Goal: Task Accomplishment & Management: Use online tool/utility

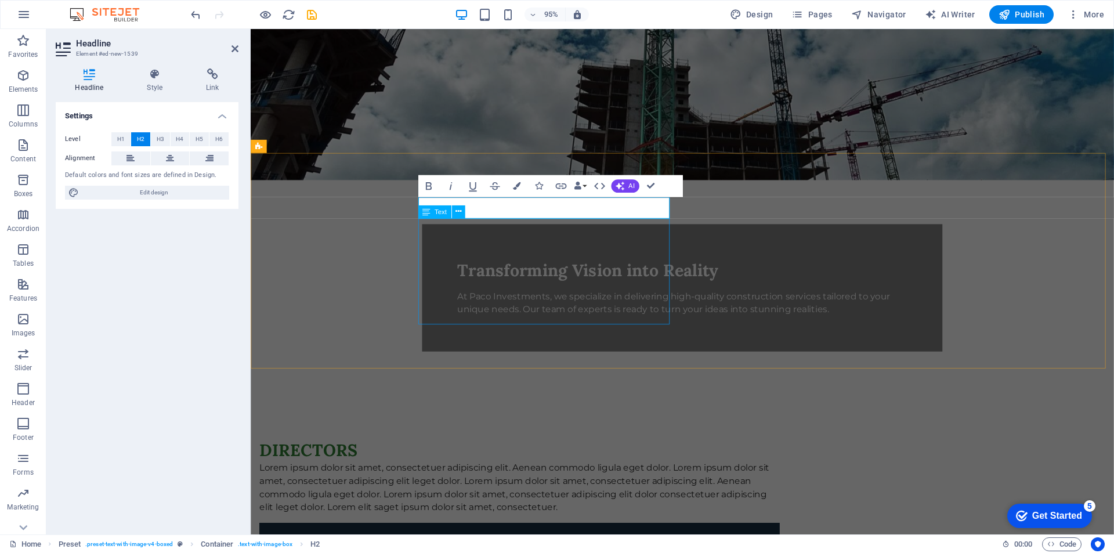
scroll to position [232, 0]
click at [534, 461] on h2 "DIRECTORS" at bounding box center [534, 472] width 548 height 23
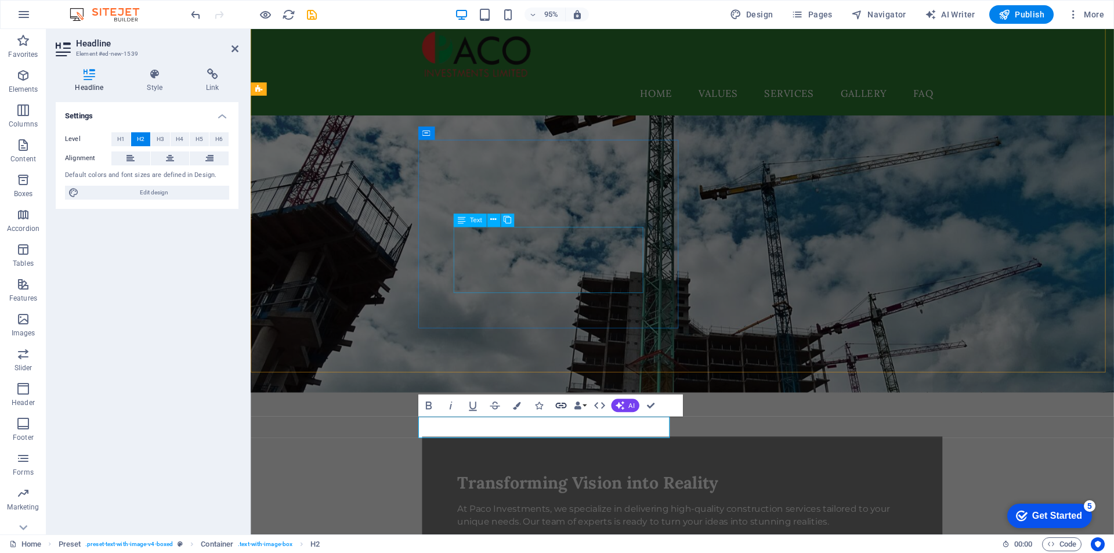
scroll to position [0, 0]
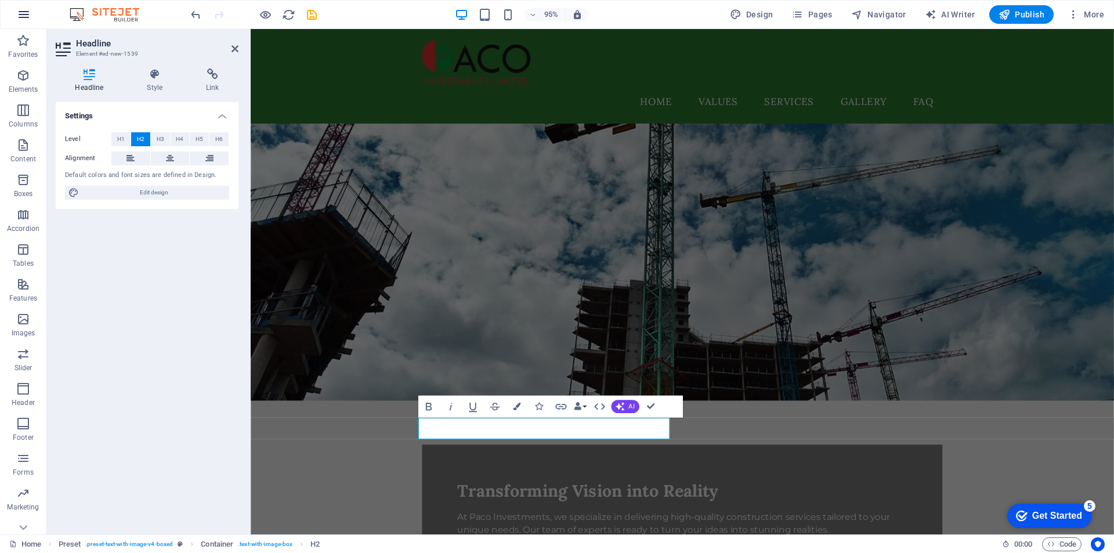
click at [24, 13] on icon "button" at bounding box center [24, 15] width 14 height 14
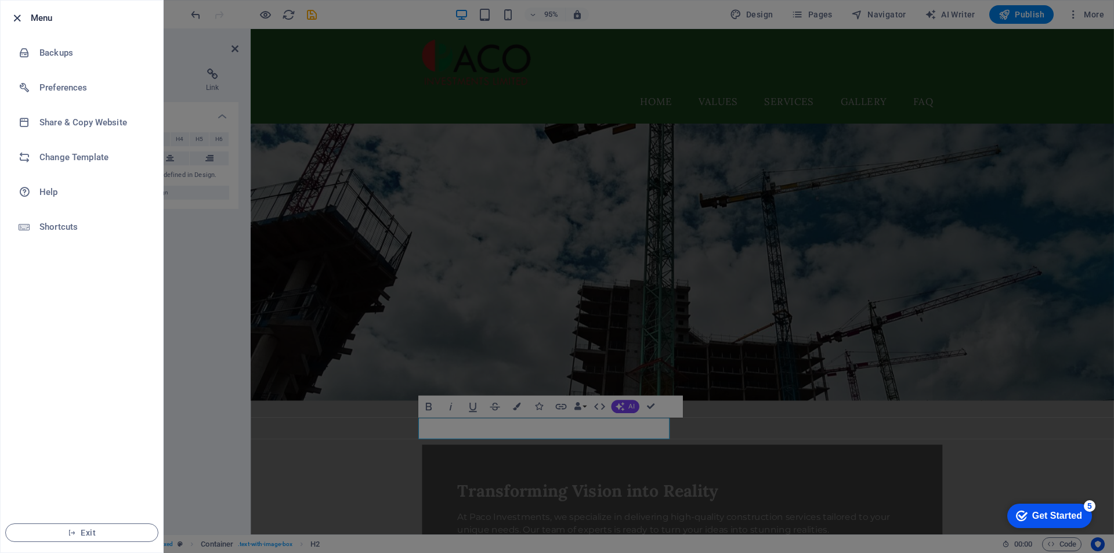
click at [15, 19] on icon "button" at bounding box center [16, 18] width 13 height 13
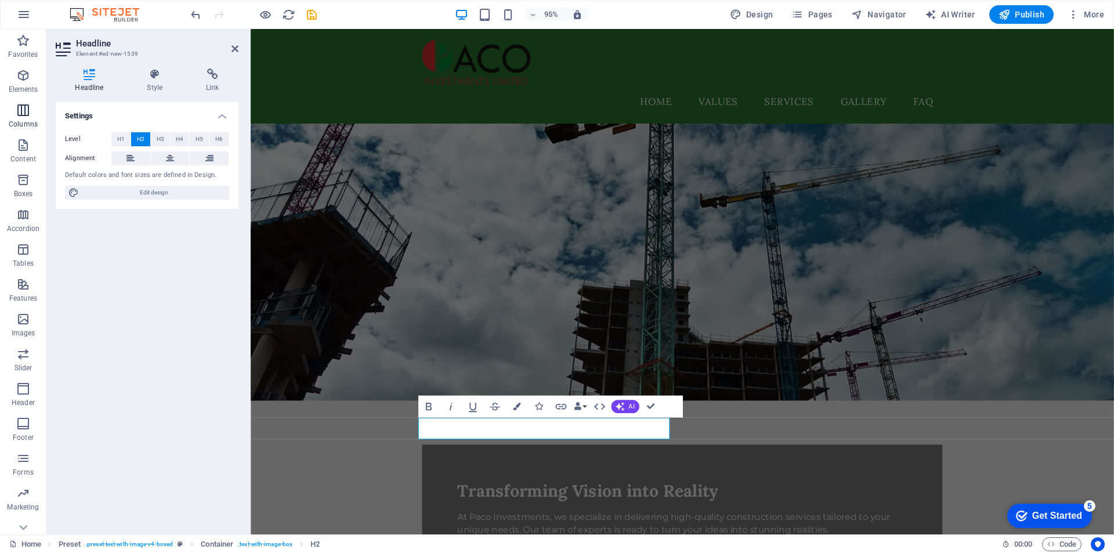
click at [20, 113] on icon "button" at bounding box center [23, 110] width 14 height 14
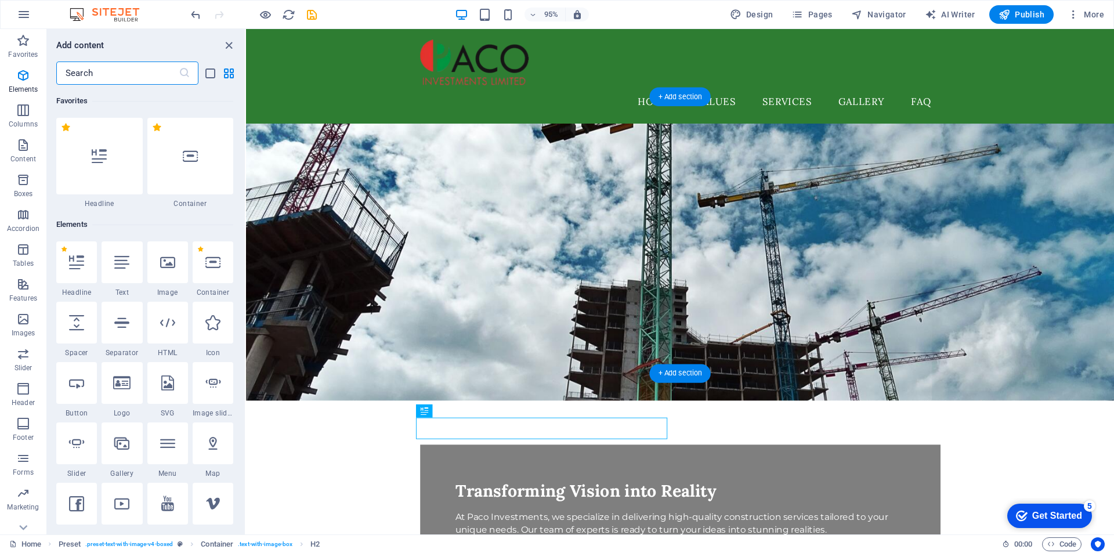
scroll to position [574, 0]
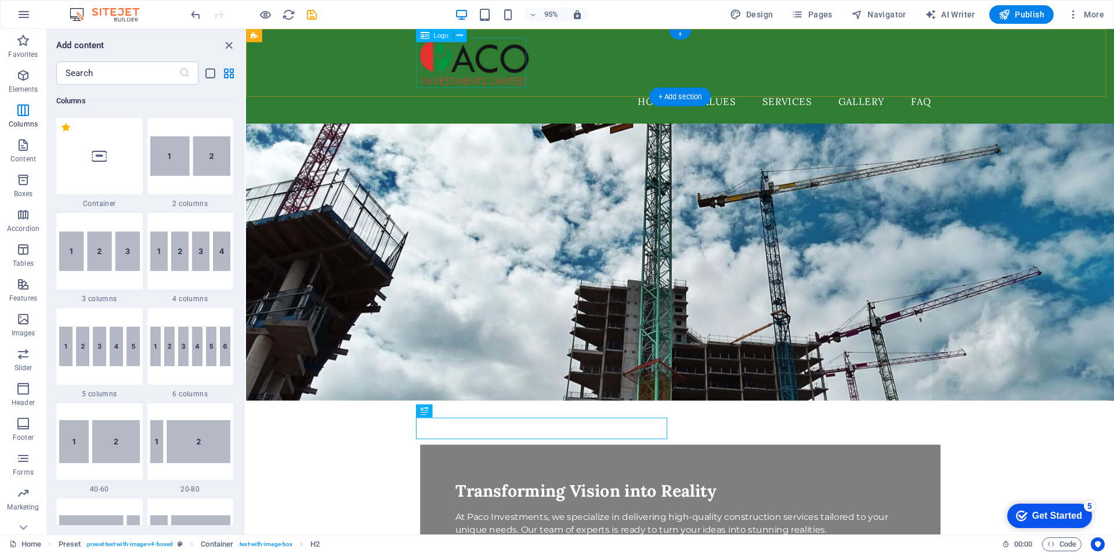
click at [497, 68] on div at bounding box center [703, 64] width 548 height 53
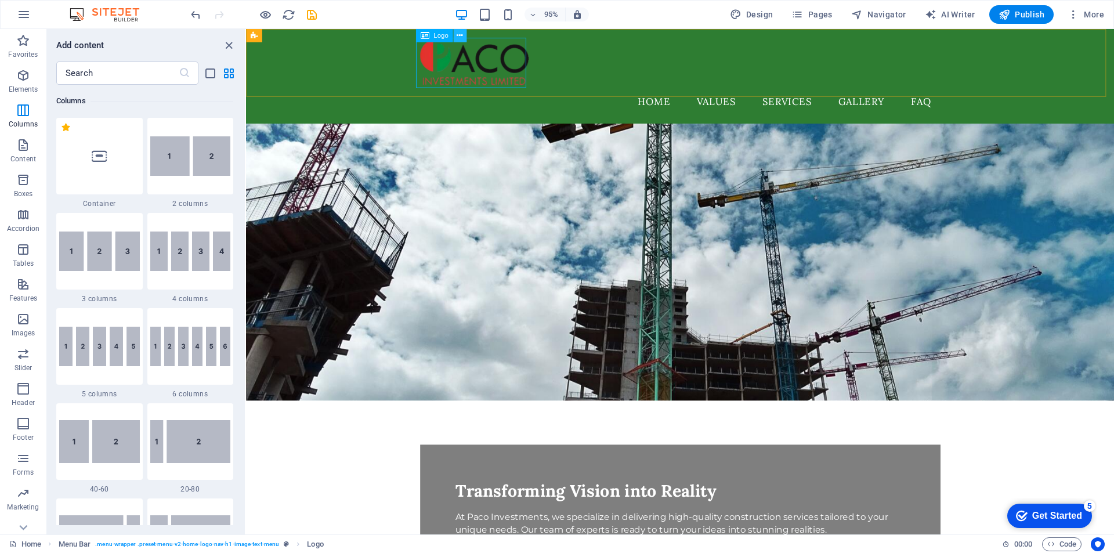
click at [458, 34] on icon at bounding box center [459, 36] width 6 height 12
click at [751, 91] on nav "Home Values Services Gallery FAQ" at bounding box center [703, 105] width 548 height 29
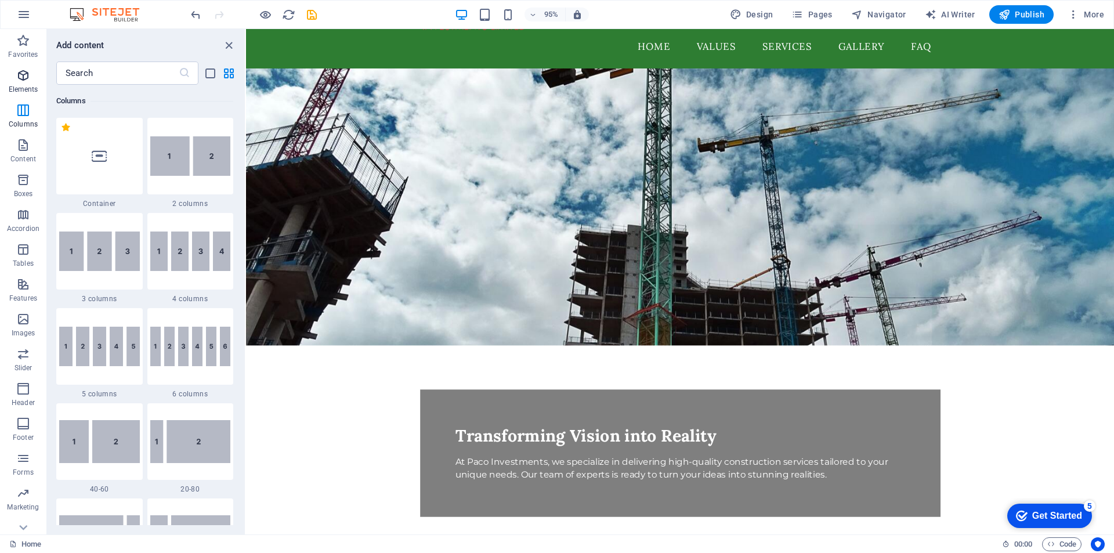
click at [23, 71] on icon "button" at bounding box center [23, 75] width 14 height 14
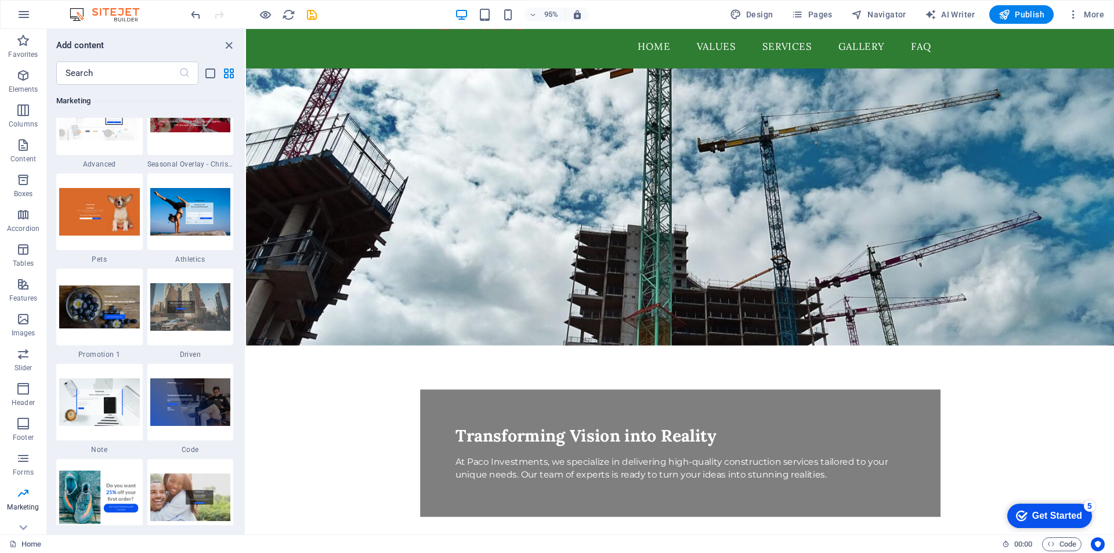
scroll to position [10216, 0]
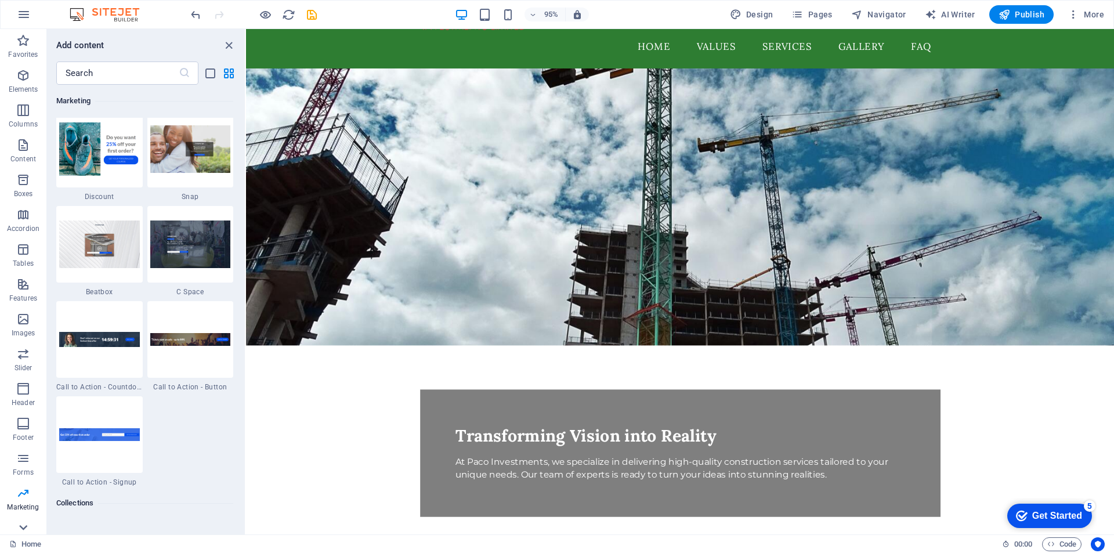
click at [24, 44] on icon at bounding box center [23, 36] width 16 height 16
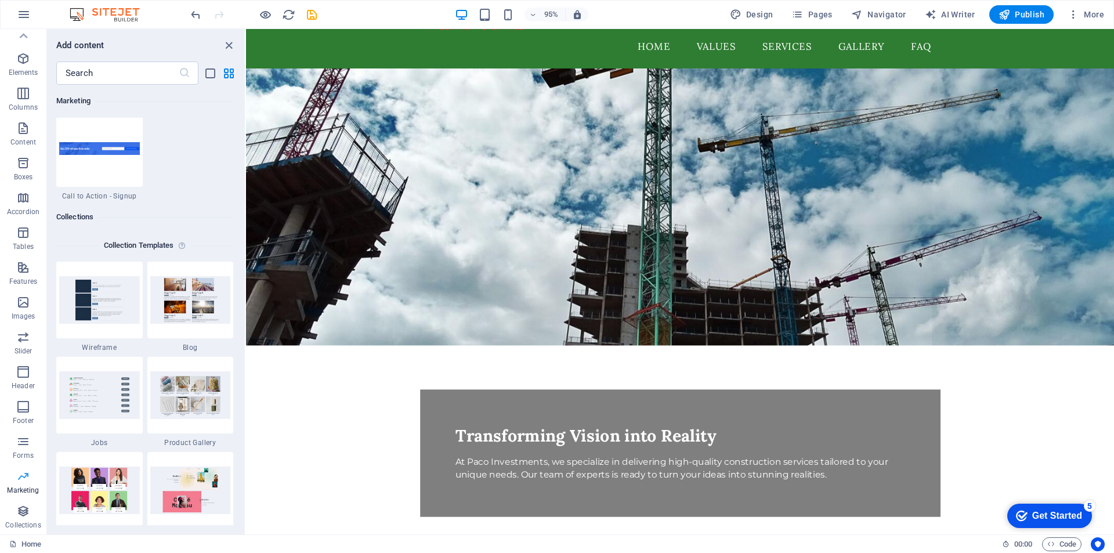
scroll to position [10506, 0]
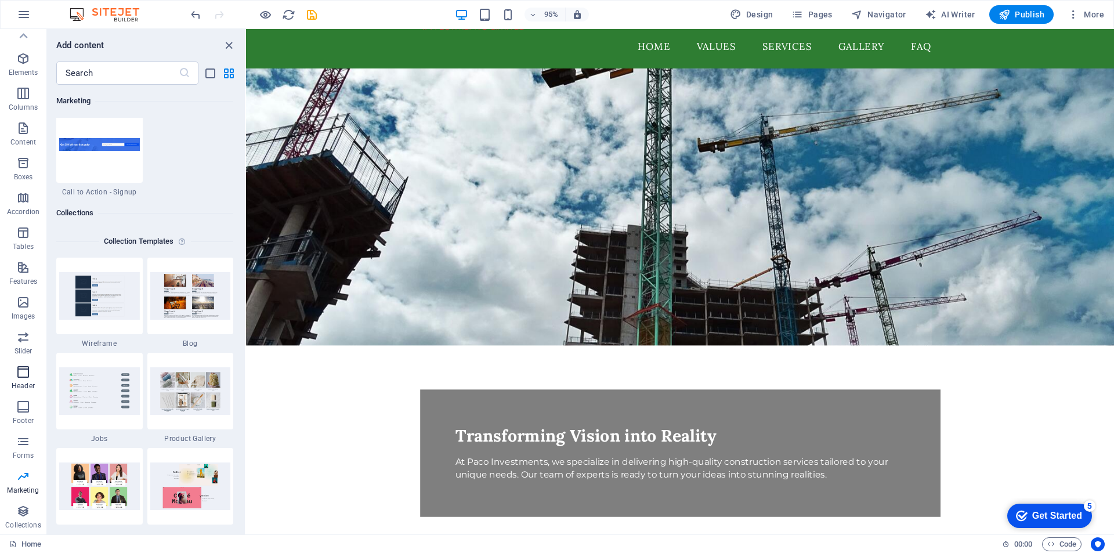
click at [19, 372] on icon "button" at bounding box center [23, 372] width 14 height 14
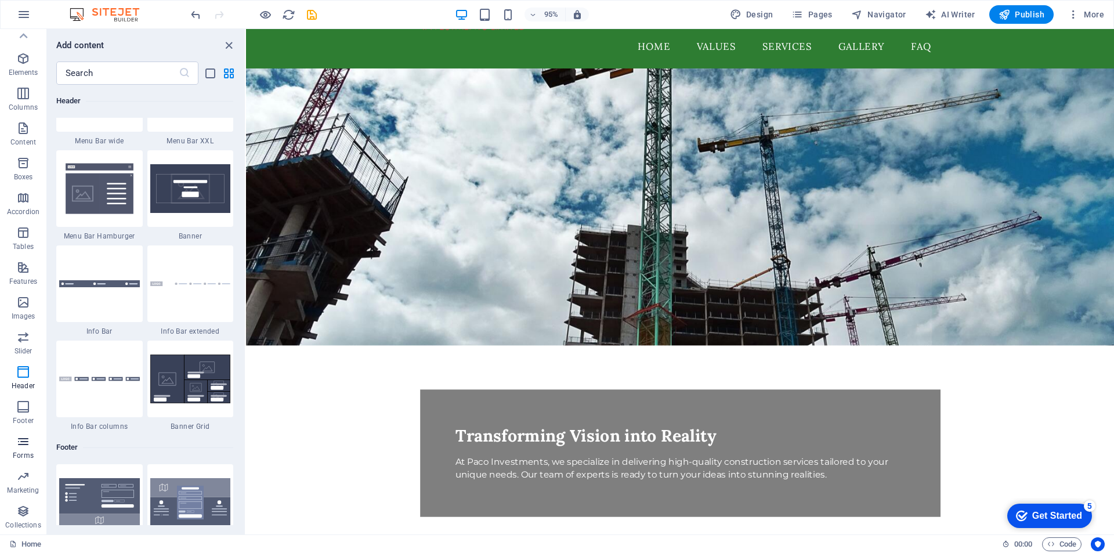
scroll to position [0, 0]
click at [18, 354] on icon "button" at bounding box center [23, 354] width 14 height 14
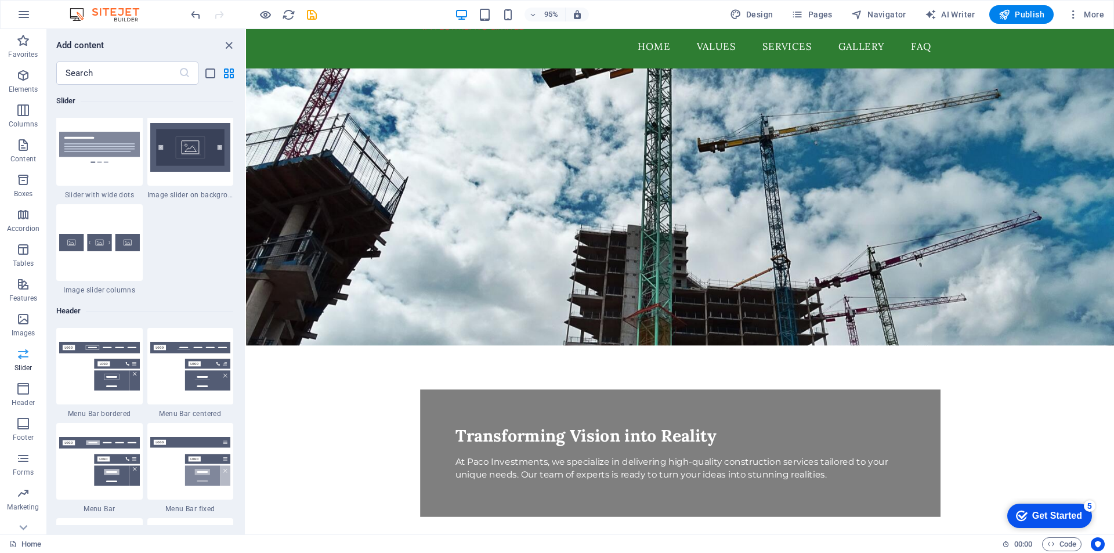
scroll to position [6576, 0]
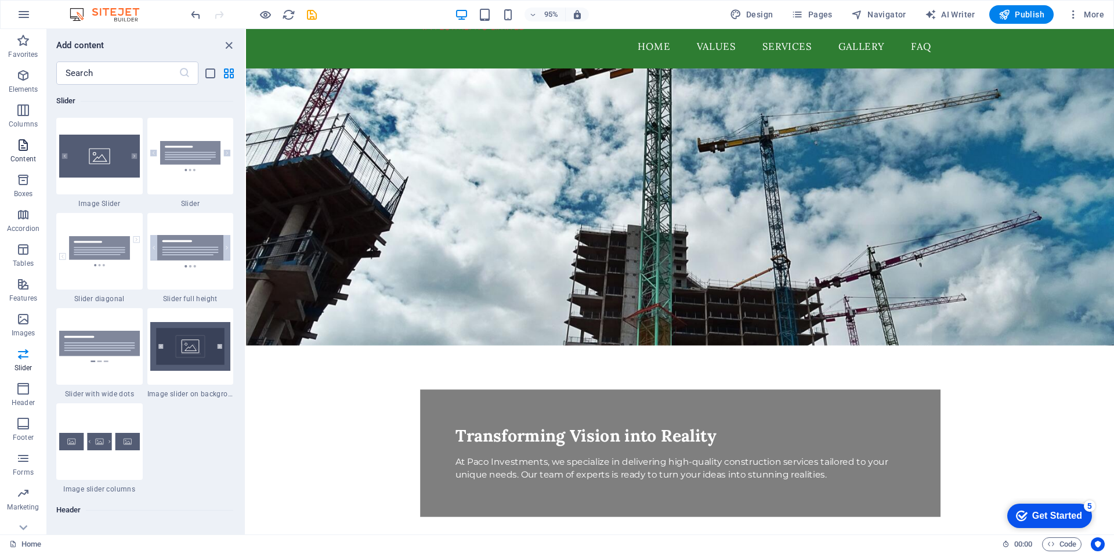
click at [21, 143] on icon "button" at bounding box center [23, 145] width 14 height 14
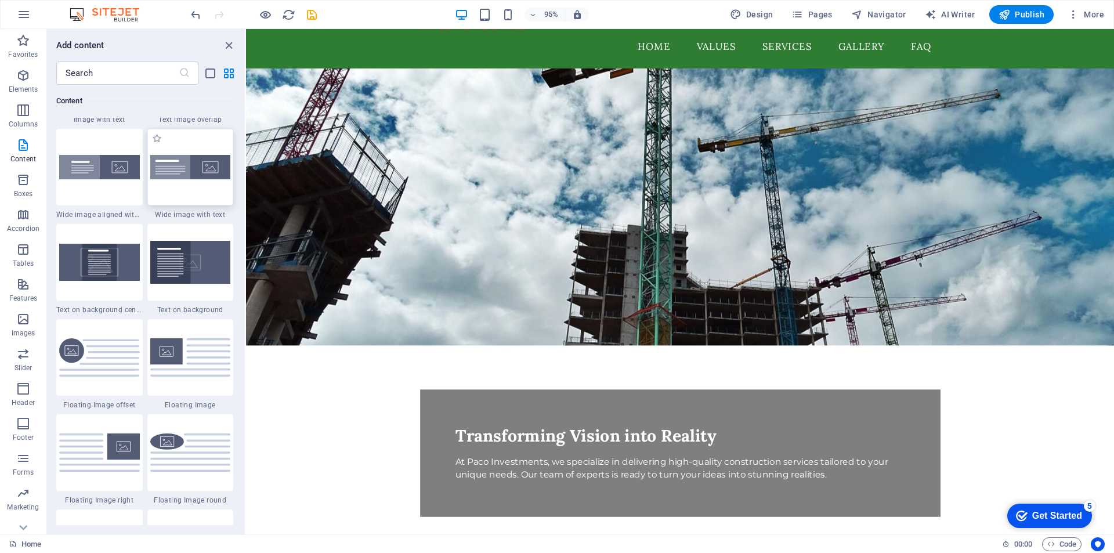
scroll to position [2320, 0]
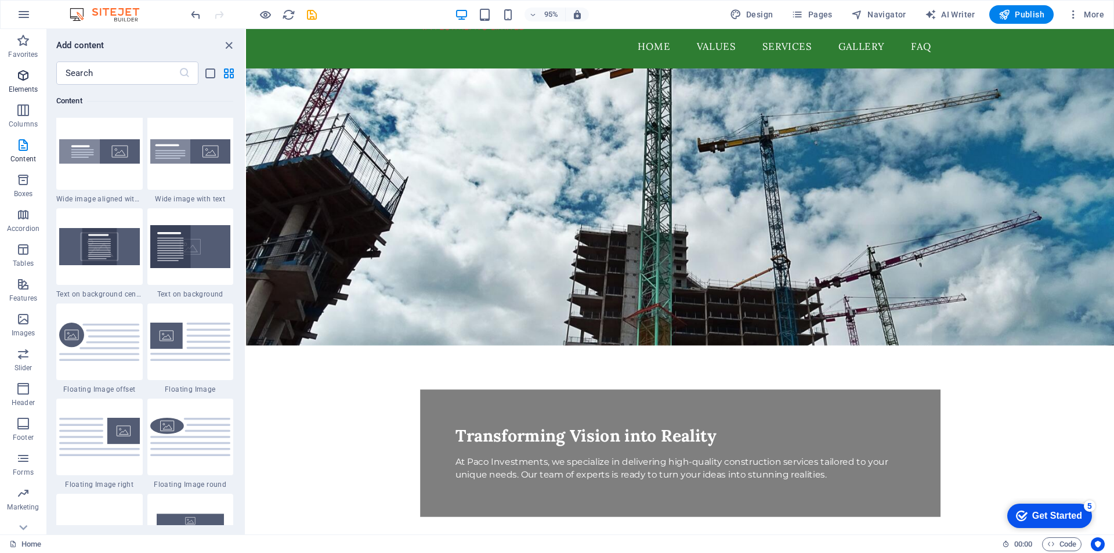
click at [20, 74] on icon "button" at bounding box center [23, 75] width 14 height 14
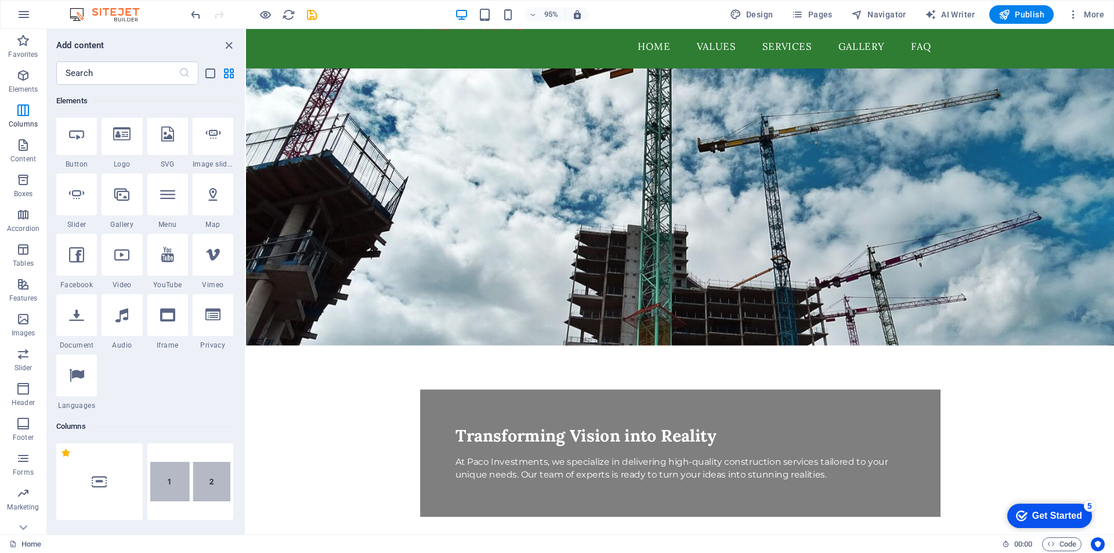
scroll to position [124, 0]
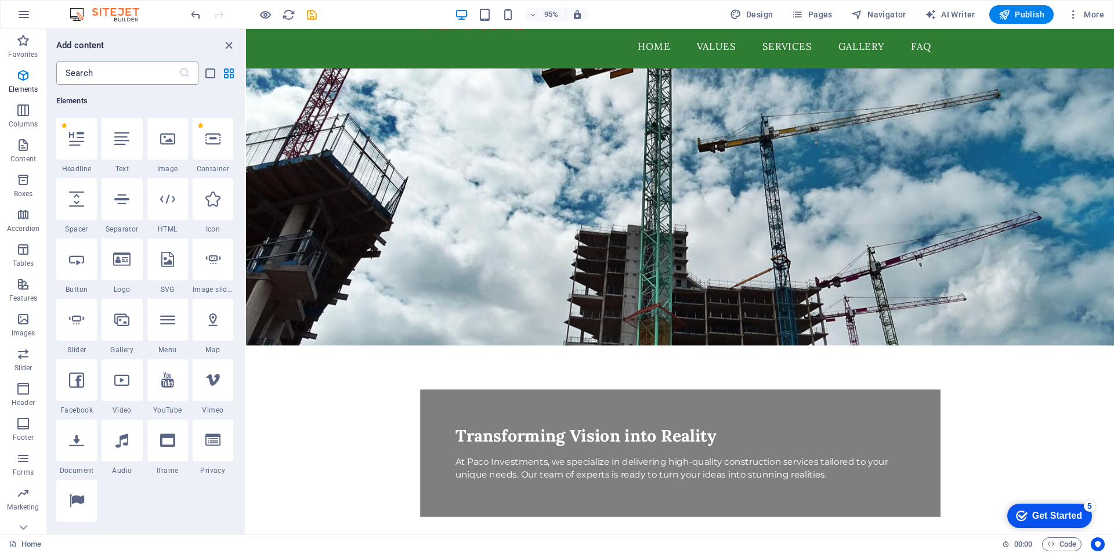
click at [97, 75] on input "text" at bounding box center [117, 72] width 122 height 23
click at [92, 73] on input "text" at bounding box center [117, 72] width 122 height 23
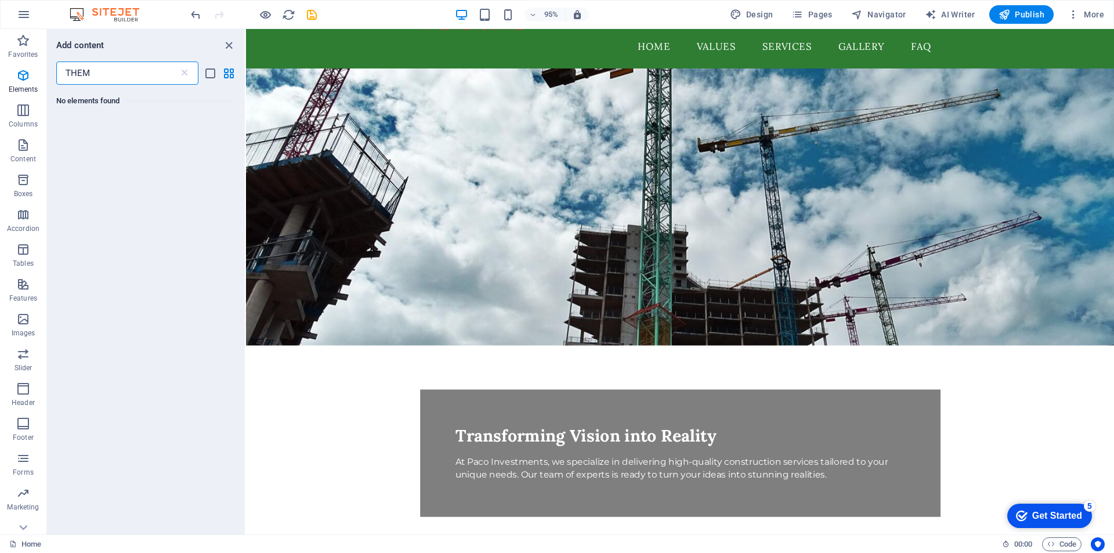
scroll to position [0, 0]
type input "T"
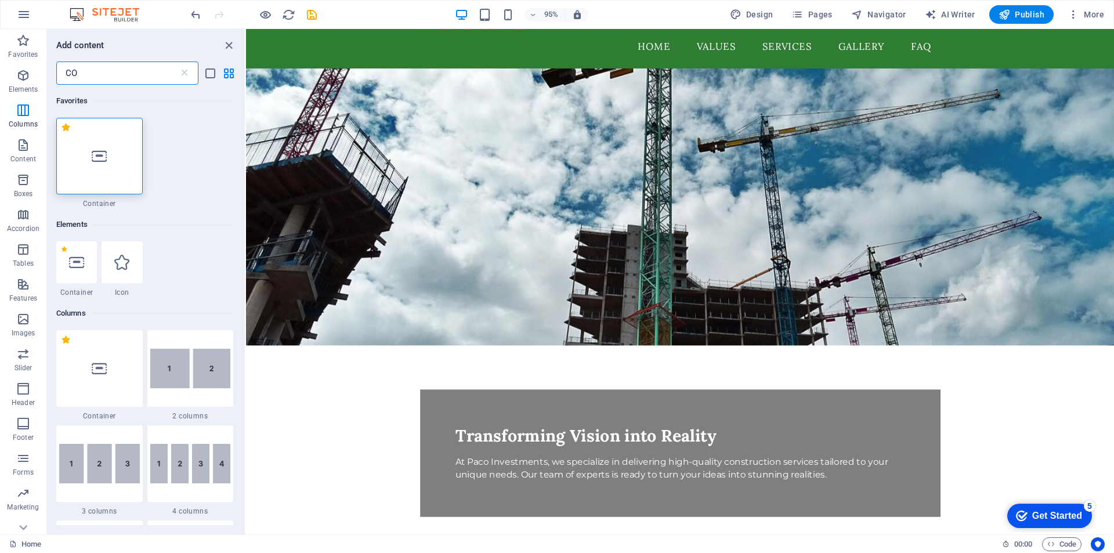
type input "C"
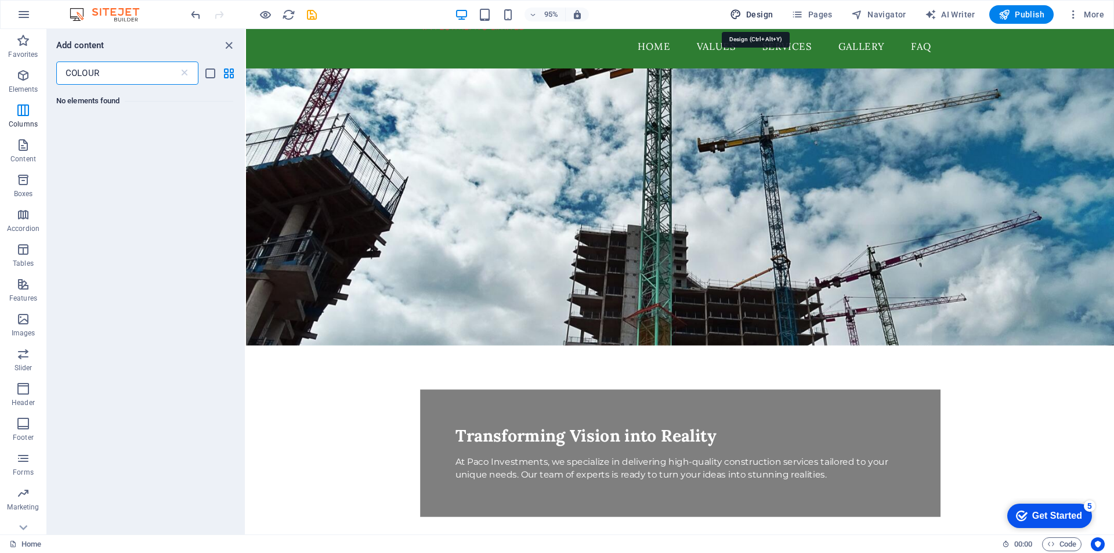
type input "COLOUR"
click at [753, 13] on span "Design" at bounding box center [752, 15] width 44 height 12
select select "px"
select select "200"
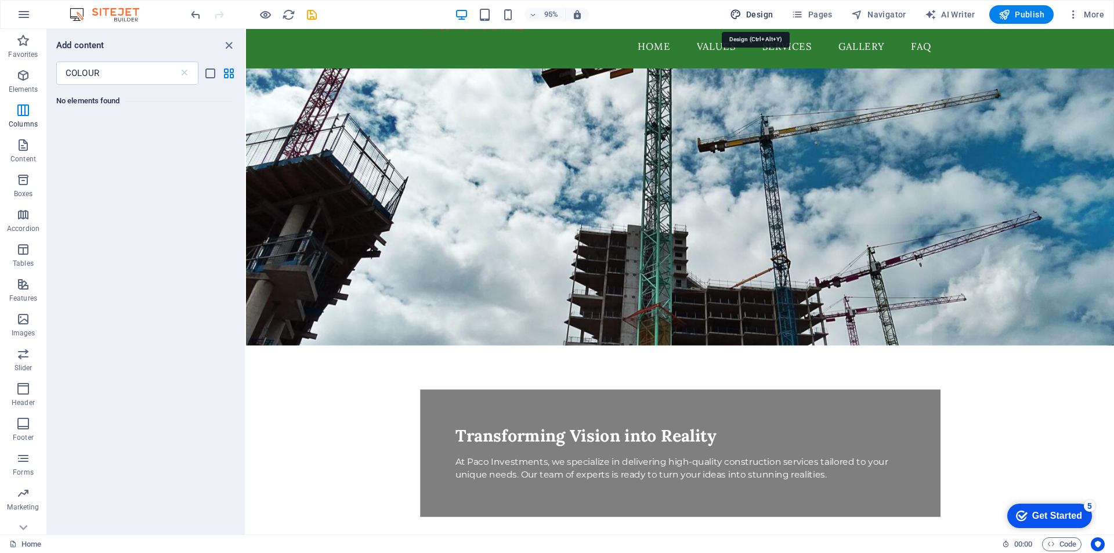
select select "px"
select select "rem"
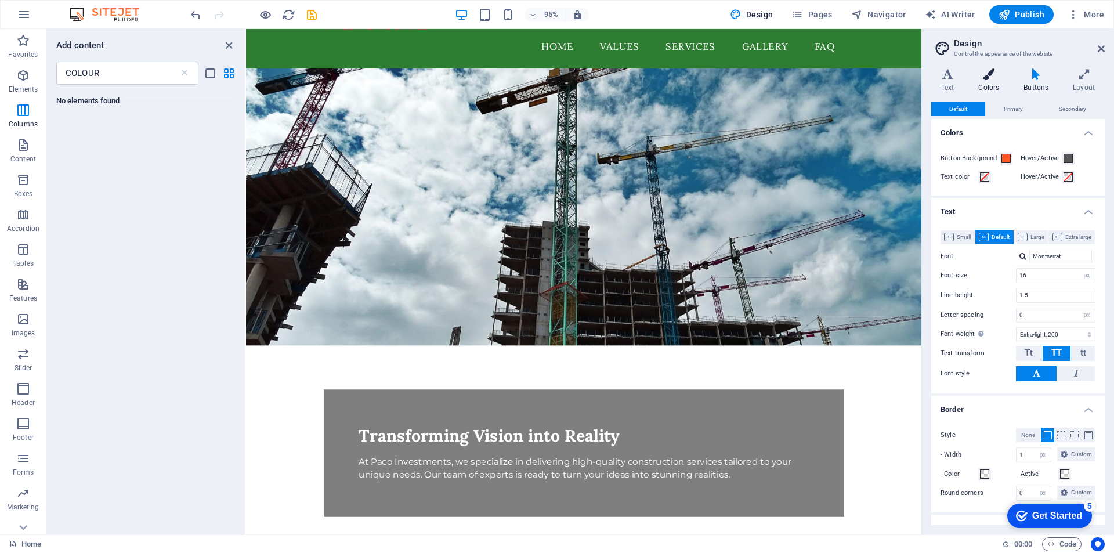
click at [986, 81] on h4 "Colors" at bounding box center [991, 80] width 45 height 24
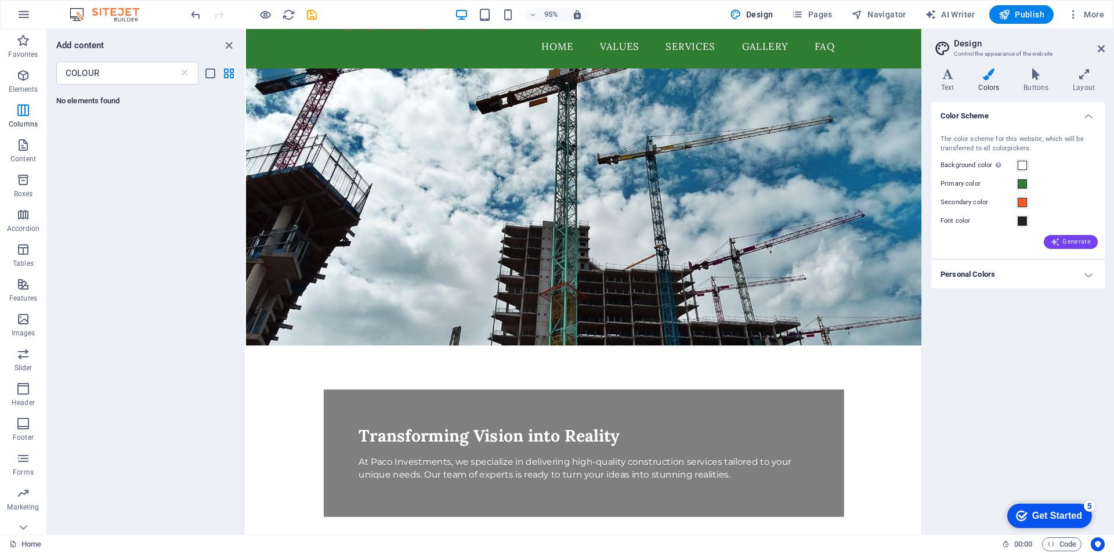
click at [1063, 243] on span "Generate" at bounding box center [1070, 241] width 40 height 9
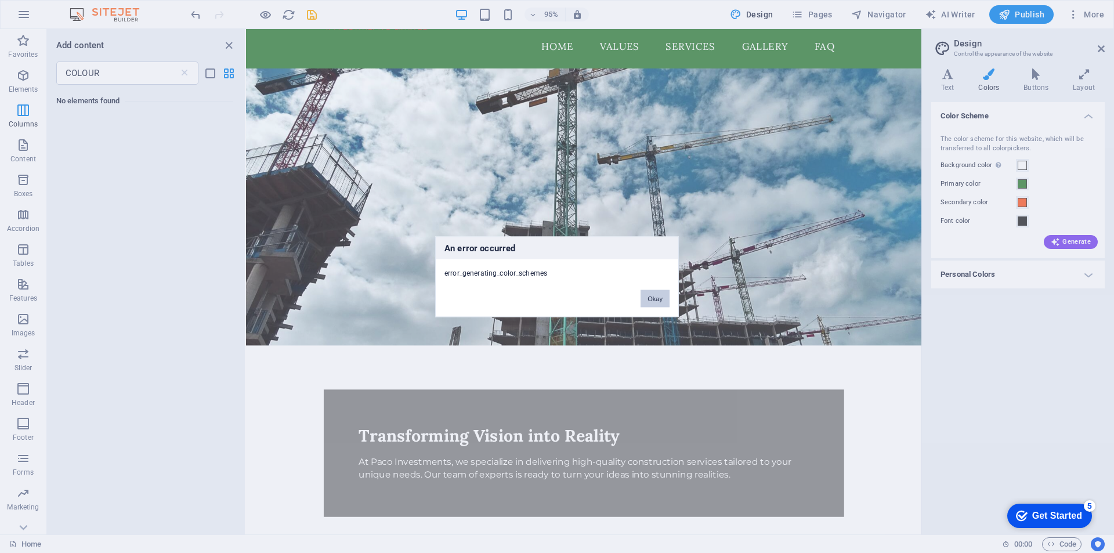
click at [652, 300] on button "Okay" at bounding box center [654, 297] width 29 height 17
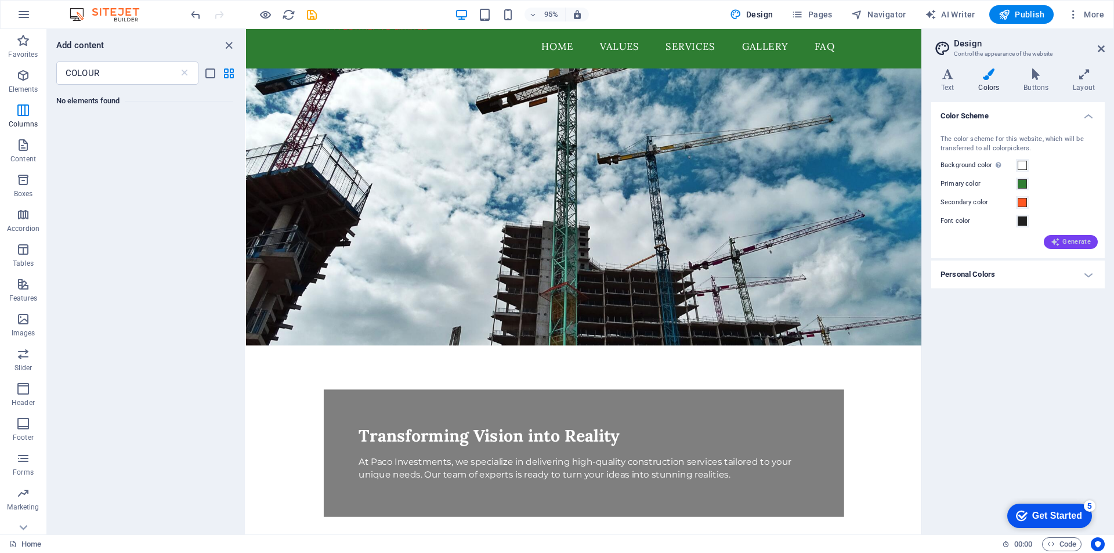
click at [1061, 240] on span "Generate" at bounding box center [1070, 241] width 40 height 9
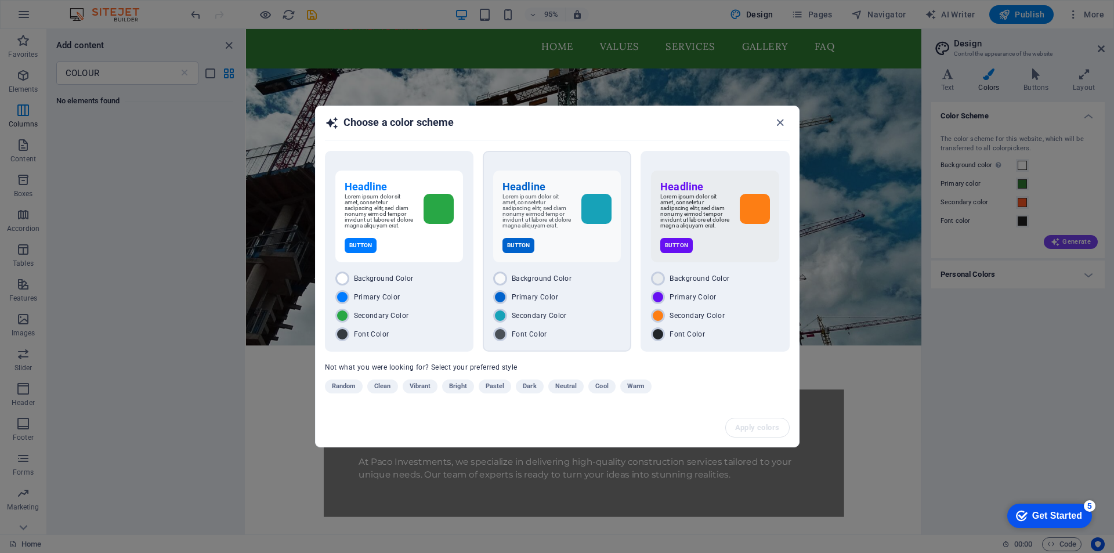
click at [528, 207] on p "Lorem ipsum dolor sit amet, consetetur sadipscing elitr, sed diam nonumy eirmod…" at bounding box center [537, 211] width 70 height 35
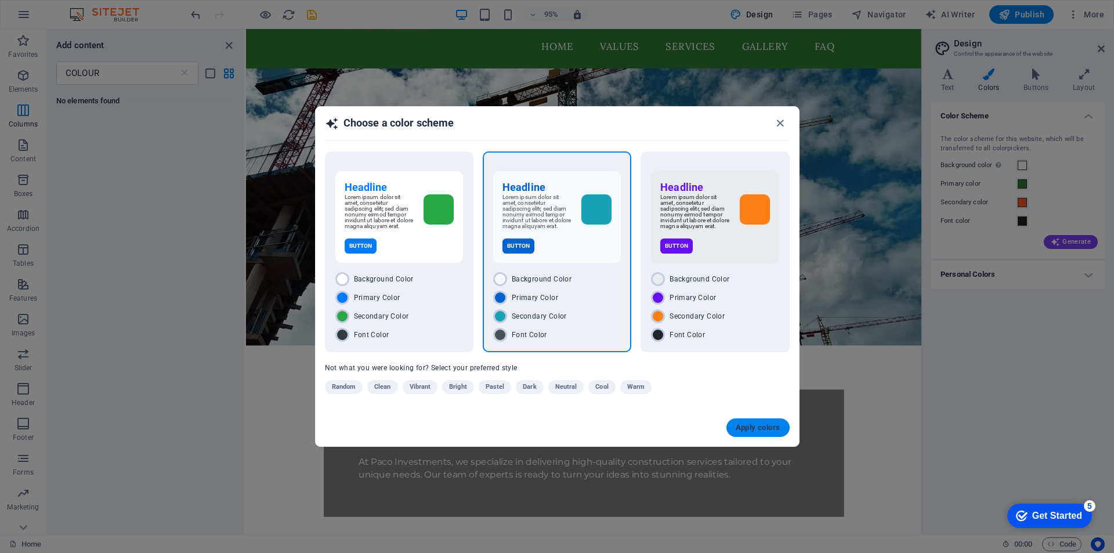
click at [766, 426] on span "Apply colors" at bounding box center [758, 427] width 45 height 9
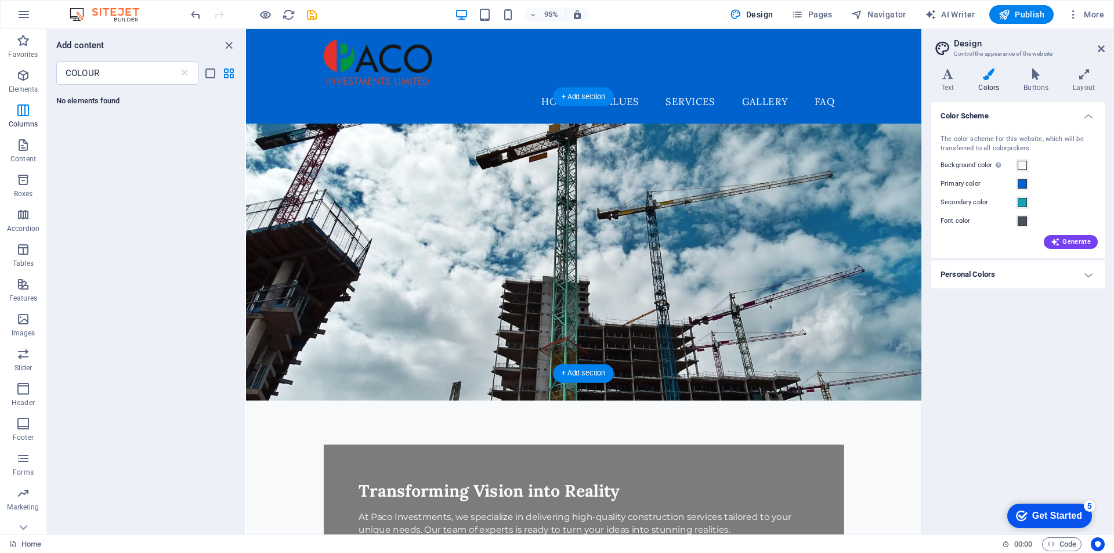
click at [806, 215] on figure at bounding box center [601, 274] width 711 height 291
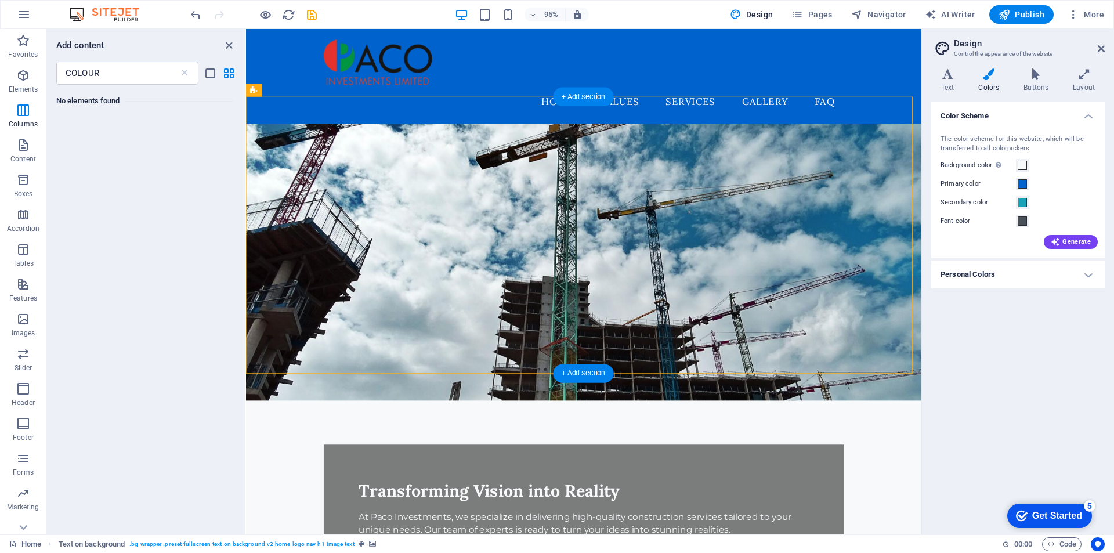
click at [810, 194] on figure at bounding box center [601, 274] width 711 height 291
click at [24, 323] on icon "button" at bounding box center [23, 319] width 14 height 14
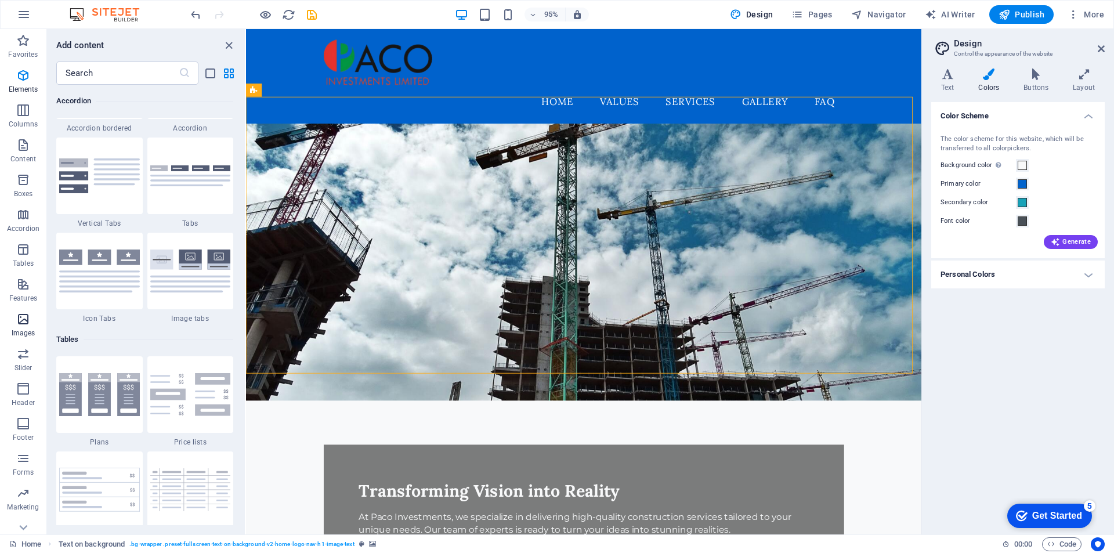
scroll to position [5882, 0]
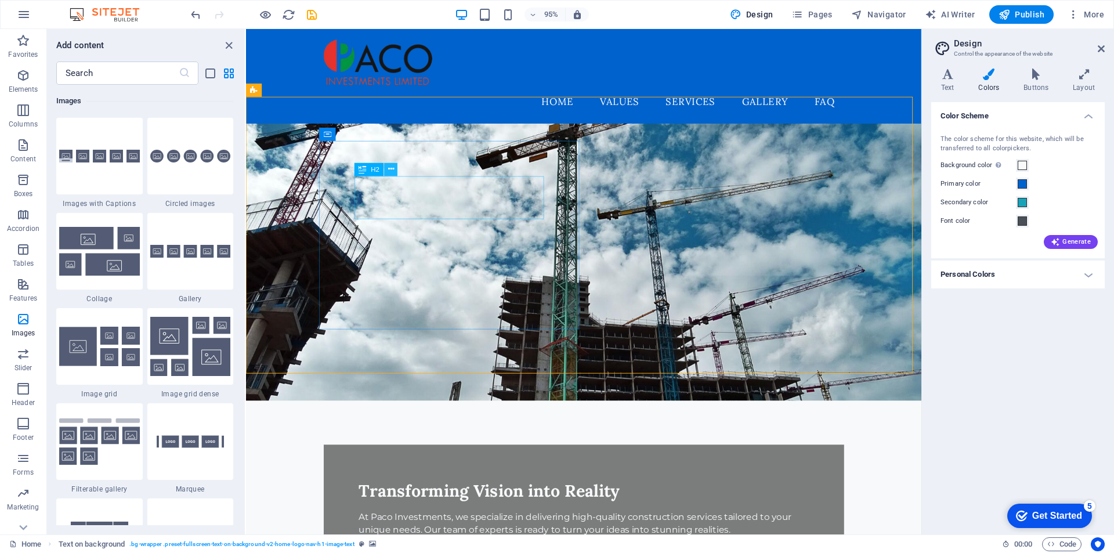
click at [392, 171] on icon at bounding box center [391, 170] width 6 height 12
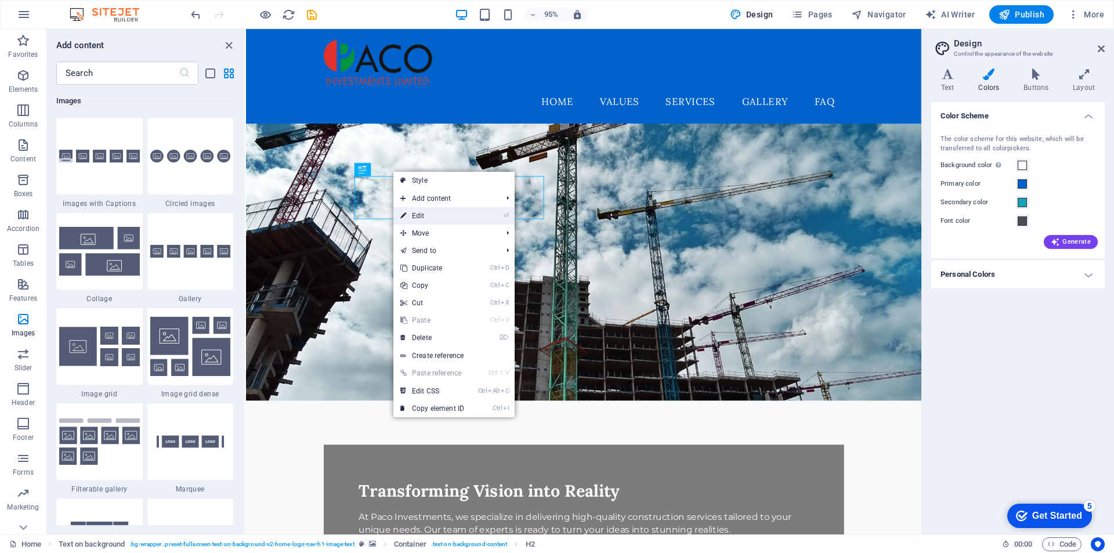
click at [419, 215] on link "⏎ Edit" at bounding box center [432, 215] width 78 height 17
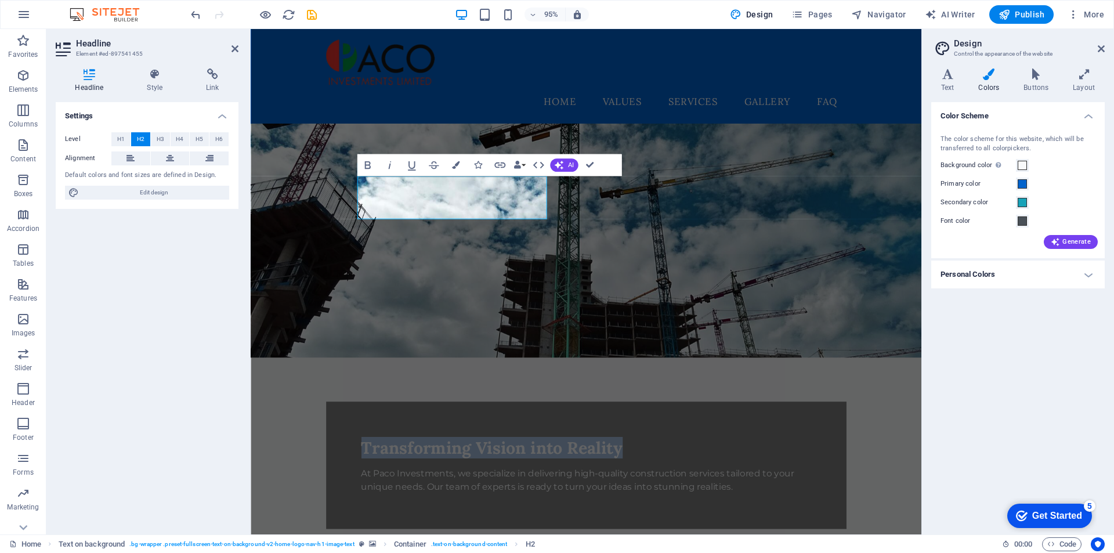
click at [835, 173] on figure at bounding box center [604, 252] width 706 height 246
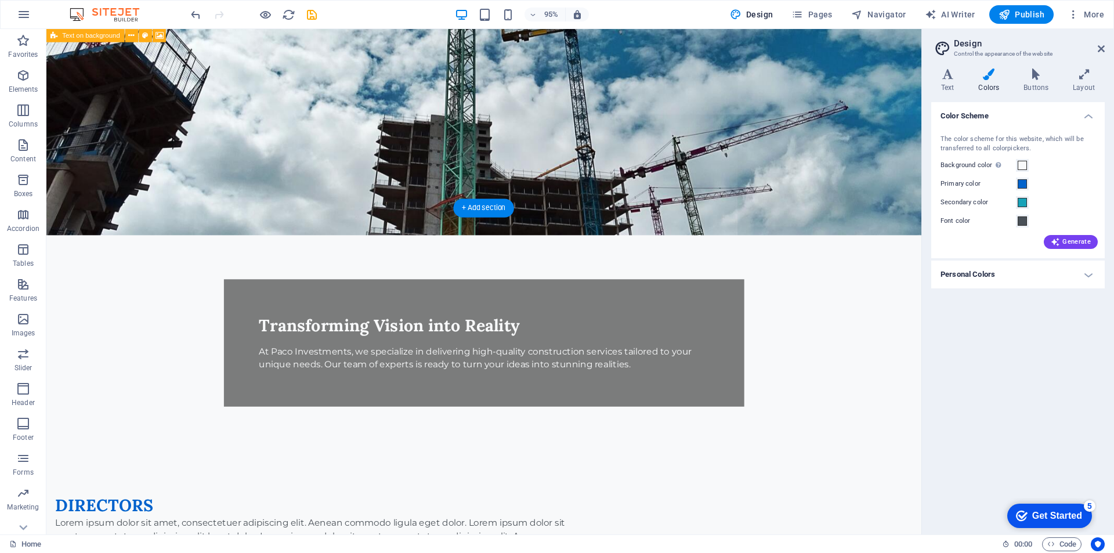
scroll to position [0, 0]
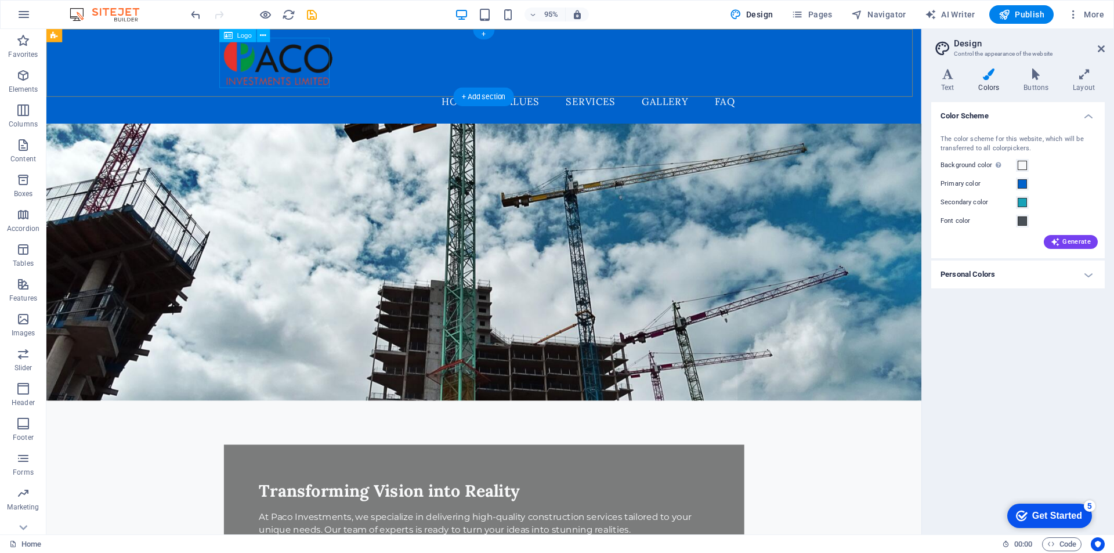
click at [310, 64] on div at bounding box center [507, 64] width 548 height 53
click at [267, 33] on button at bounding box center [263, 35] width 13 height 13
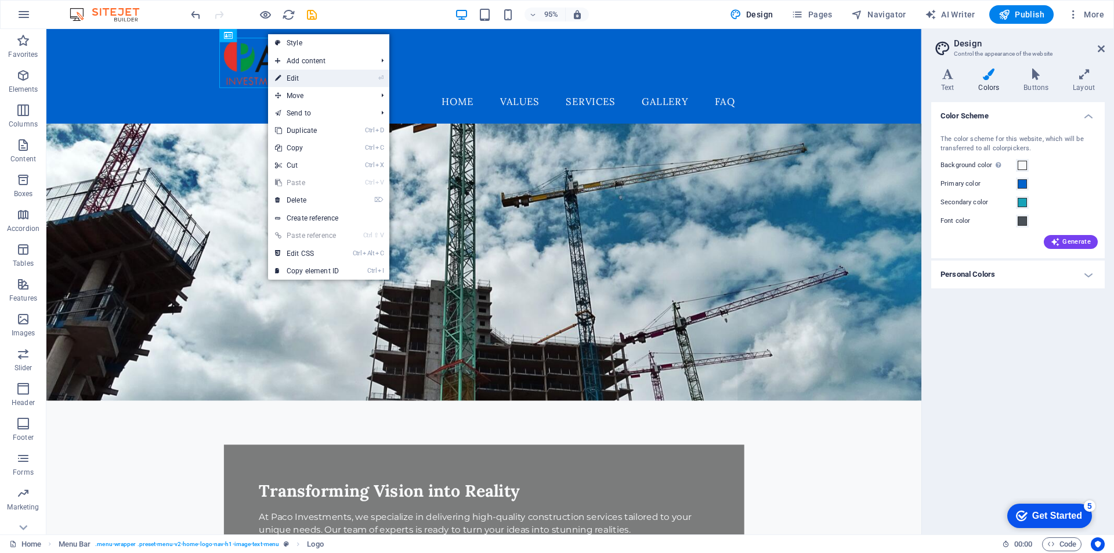
click at [289, 78] on link "⏎ Edit" at bounding box center [307, 78] width 78 height 17
select select "px"
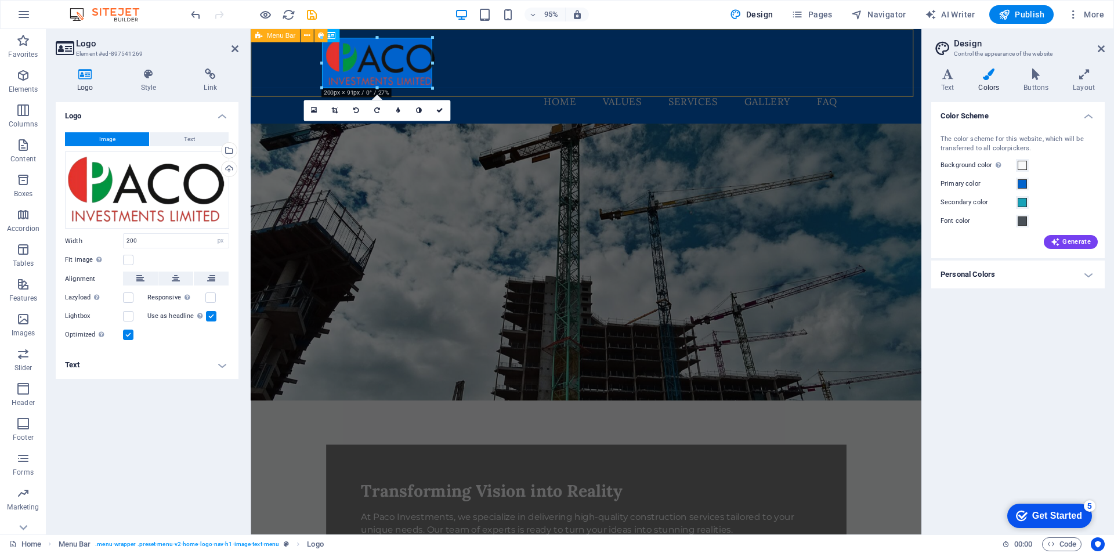
drag, startPoint x: 571, startPoint y: 90, endPoint x: 306, endPoint y: 60, distance: 266.2
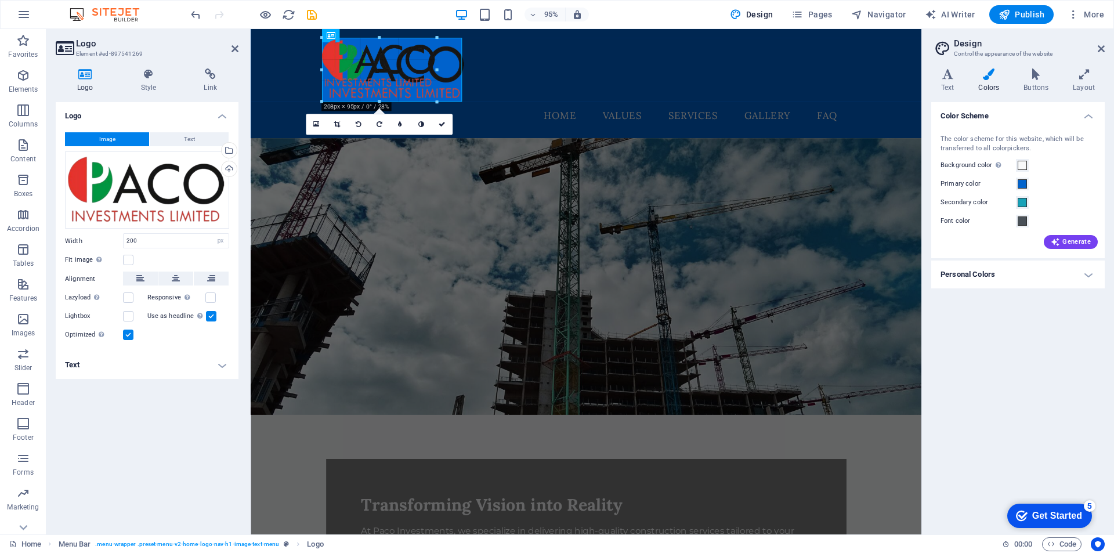
drag, startPoint x: 321, startPoint y: 60, endPoint x: 289, endPoint y: 64, distance: 32.7
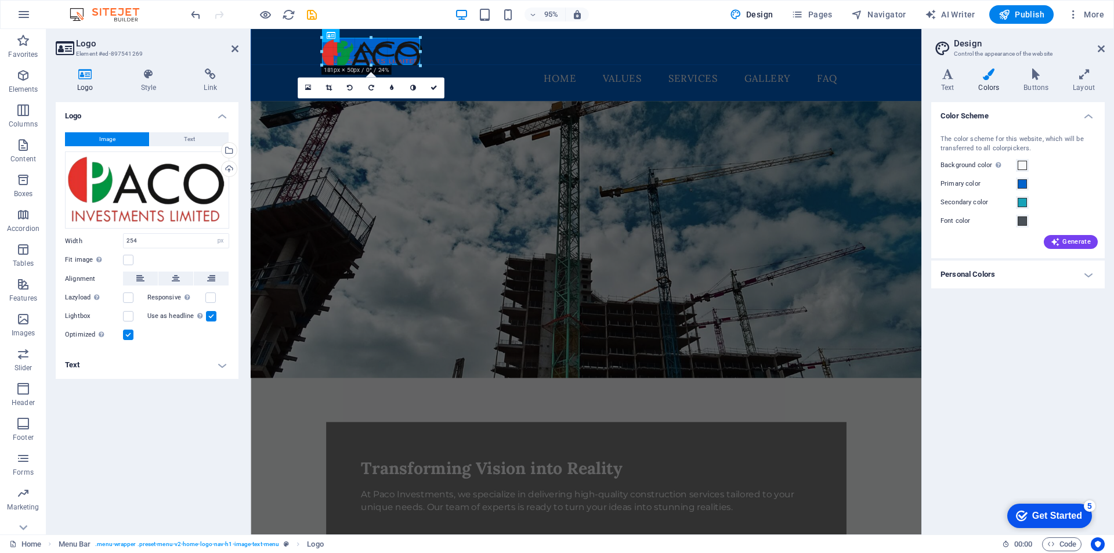
drag, startPoint x: 394, startPoint y: 99, endPoint x: 400, endPoint y: 64, distance: 35.8
type input "178"
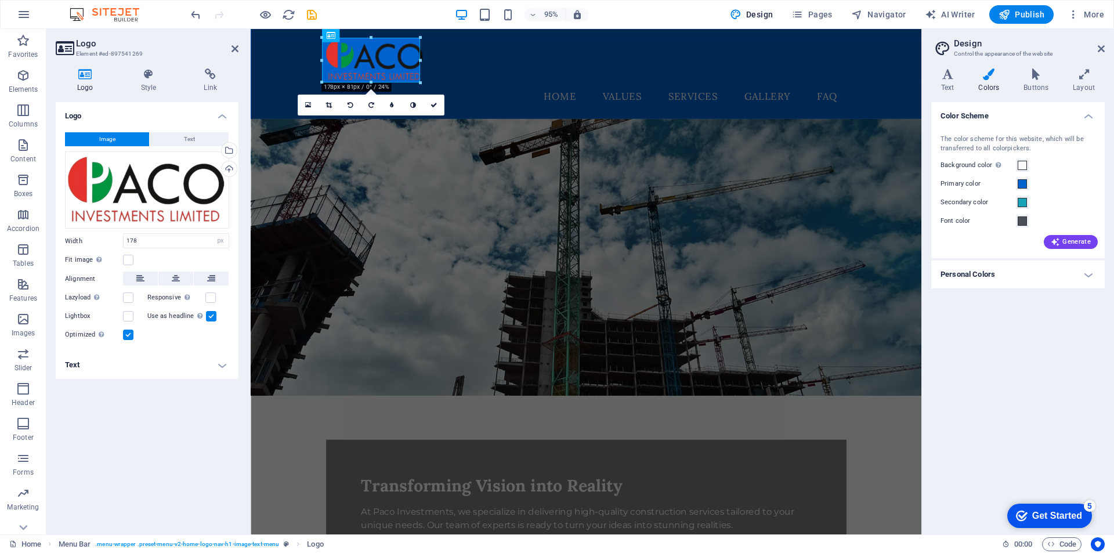
click at [711, 205] on figure at bounding box center [604, 269] width 706 height 291
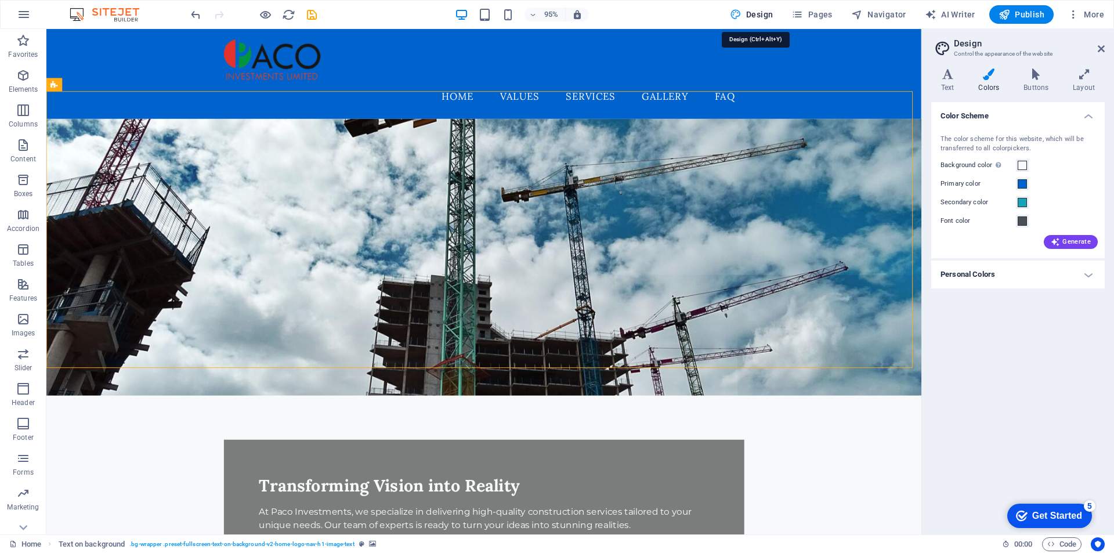
click at [755, 8] on button "Design" at bounding box center [751, 14] width 53 height 19
click at [758, 15] on span "Design" at bounding box center [752, 15] width 44 height 12
click at [767, 9] on span "Design" at bounding box center [752, 15] width 44 height 12
click at [942, 44] on icon at bounding box center [941, 48] width 17 height 16
click at [968, 38] on header "Design Control the appearance of the website" at bounding box center [1018, 44] width 171 height 30
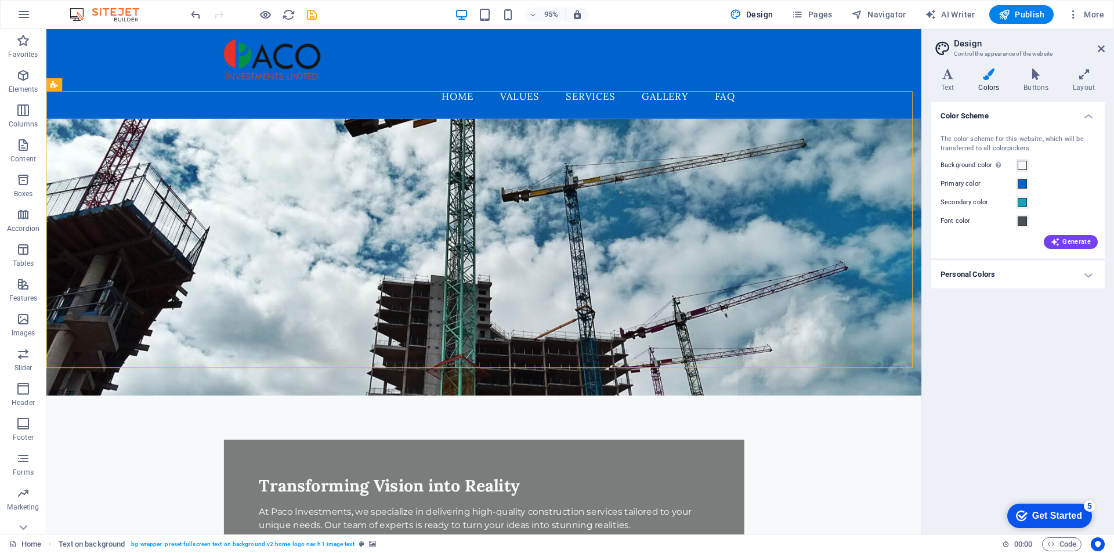
click at [988, 77] on icon at bounding box center [989, 74] width 41 height 12
click at [963, 45] on h2 "Design" at bounding box center [1029, 43] width 151 height 10
click at [959, 39] on h2 "Design" at bounding box center [1029, 43] width 151 height 10
click at [937, 45] on icon at bounding box center [941, 48] width 17 height 16
click at [992, 71] on icon at bounding box center [989, 74] width 41 height 12
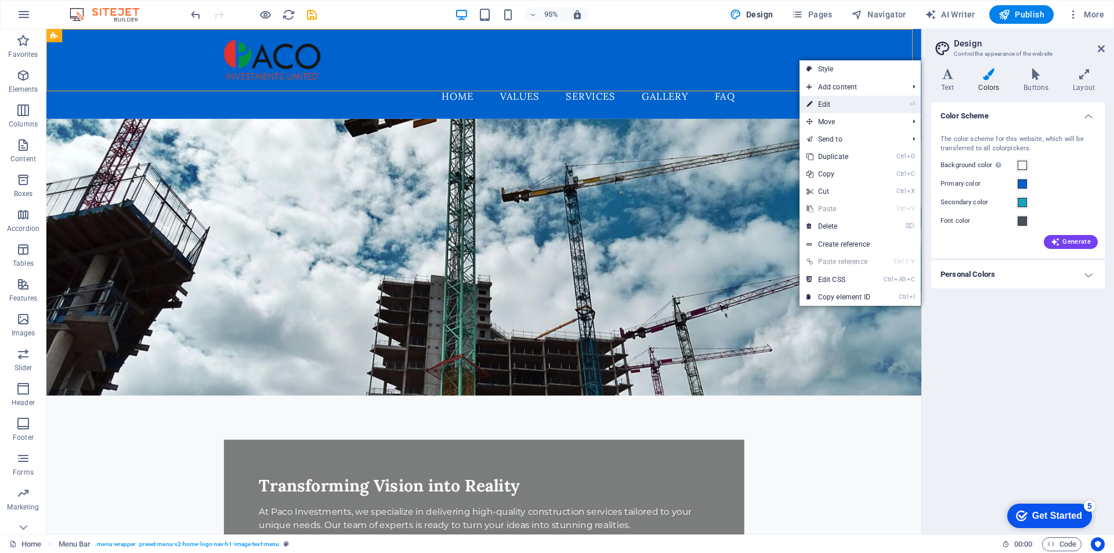
click at [828, 102] on link "⏎ Edit" at bounding box center [838, 104] width 78 height 17
select select "rem"
select select "preset-menu-v2-home-logo-nav-h1-image-text-menu"
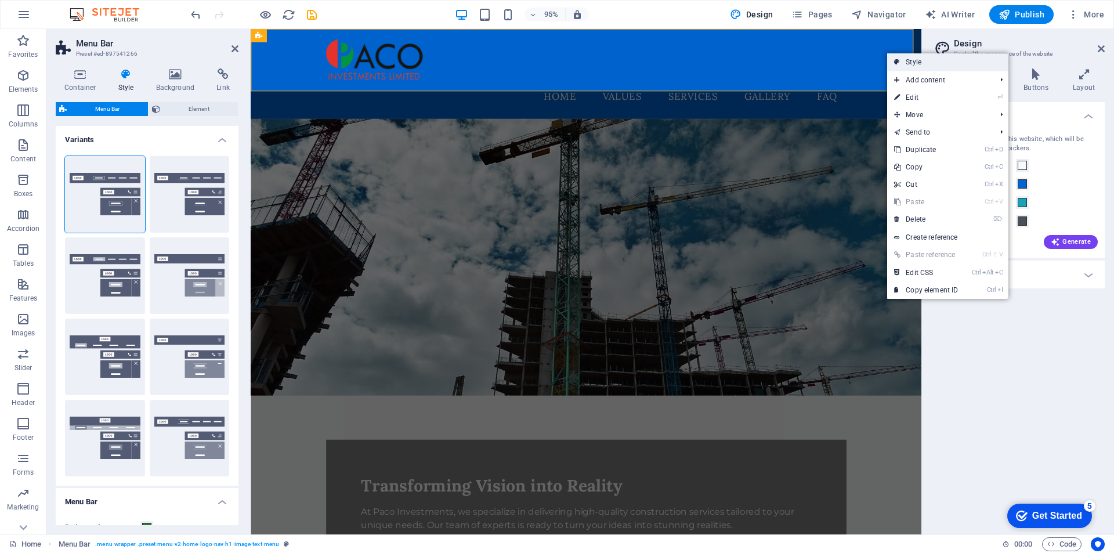
click at [917, 63] on link "Style" at bounding box center [947, 61] width 121 height 17
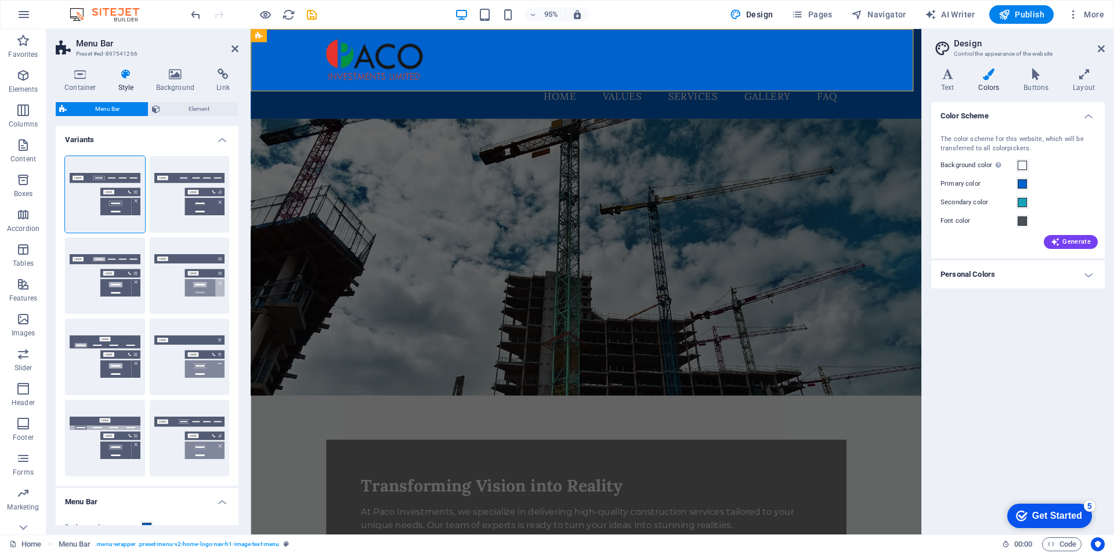
click at [91, 107] on span "Menu Bar" at bounding box center [107, 109] width 74 height 14
click at [808, 204] on figure at bounding box center [604, 269] width 706 height 291
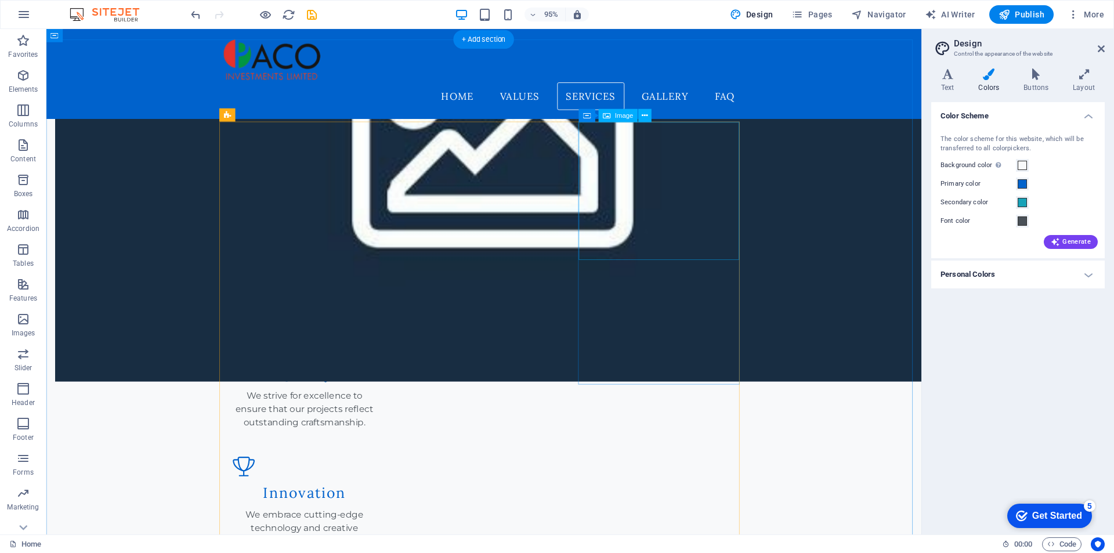
scroll to position [835, 0]
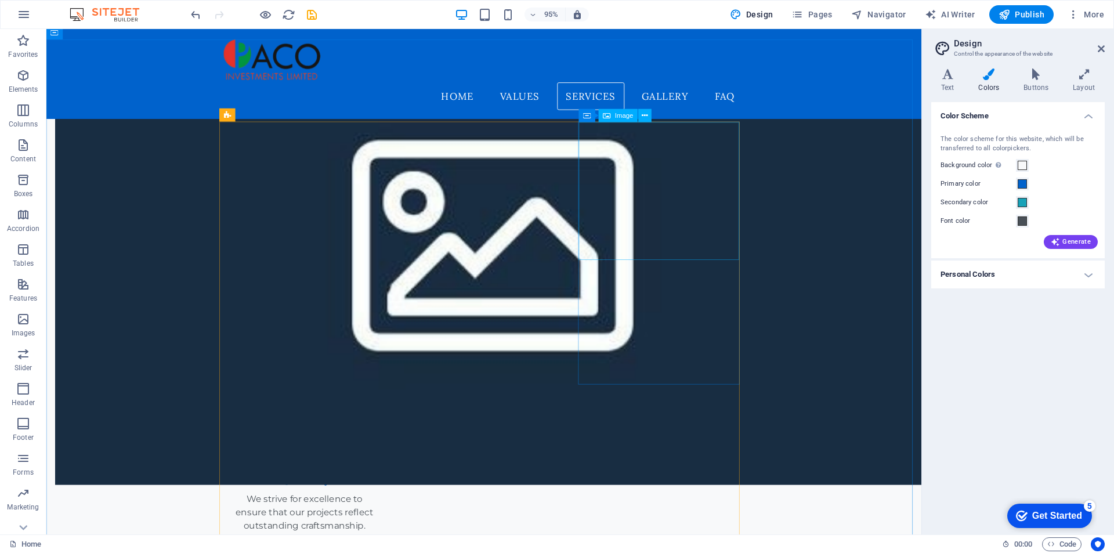
click at [628, 117] on span "Image" at bounding box center [624, 116] width 19 height 6
click at [645, 118] on icon at bounding box center [645, 116] width 6 height 12
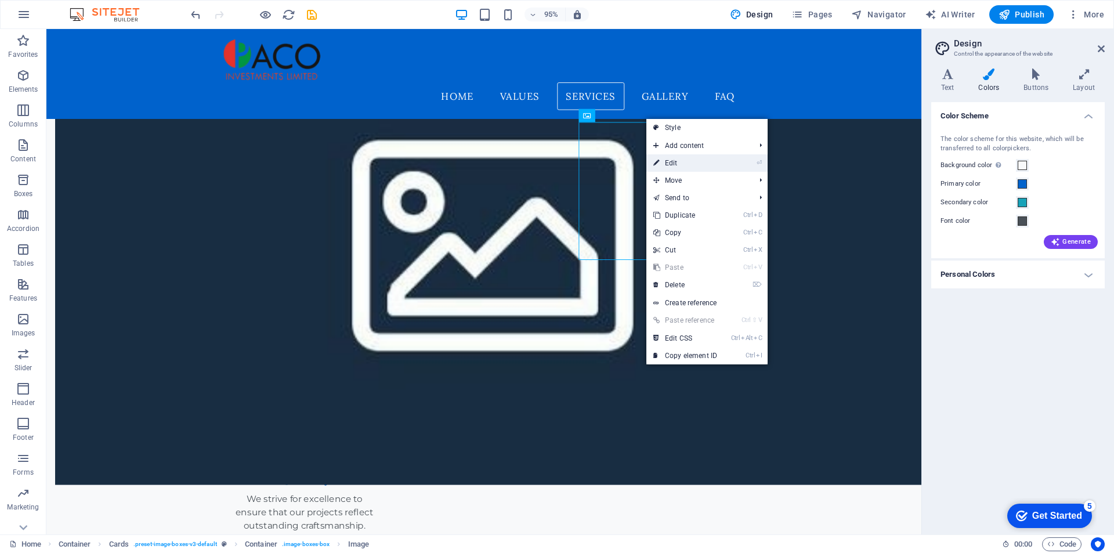
drag, startPoint x: 671, startPoint y: 162, endPoint x: 442, endPoint y: 140, distance: 229.6
click at [671, 162] on link "⏎ Edit" at bounding box center [685, 162] width 78 height 17
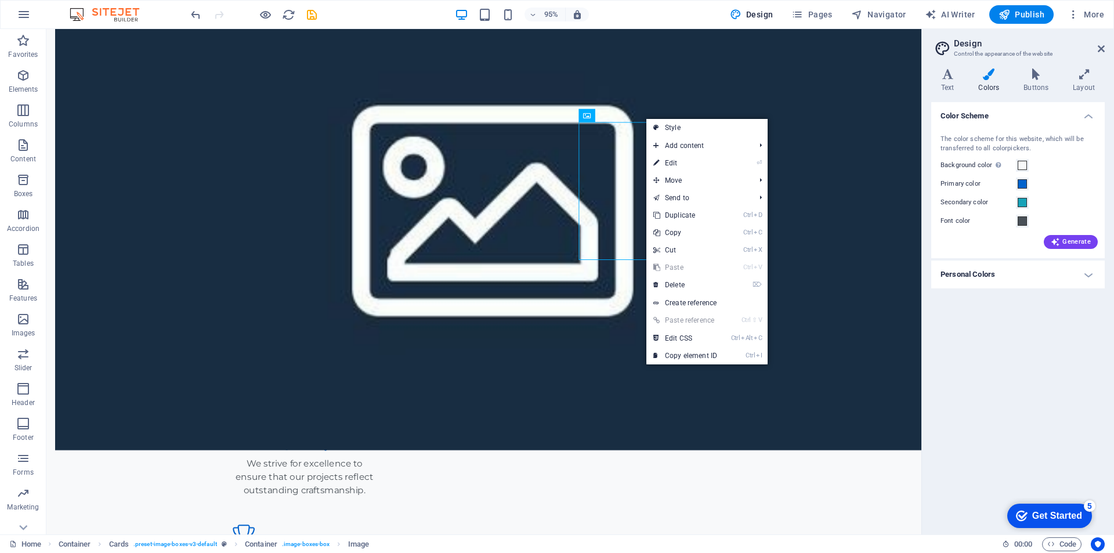
select select "vw"
select select "px"
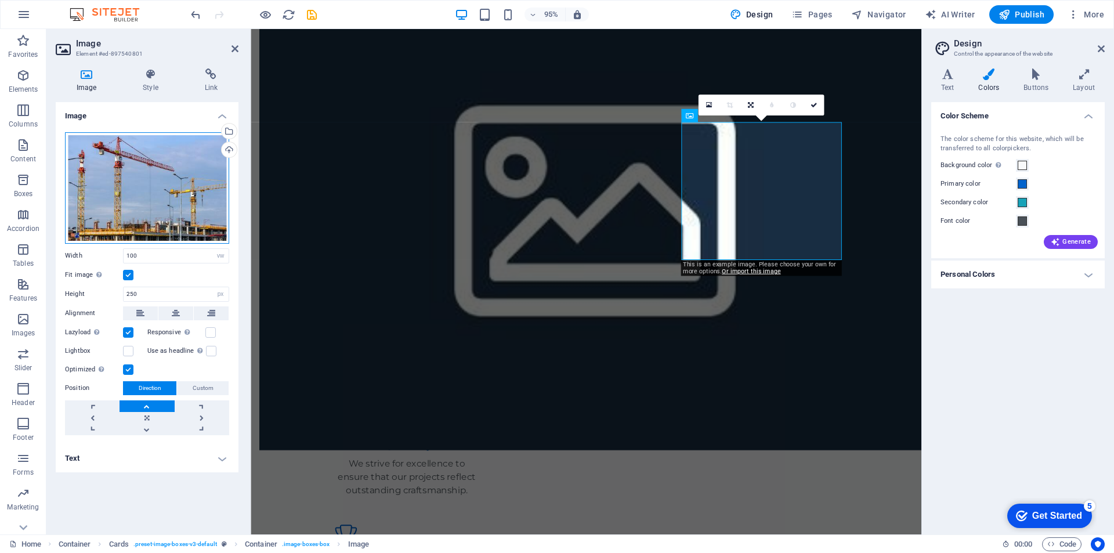
click at [172, 174] on div "Drag files here, click to choose files or select files from Files or our free s…" at bounding box center [147, 187] width 164 height 111
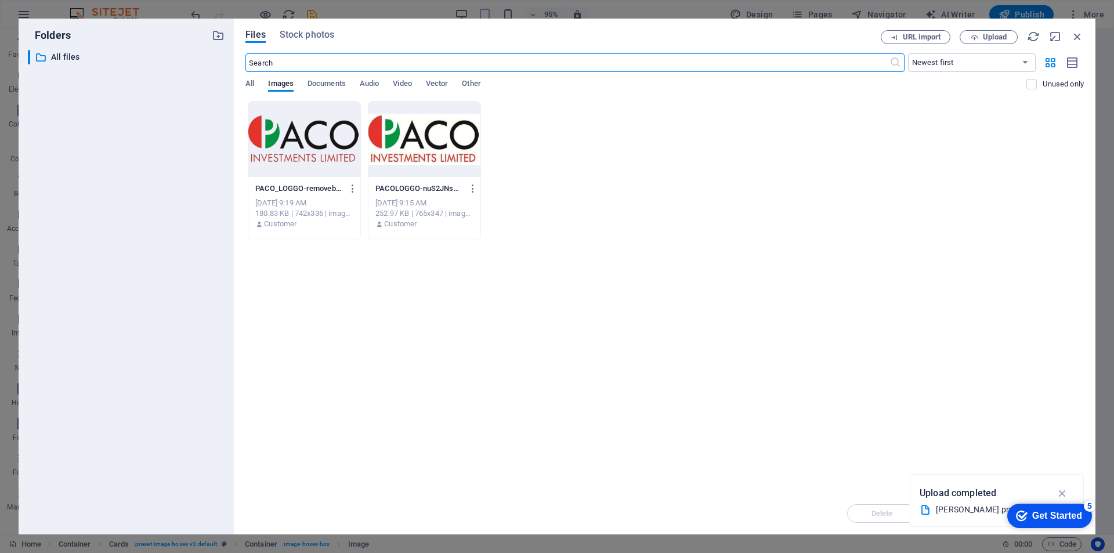
scroll to position [954, 0]
click at [1081, 35] on icon "button" at bounding box center [1077, 36] width 13 height 13
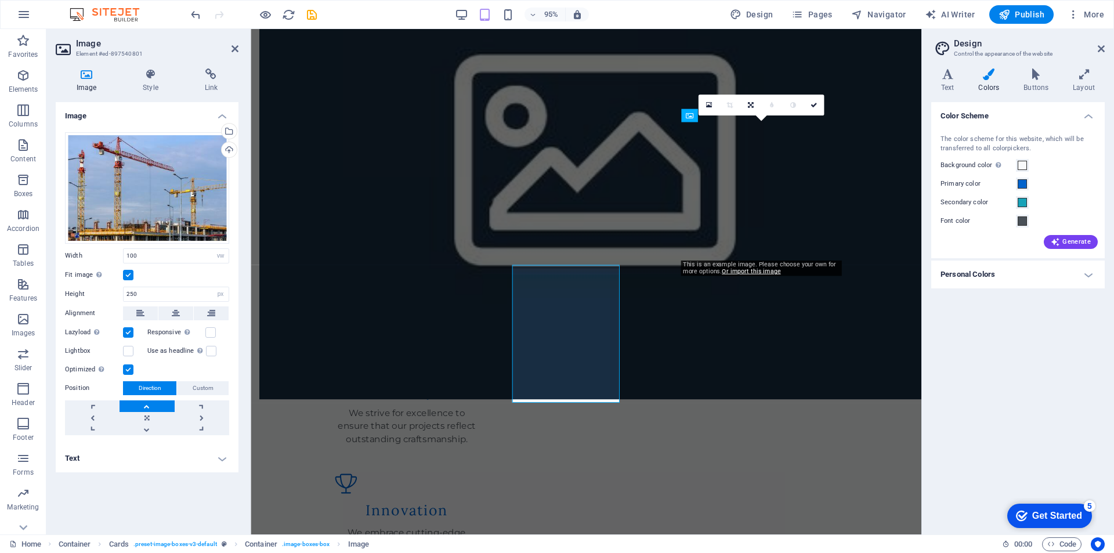
scroll to position [835, 0]
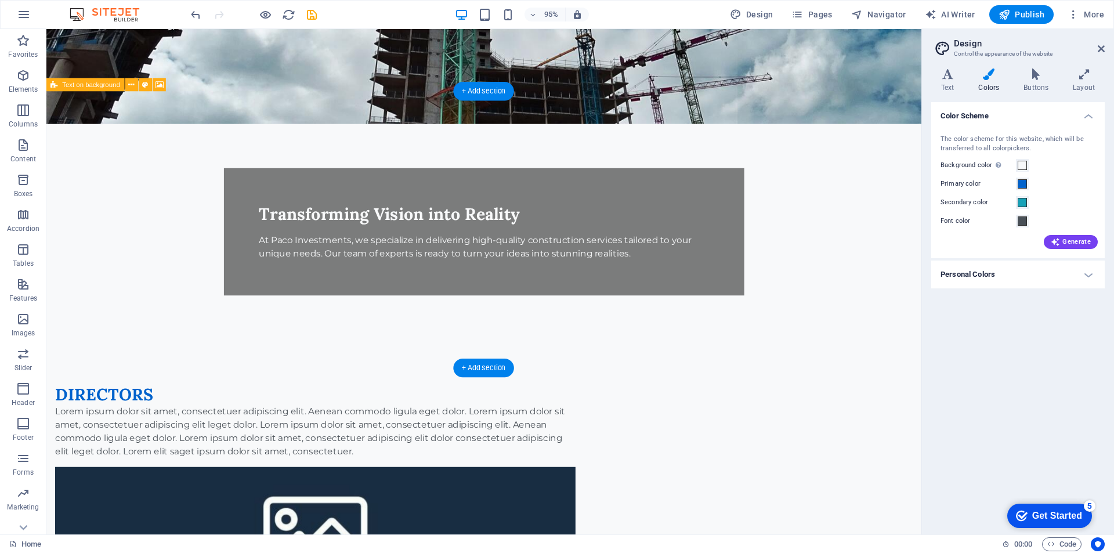
scroll to position [0, 0]
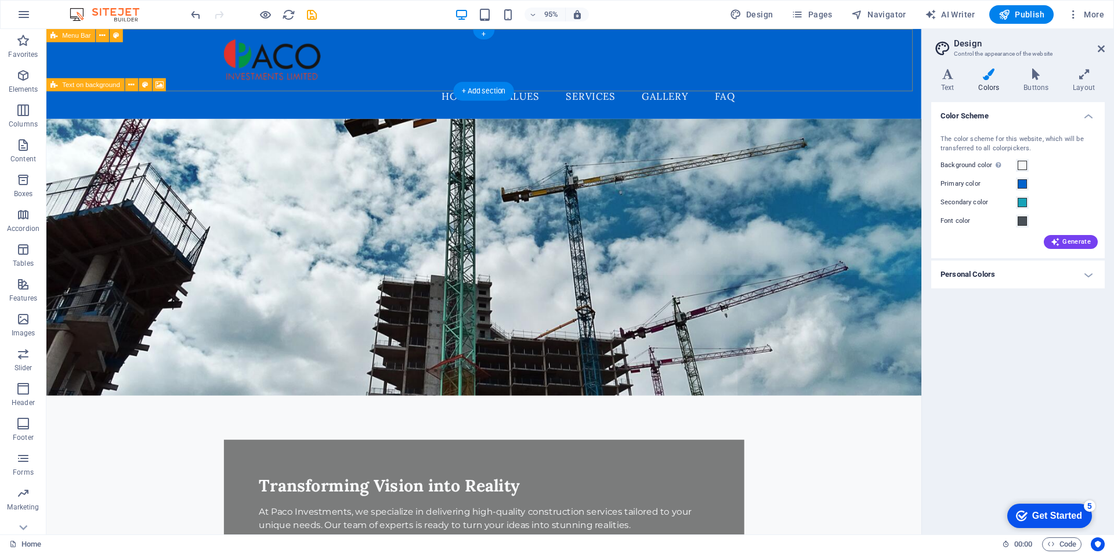
click at [788, 57] on div "Home Values Services Gallery FAQ" at bounding box center [506, 76] width 921 height 95
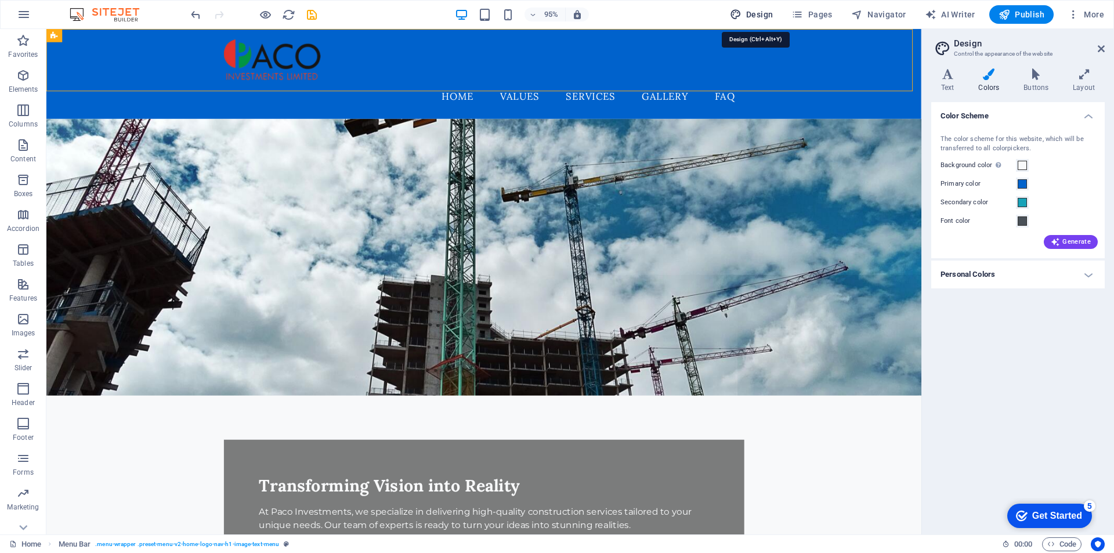
click at [766, 15] on span "Design" at bounding box center [752, 15] width 44 height 12
click at [802, 39] on div "Home Values Services Gallery FAQ" at bounding box center [506, 76] width 921 height 95
click at [968, 49] on h3 "Control the appearance of the website" at bounding box center [1018, 54] width 128 height 10
click at [988, 74] on icon at bounding box center [989, 74] width 41 height 12
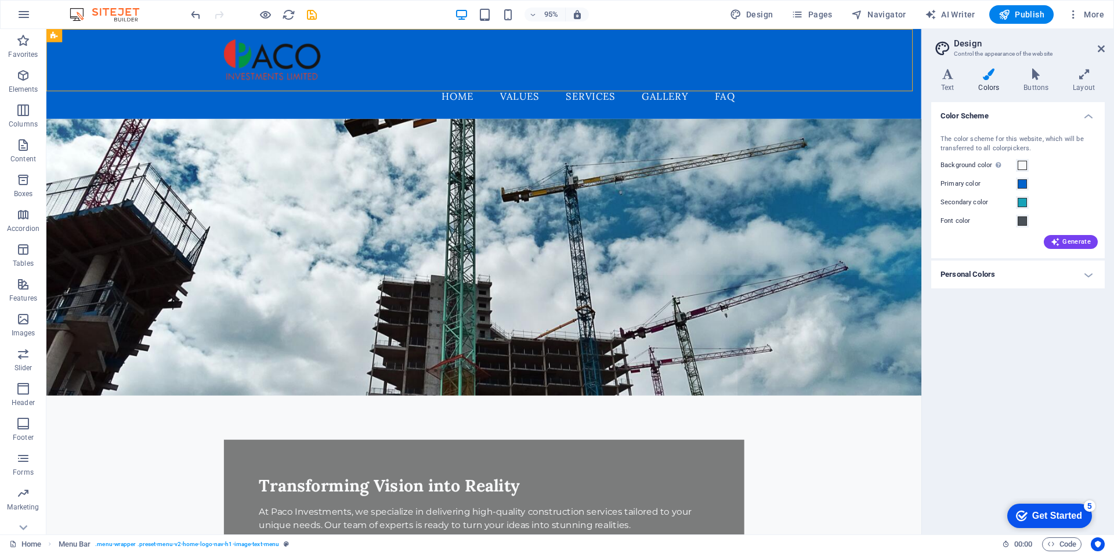
click at [988, 74] on icon at bounding box center [989, 74] width 41 height 12
click at [1101, 50] on icon at bounding box center [1100, 48] width 7 height 9
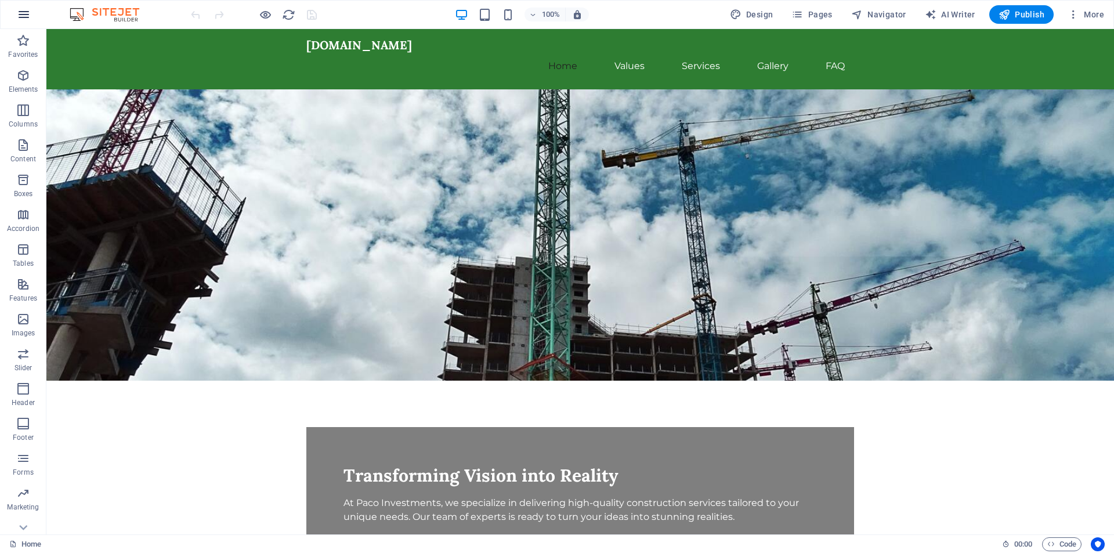
click at [22, 12] on icon "button" at bounding box center [24, 15] width 14 height 14
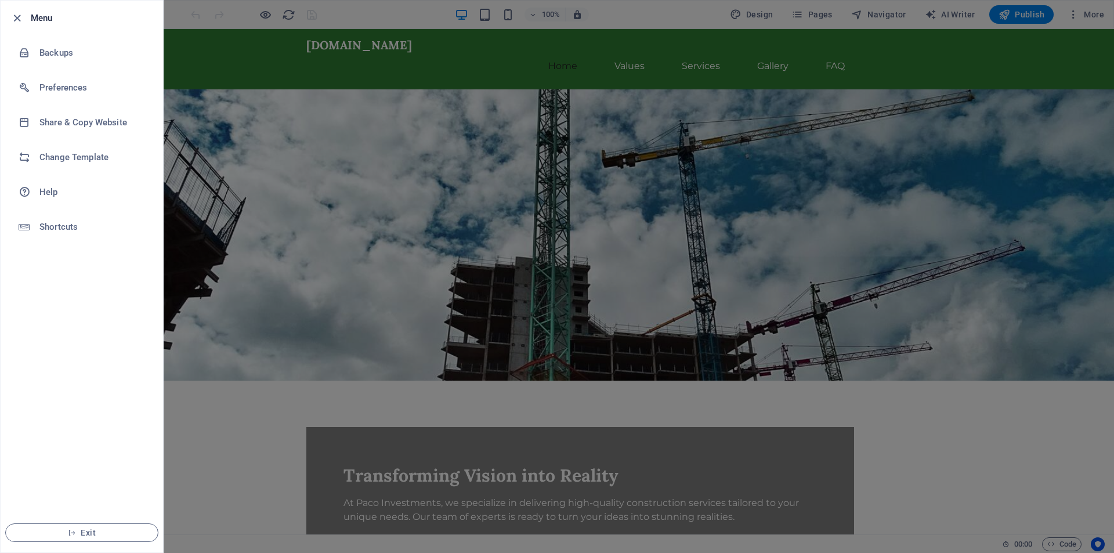
click at [881, 218] on div at bounding box center [557, 276] width 1114 height 553
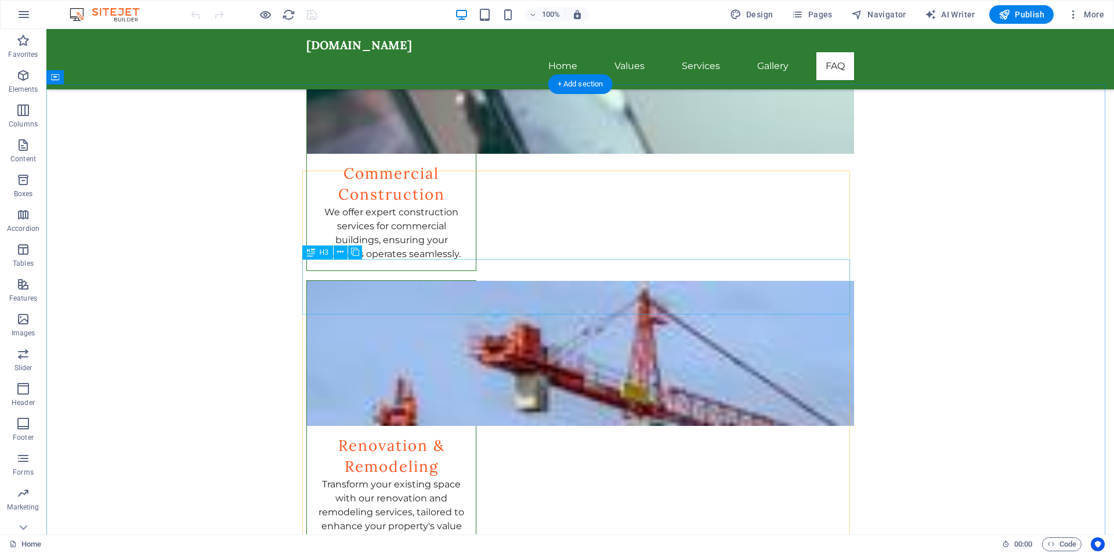
scroll to position [1748, 0]
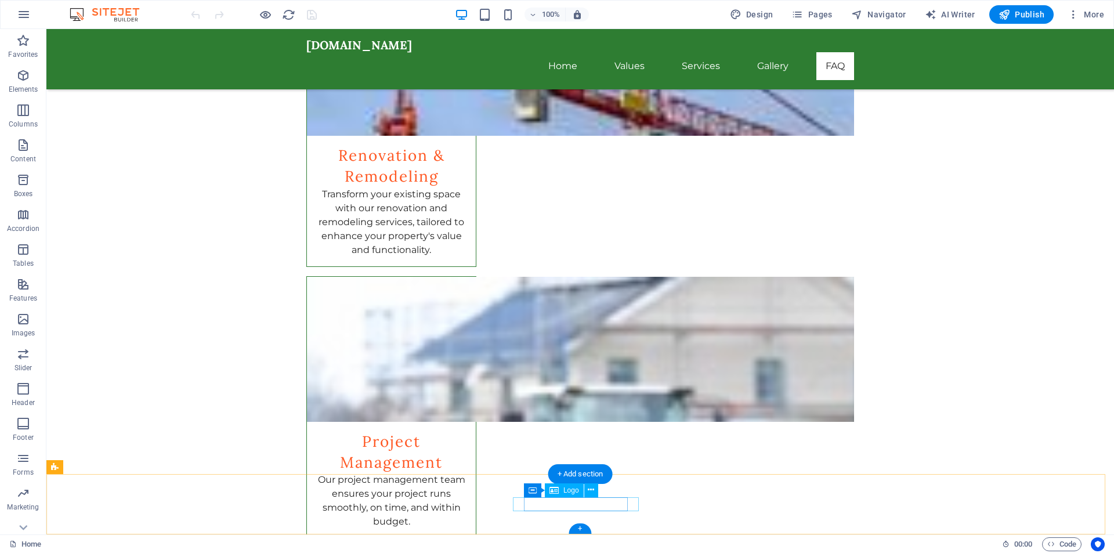
click at [592, 488] on icon at bounding box center [591, 490] width 6 height 12
click at [1090, 12] on span "More" at bounding box center [1085, 15] width 37 height 12
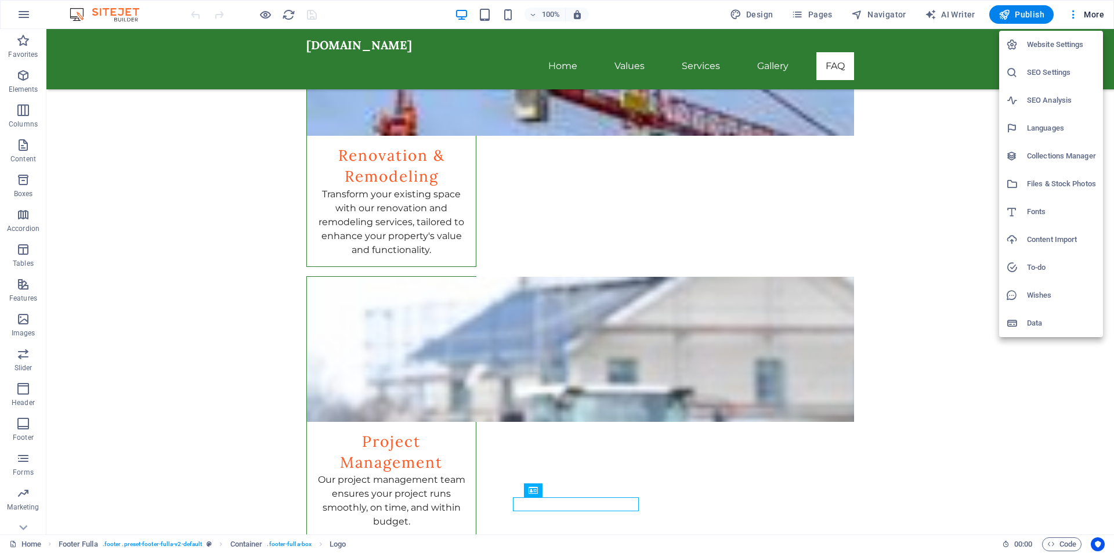
click at [808, 18] on div at bounding box center [557, 276] width 1114 height 553
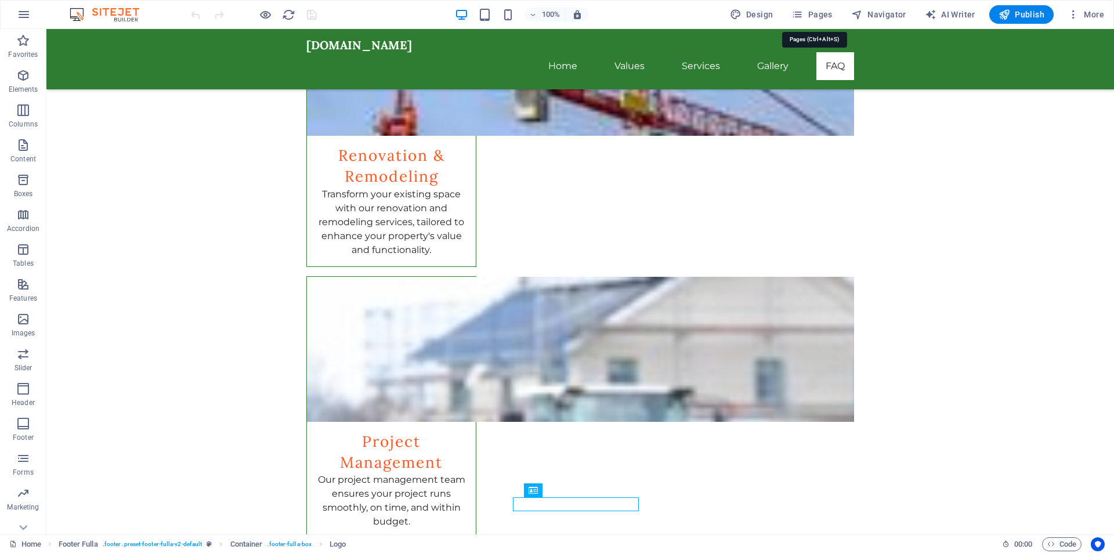
click at [808, 18] on span "Pages" at bounding box center [811, 15] width 41 height 12
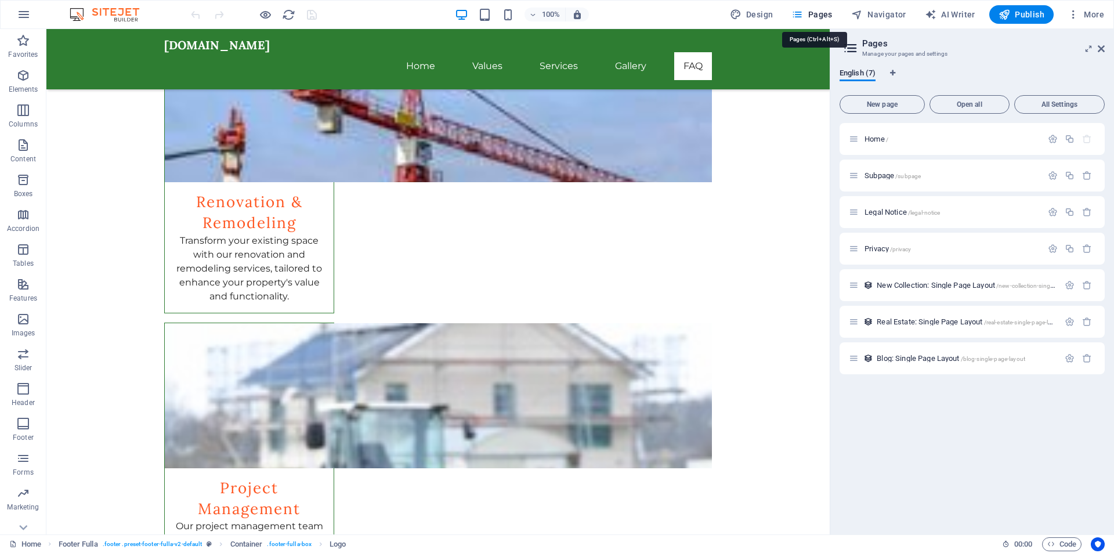
scroll to position [1691, 0]
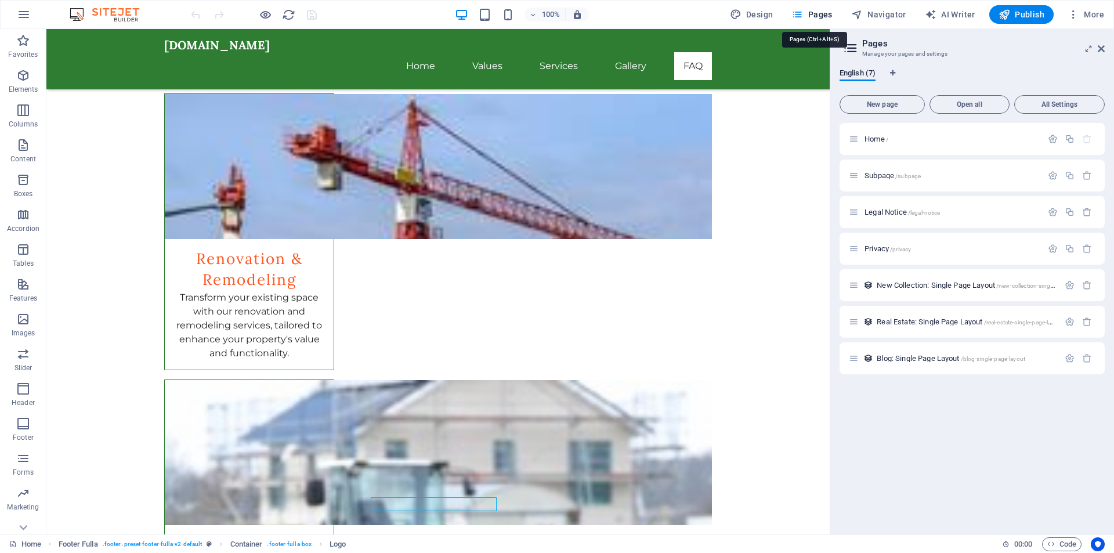
click at [808, 18] on span "Pages" at bounding box center [811, 15] width 41 height 12
click at [21, 539] on link "Home" at bounding box center [25, 544] width 32 height 14
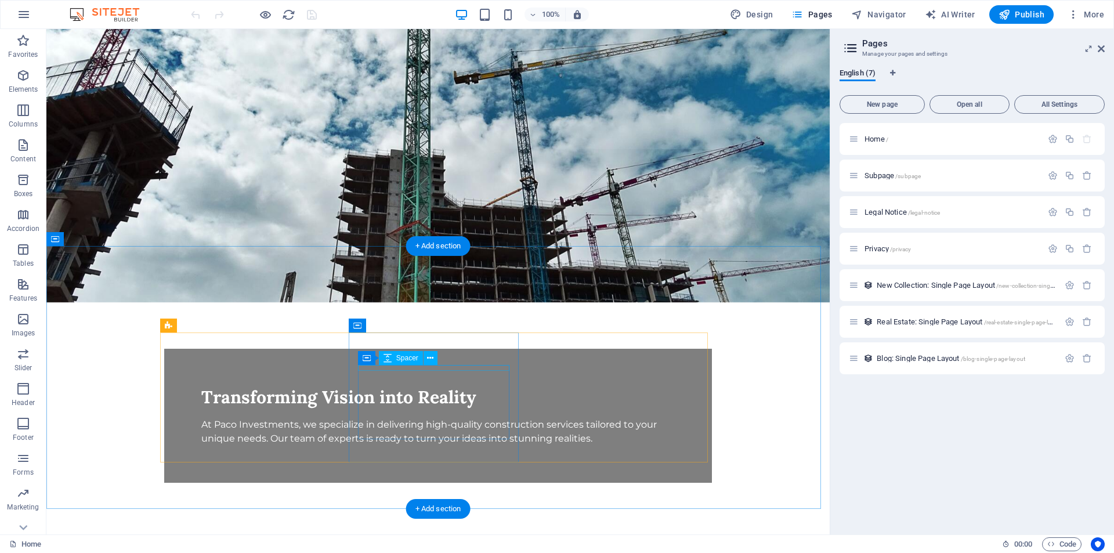
scroll to position [0, 0]
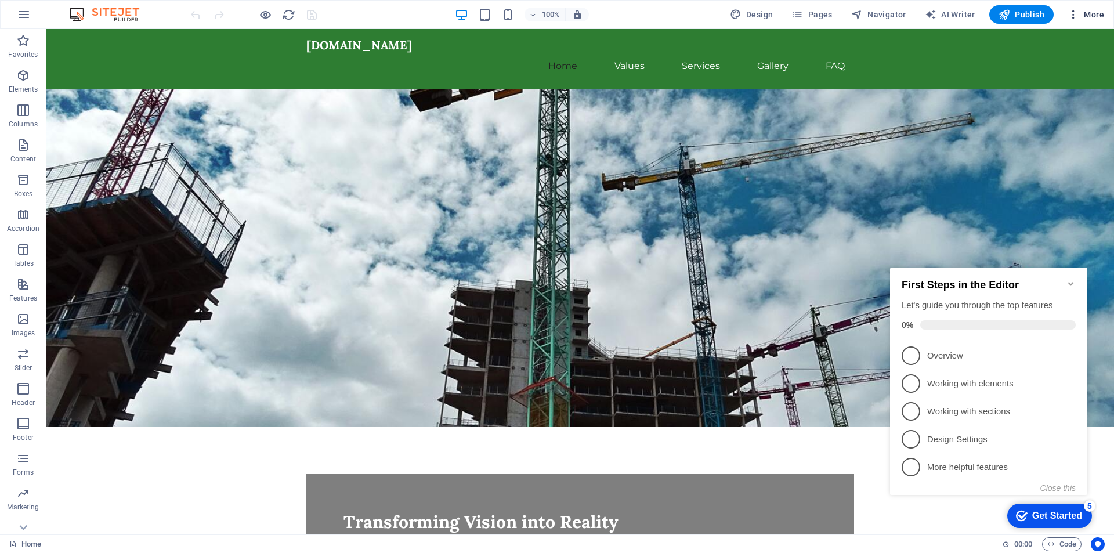
click at [1071, 12] on icon "button" at bounding box center [1073, 15] width 12 height 12
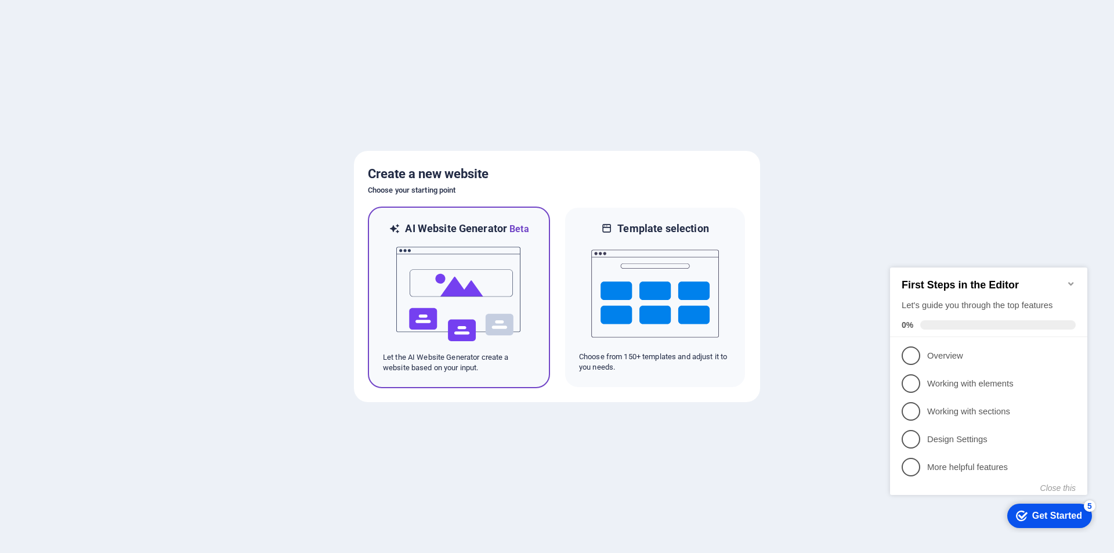
drag, startPoint x: 501, startPoint y: 299, endPoint x: 530, endPoint y: 274, distance: 37.8
click at [501, 298] on img at bounding box center [459, 294] width 128 height 116
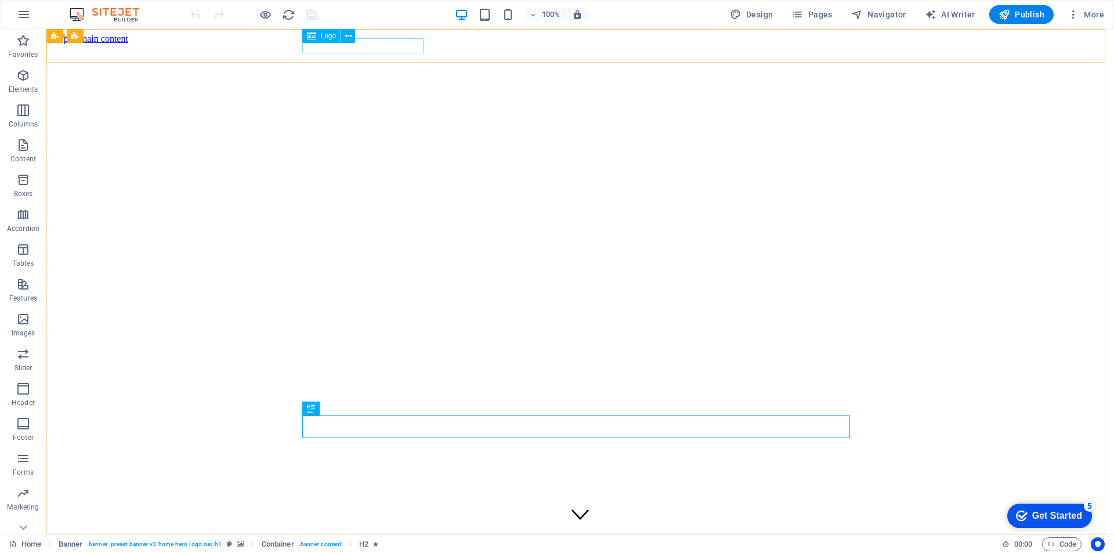
click at [327, 36] on span "Logo" at bounding box center [329, 35] width 16 height 7
click at [347, 35] on icon at bounding box center [348, 36] width 6 height 12
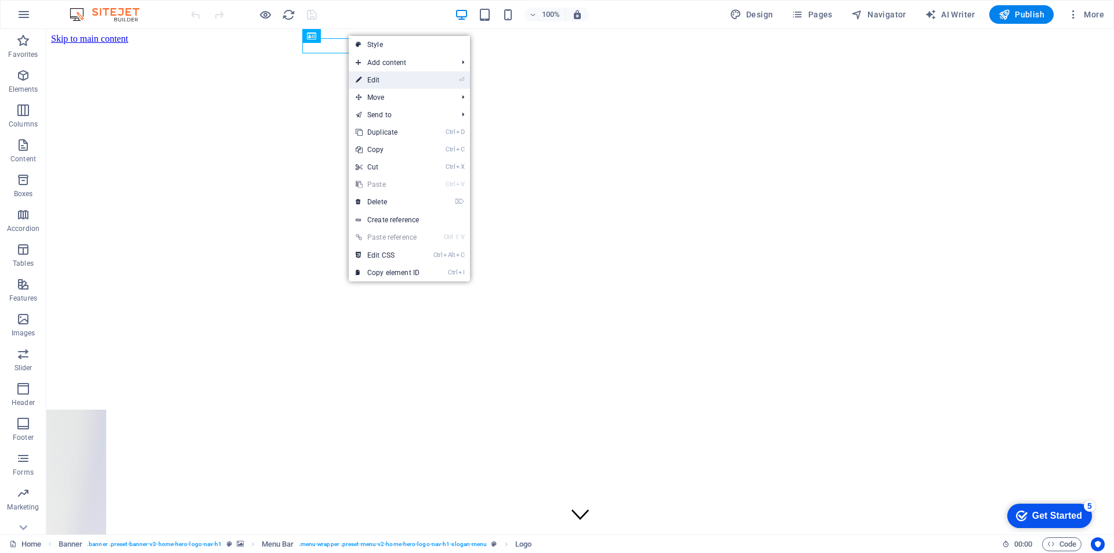
drag, startPoint x: 377, startPoint y: 81, endPoint x: 126, endPoint y: 52, distance: 252.8
click at [377, 81] on link "⏎ Edit" at bounding box center [388, 79] width 78 height 17
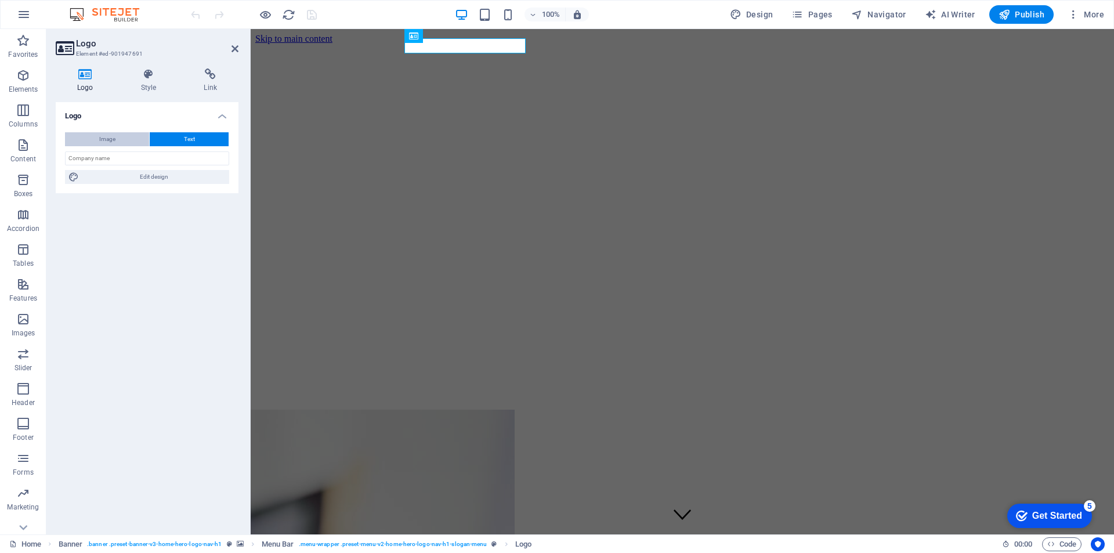
click at [99, 135] on span "Image" at bounding box center [107, 139] width 16 height 14
select select "DISABLED_OPTION_VALUE"
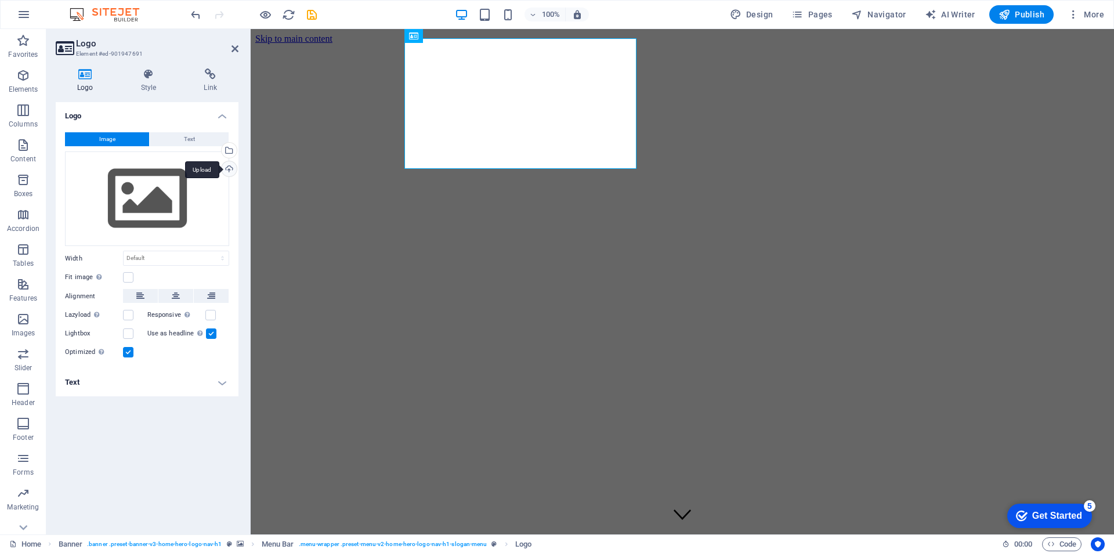
click at [227, 166] on div "Upload" at bounding box center [227, 169] width 17 height 17
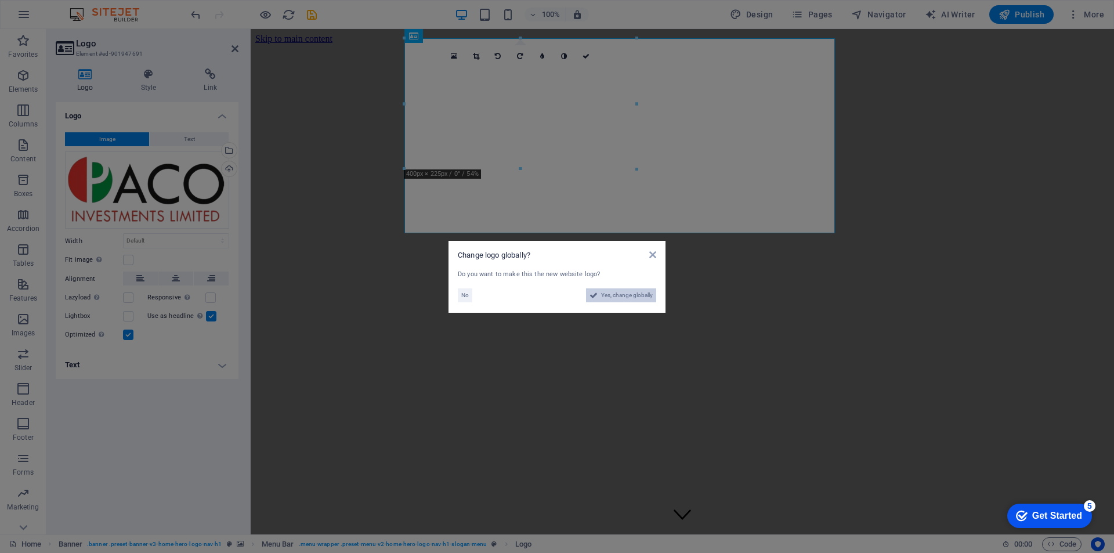
click at [642, 294] on span "Yes, change globally" at bounding box center [627, 295] width 52 height 14
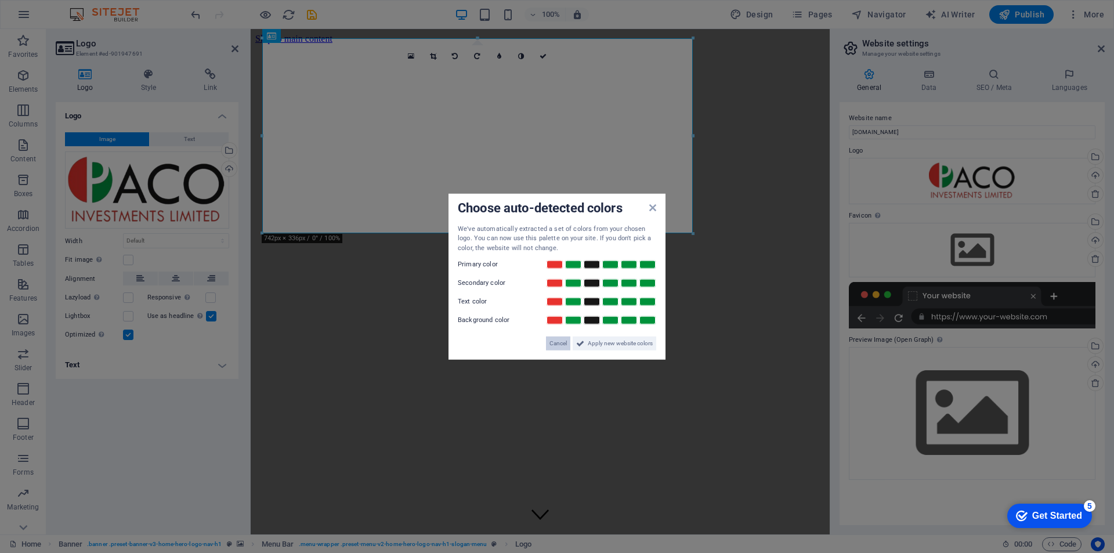
click at [558, 342] on span "Cancel" at bounding box center [557, 343] width 17 height 14
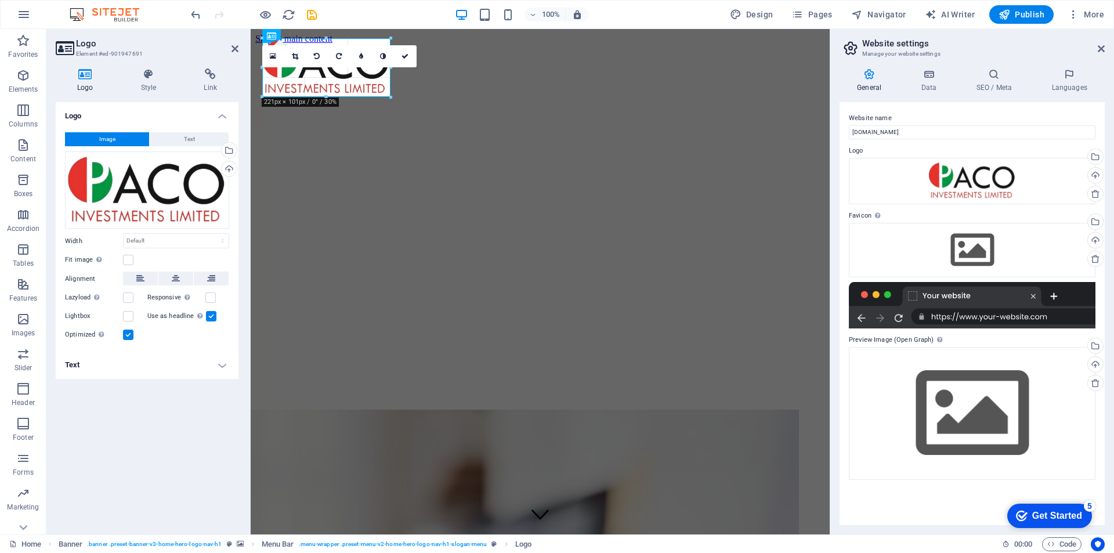
drag, startPoint x: 477, startPoint y: 232, endPoint x: 520, endPoint y: 94, distance: 144.4
type input "215"
select select "px"
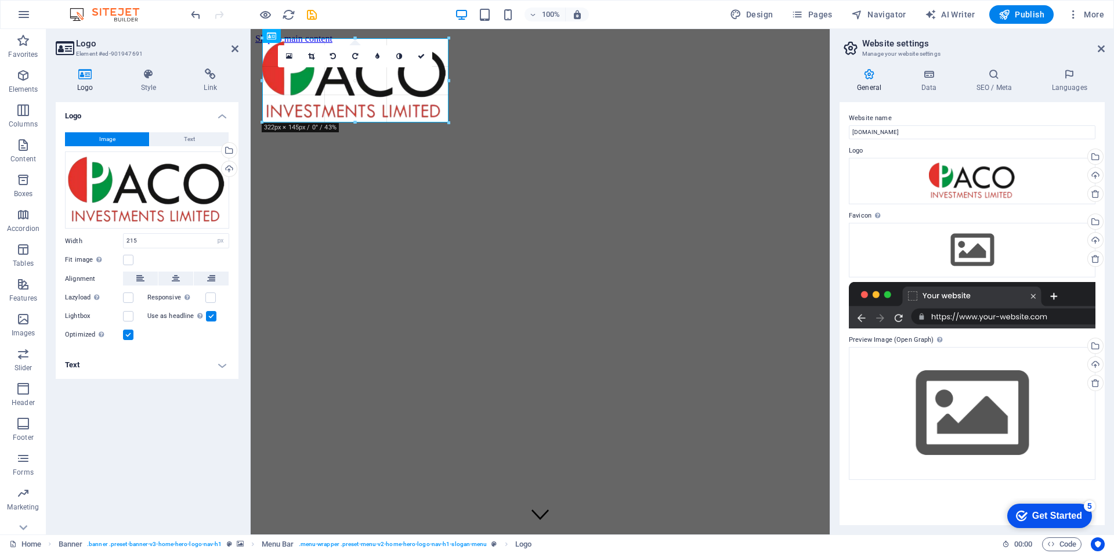
drag, startPoint x: 323, startPoint y: 95, endPoint x: 319, endPoint y: 124, distance: 29.9
type input "321"
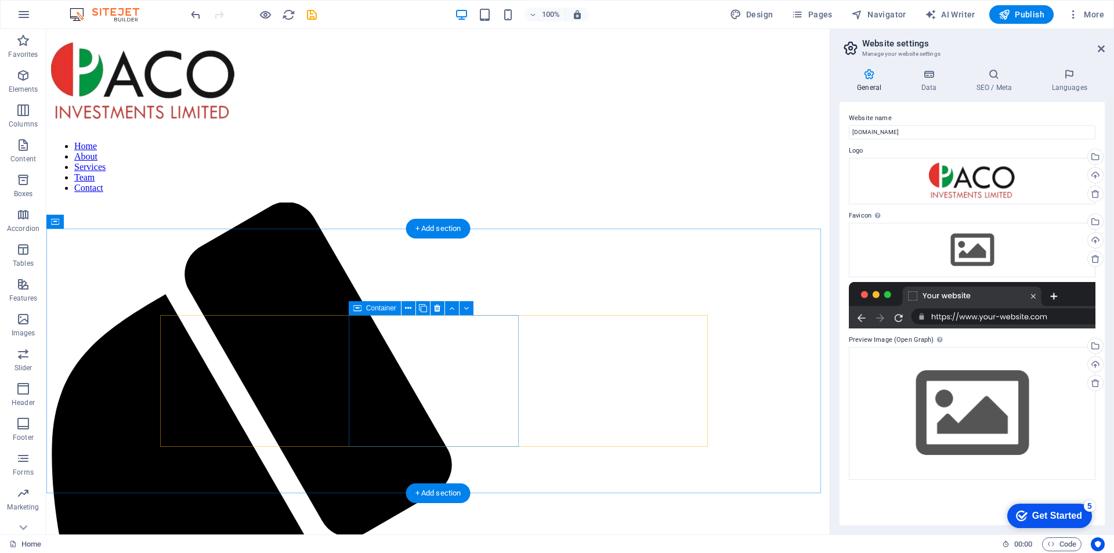
scroll to position [580, 0]
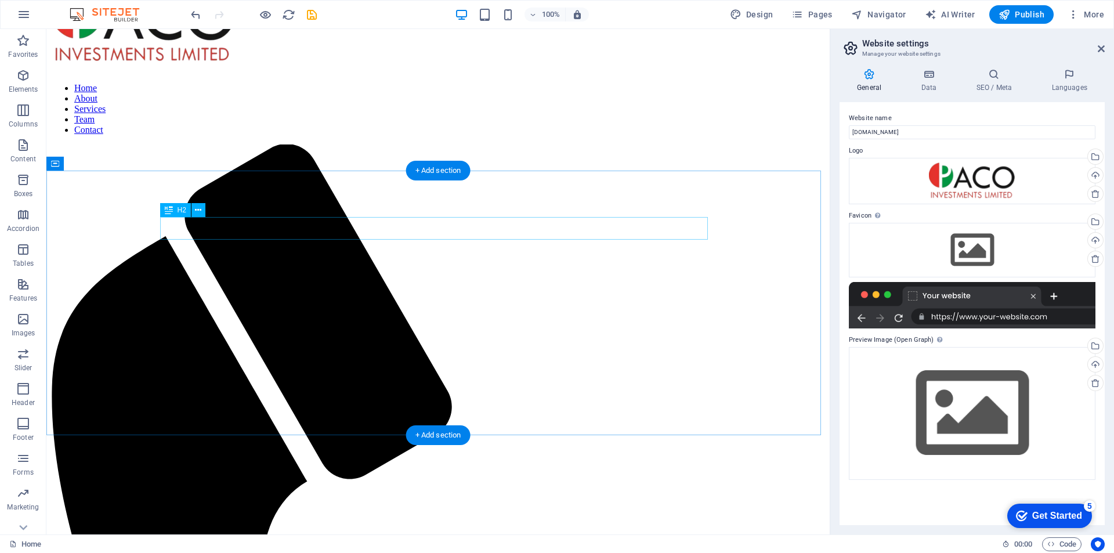
click at [198, 209] on icon at bounding box center [198, 210] width 6 height 12
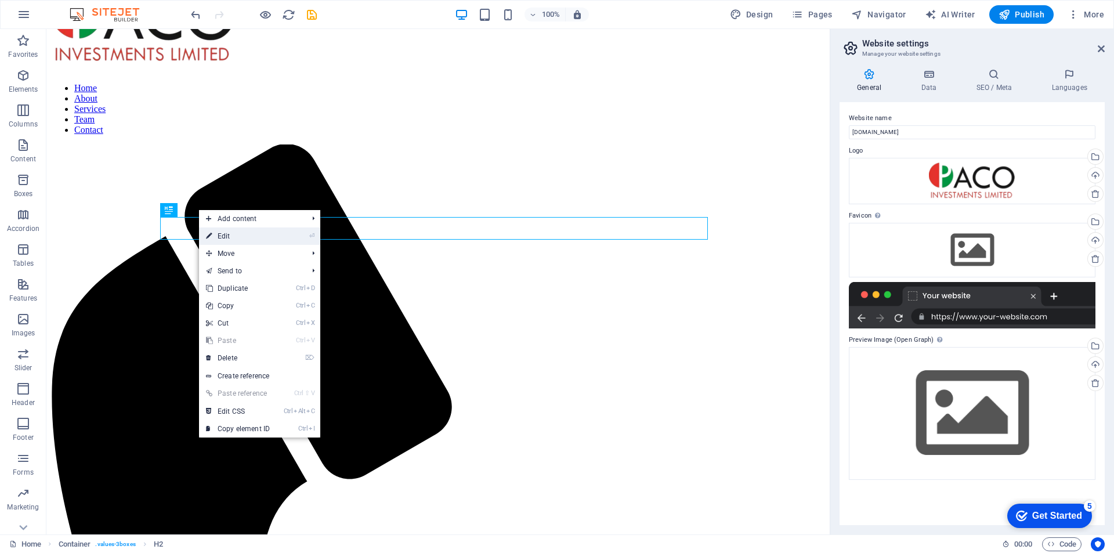
click at [219, 236] on link "⏎ Edit" at bounding box center [238, 235] width 78 height 17
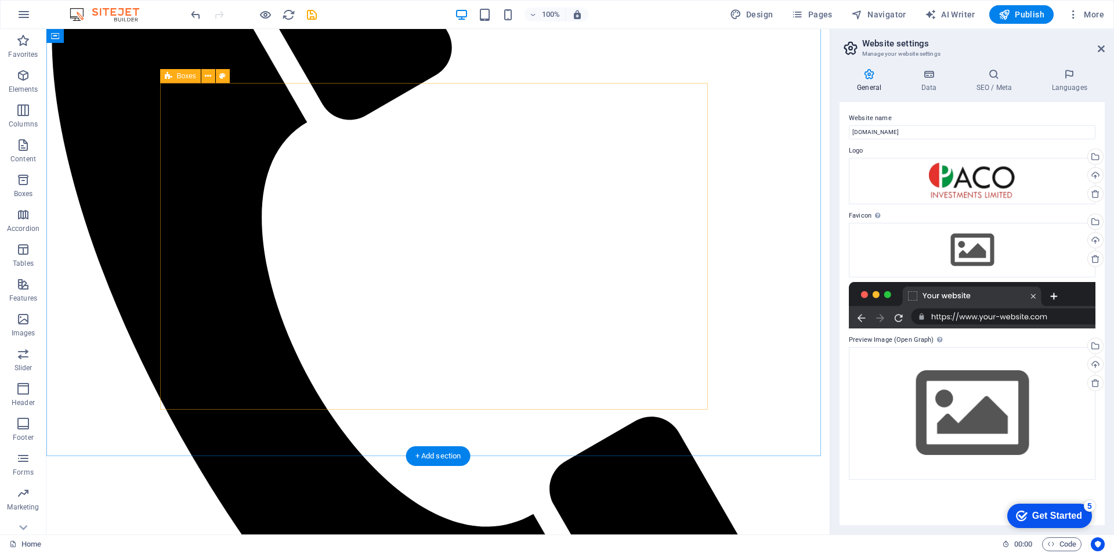
scroll to position [928, 0]
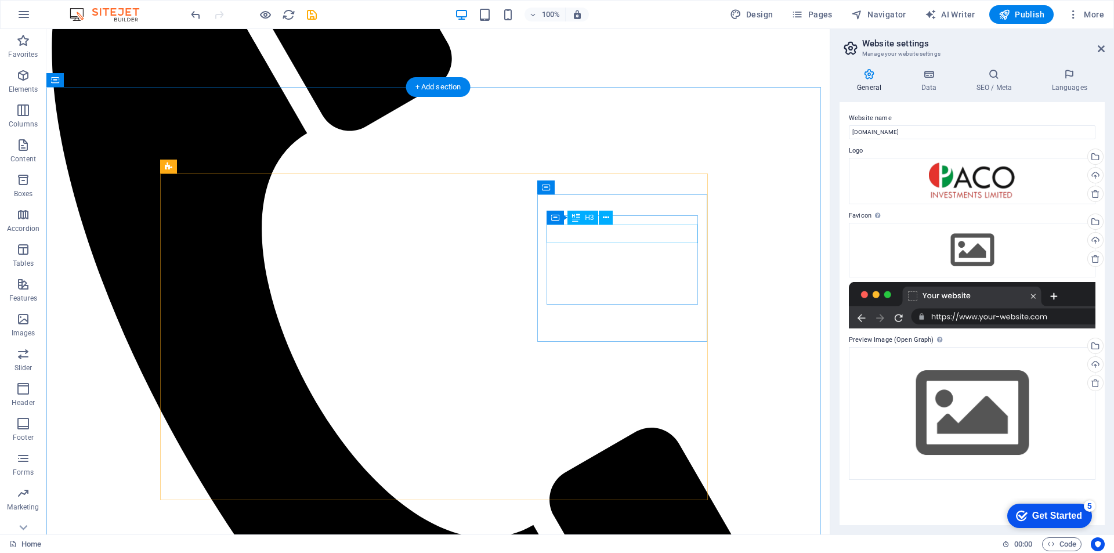
click at [603, 216] on icon at bounding box center [606, 218] width 6 height 12
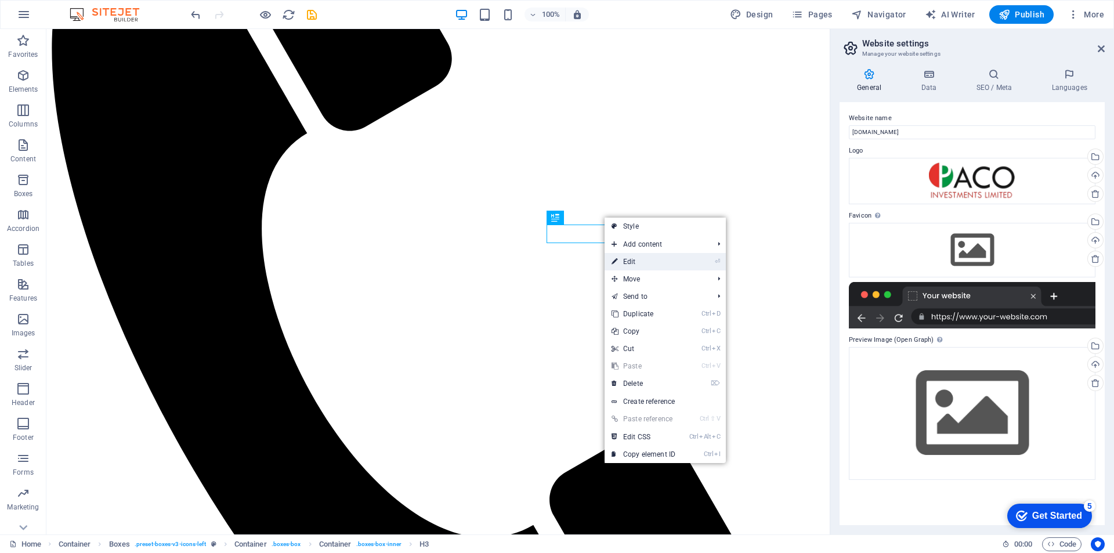
click at [637, 260] on link "⏎ Edit" at bounding box center [643, 261] width 78 height 17
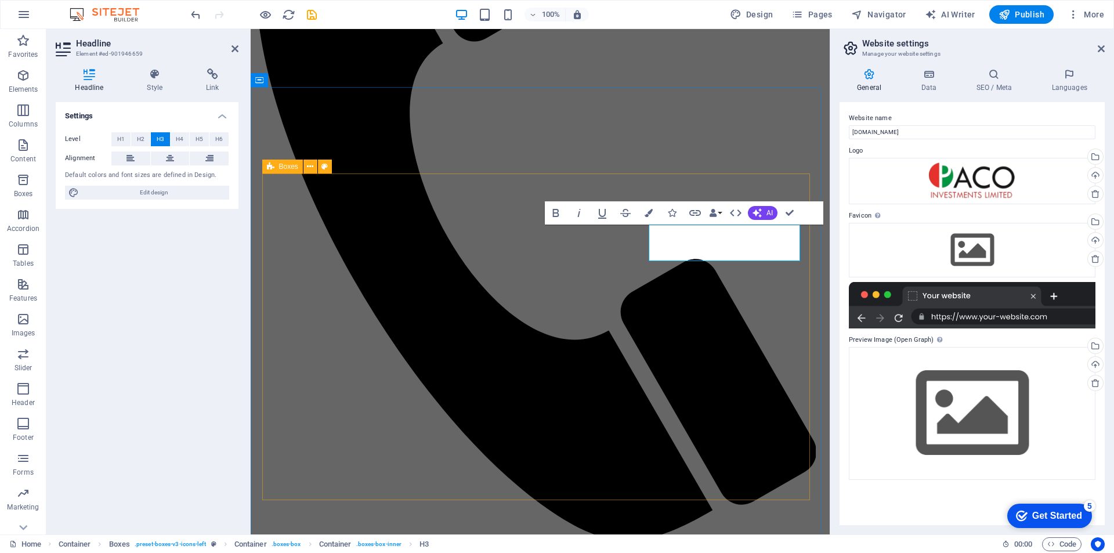
drag, startPoint x: 787, startPoint y: 348, endPoint x: 992, endPoint y: 347, distance: 204.8
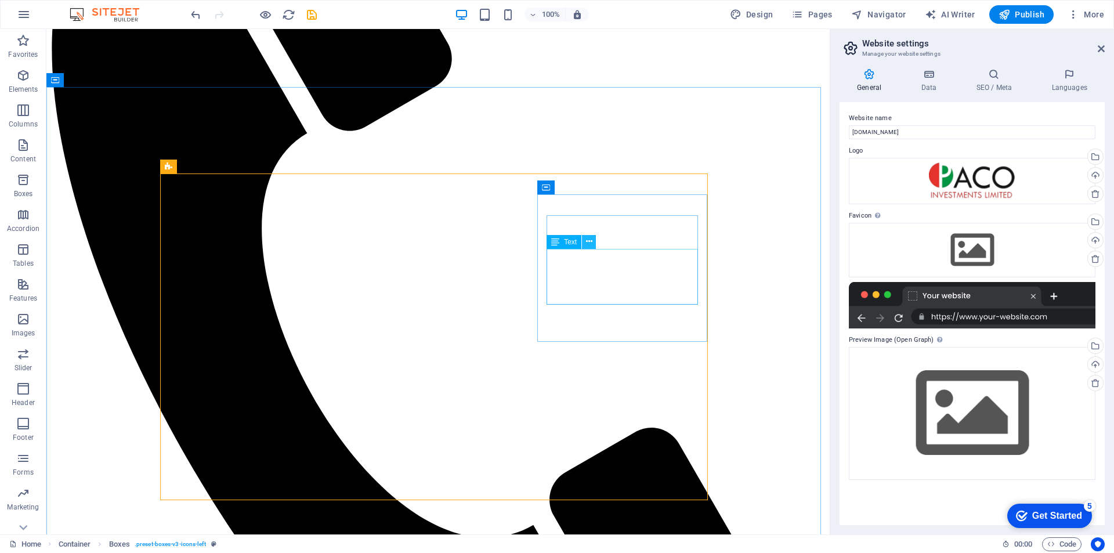
click at [589, 244] on icon at bounding box center [589, 242] width 6 height 12
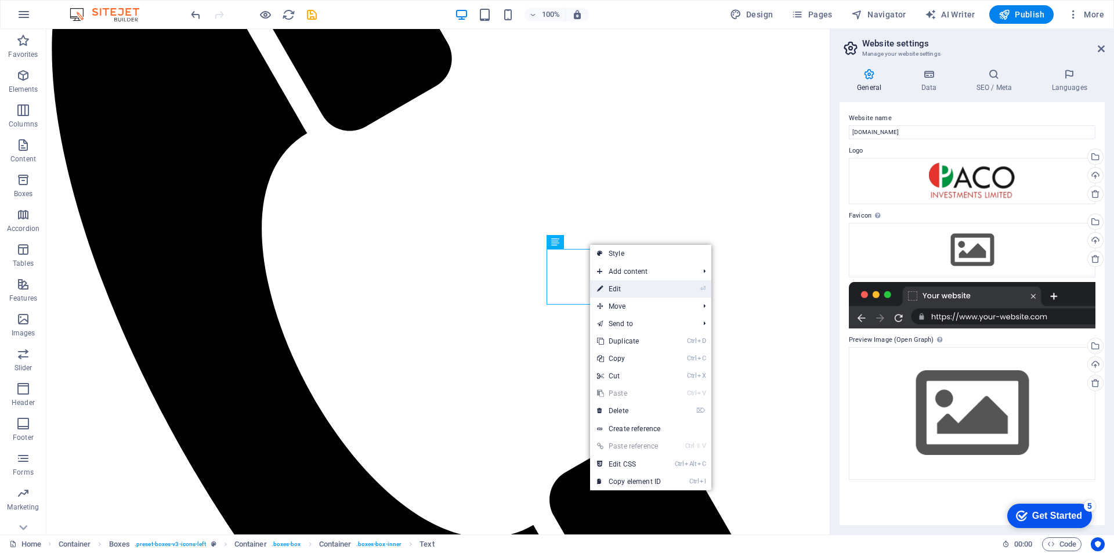
drag, startPoint x: 617, startPoint y: 287, endPoint x: 343, endPoint y: 271, distance: 274.8
click at [617, 287] on link "⏎ Edit" at bounding box center [629, 288] width 78 height 17
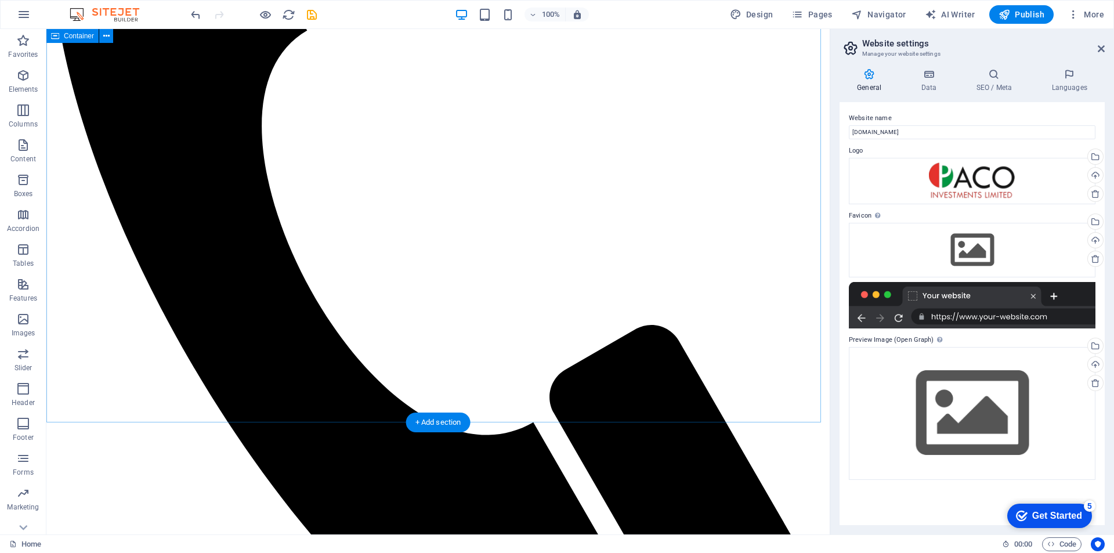
scroll to position [1321, 0]
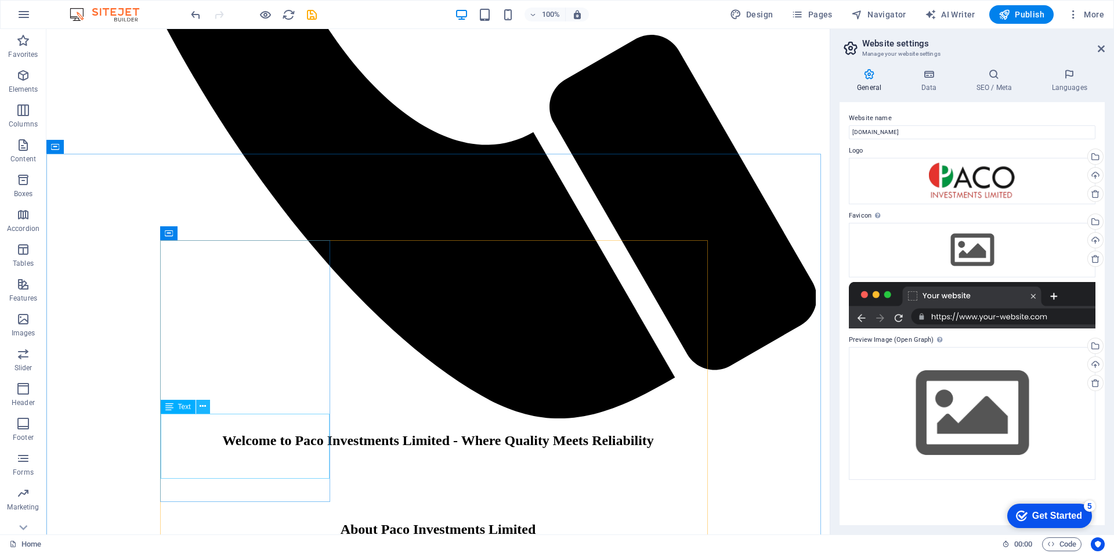
click at [204, 403] on icon at bounding box center [203, 406] width 6 height 12
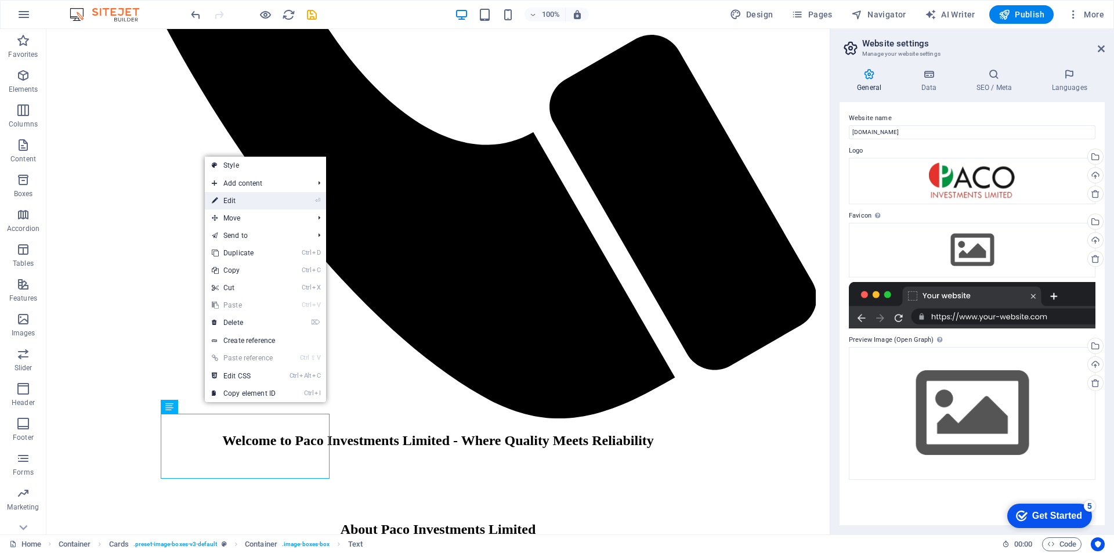
click at [226, 200] on link "⏎ Edit" at bounding box center [244, 200] width 78 height 17
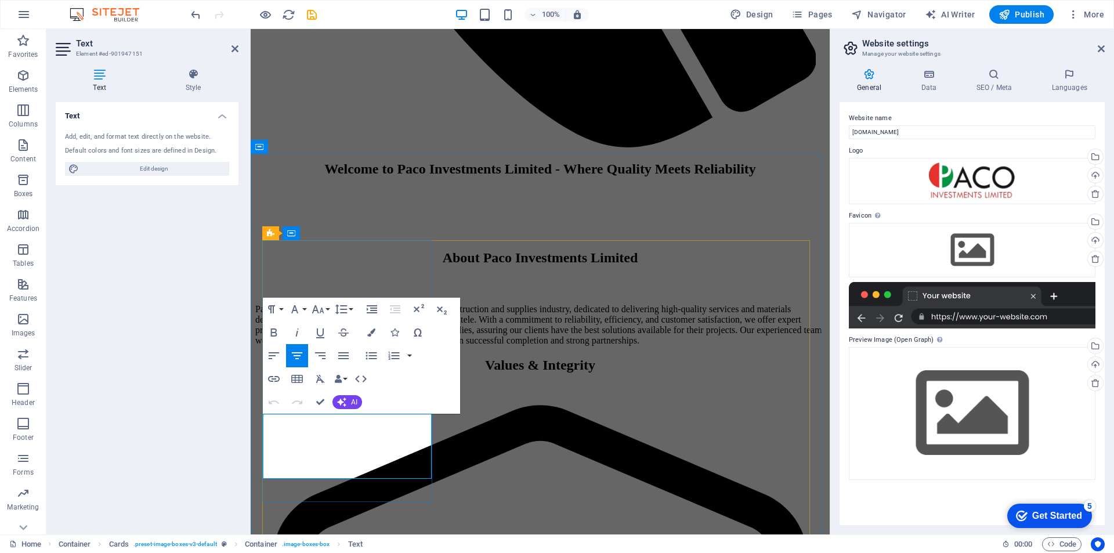
drag, startPoint x: 327, startPoint y: 419, endPoint x: 274, endPoint y: 422, distance: 52.9
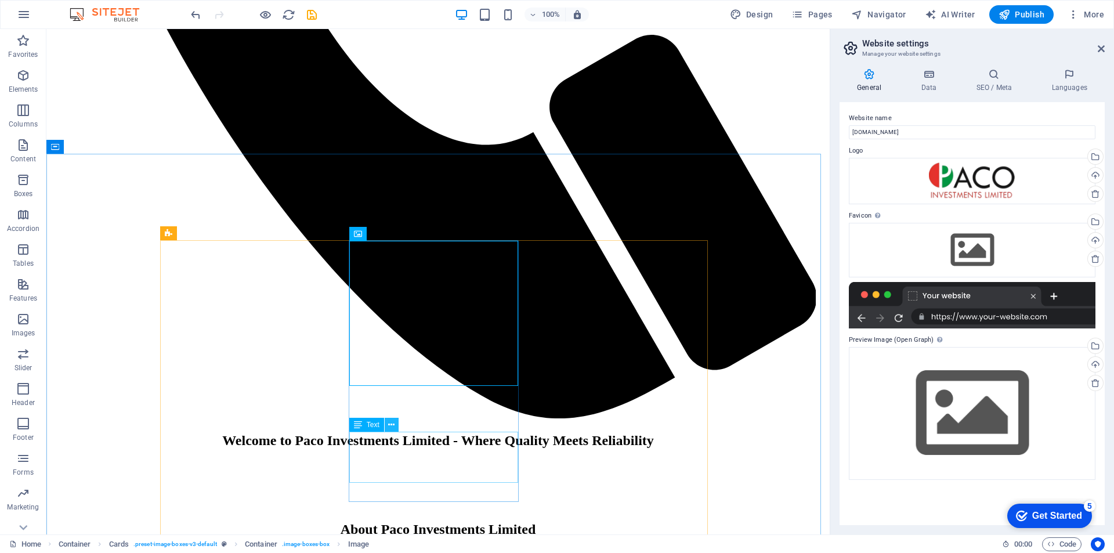
click at [390, 423] on icon at bounding box center [391, 425] width 6 height 12
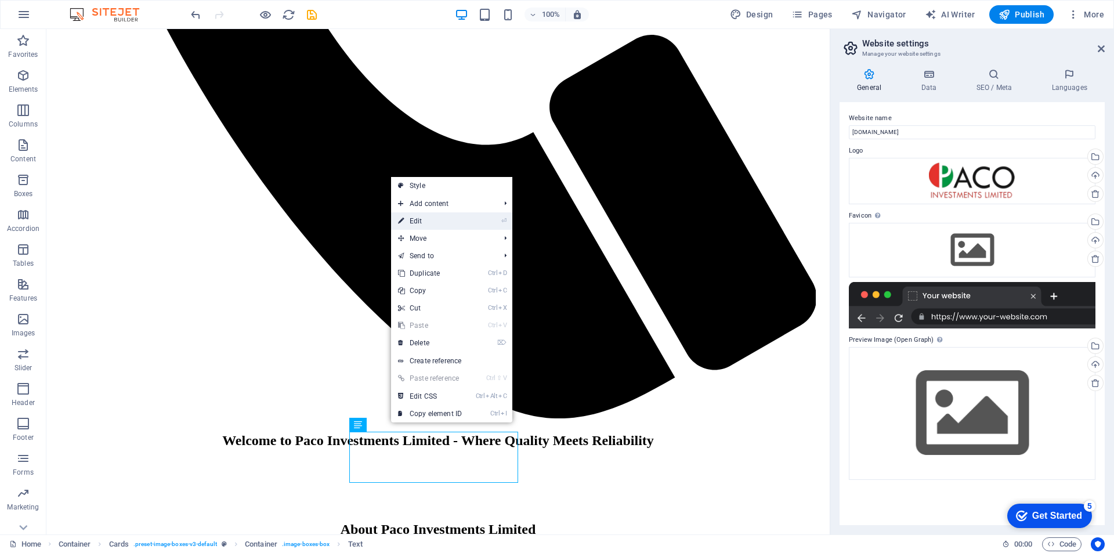
drag, startPoint x: 419, startPoint y: 217, endPoint x: 167, endPoint y: 188, distance: 254.0
click at [419, 217] on link "⏎ Edit" at bounding box center [430, 220] width 78 height 17
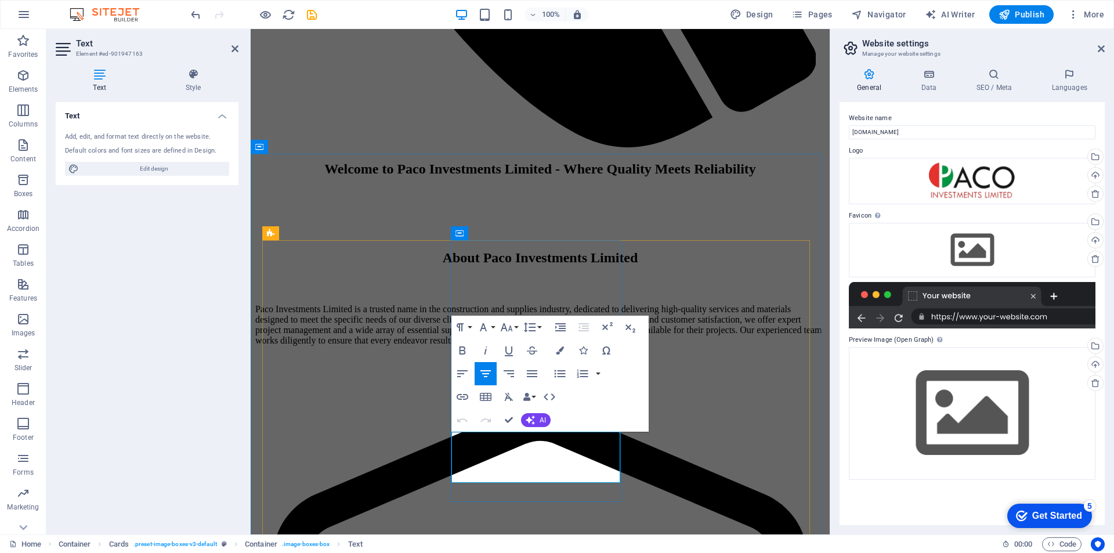
drag, startPoint x: 487, startPoint y: 439, endPoint x: 469, endPoint y: 440, distance: 18.0
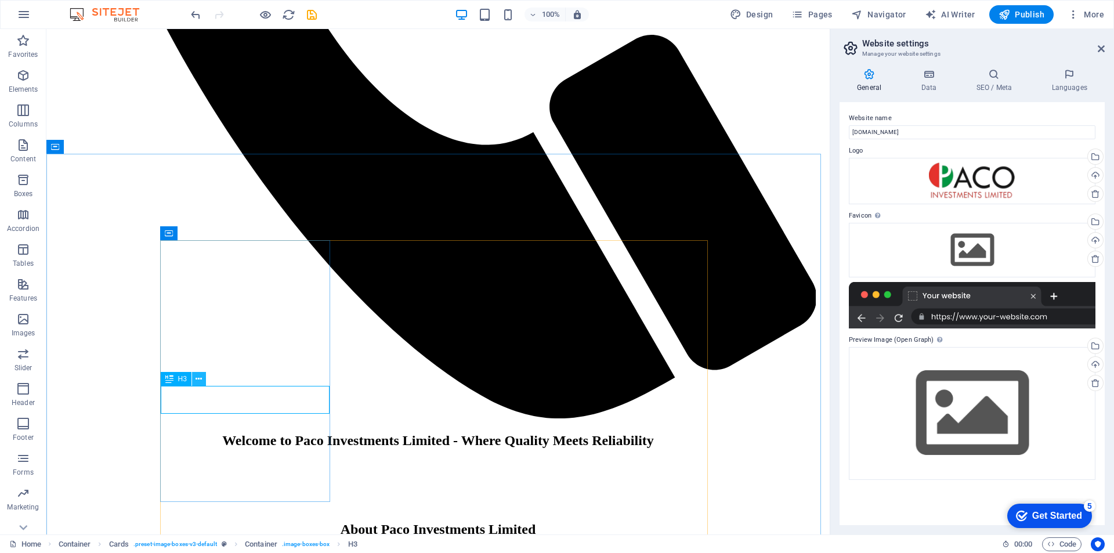
click at [198, 379] on icon at bounding box center [198, 379] width 6 height 12
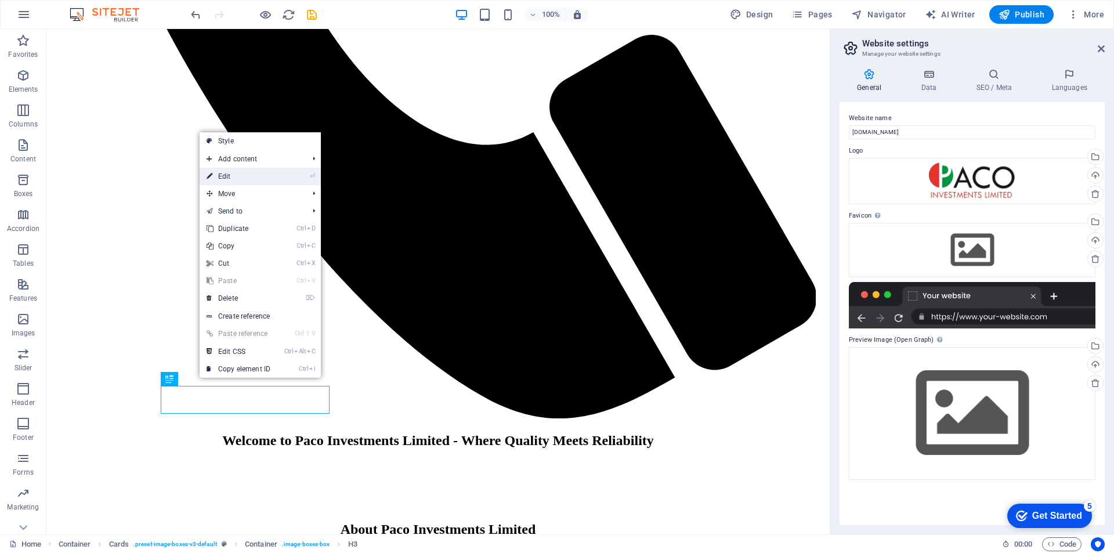
click at [229, 175] on link "⏎ Edit" at bounding box center [239, 176] width 78 height 17
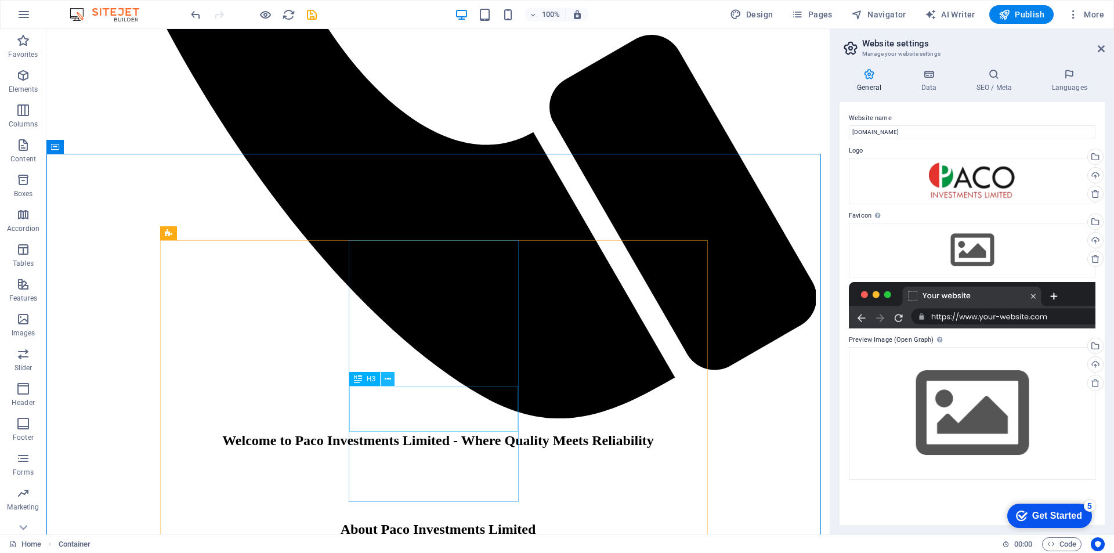
click at [389, 378] on icon at bounding box center [388, 379] width 6 height 12
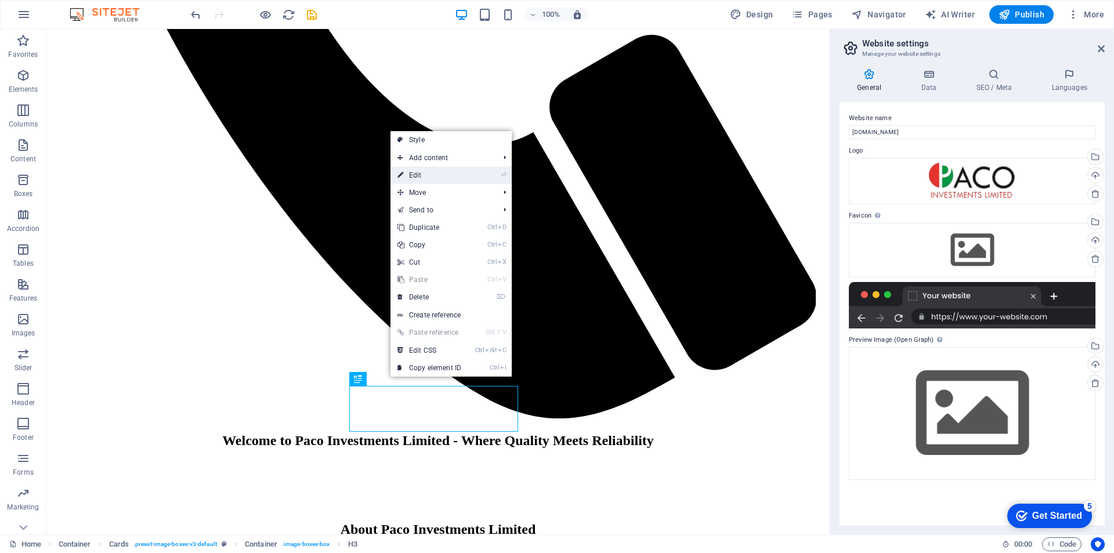
click at [417, 173] on link "⏎ Edit" at bounding box center [429, 174] width 78 height 17
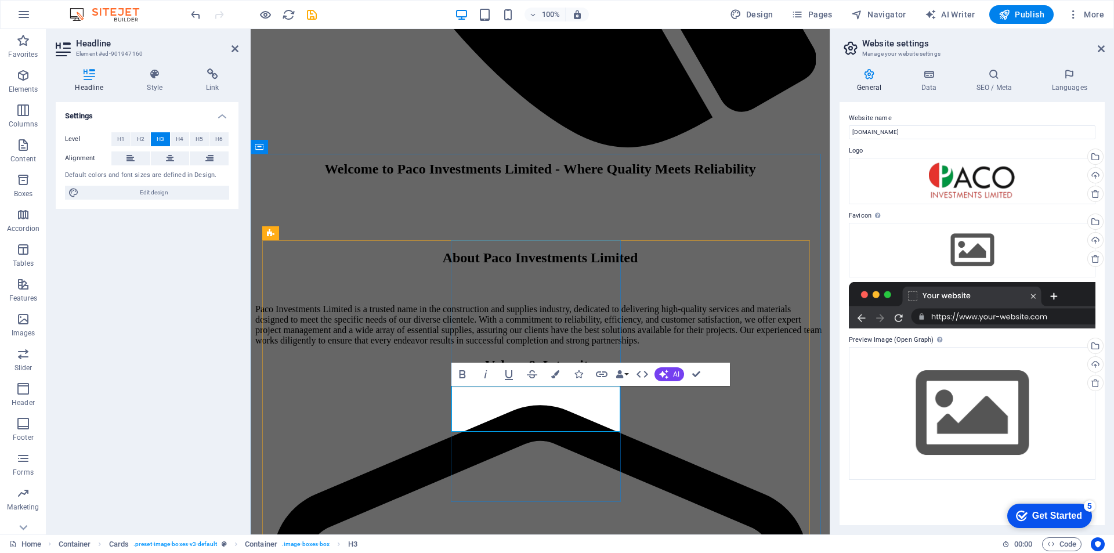
click at [301, 377] on icon at bounding box center [301, 379] width 6 height 12
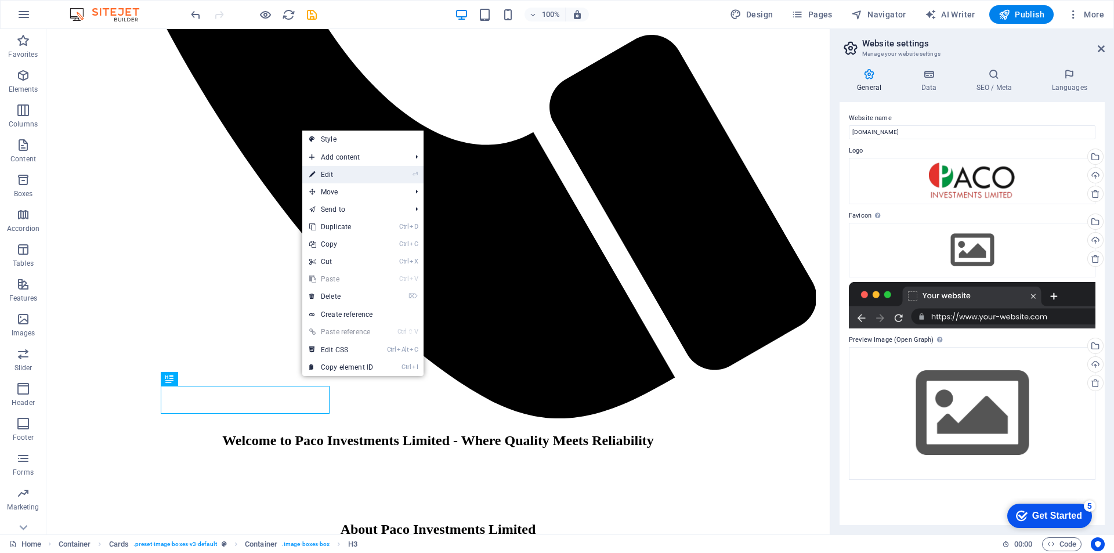
drag, startPoint x: 328, startPoint y: 171, endPoint x: 77, endPoint y: 151, distance: 251.9
click at [328, 171] on link "⏎ Edit" at bounding box center [341, 174] width 78 height 17
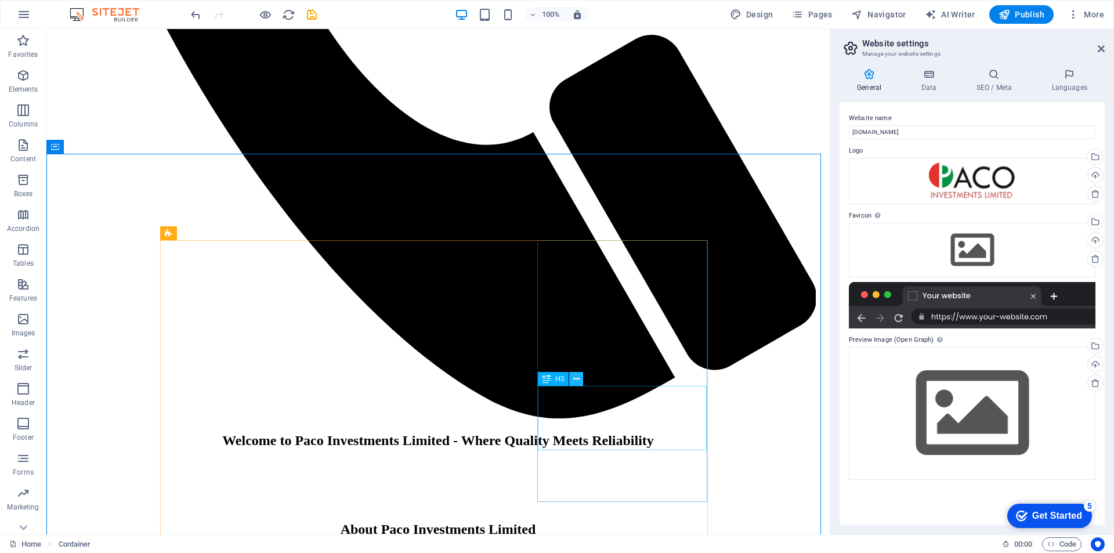
click at [573, 373] on icon at bounding box center [576, 379] width 6 height 12
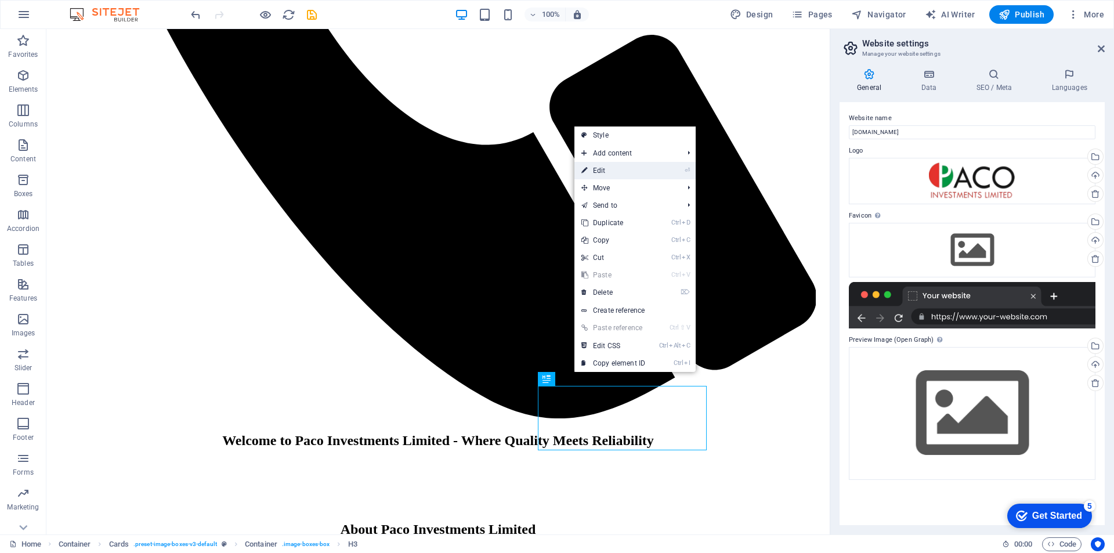
drag, startPoint x: 600, startPoint y: 170, endPoint x: 370, endPoint y: 232, distance: 238.5
click at [600, 170] on link "⏎ Edit" at bounding box center [613, 170] width 78 height 17
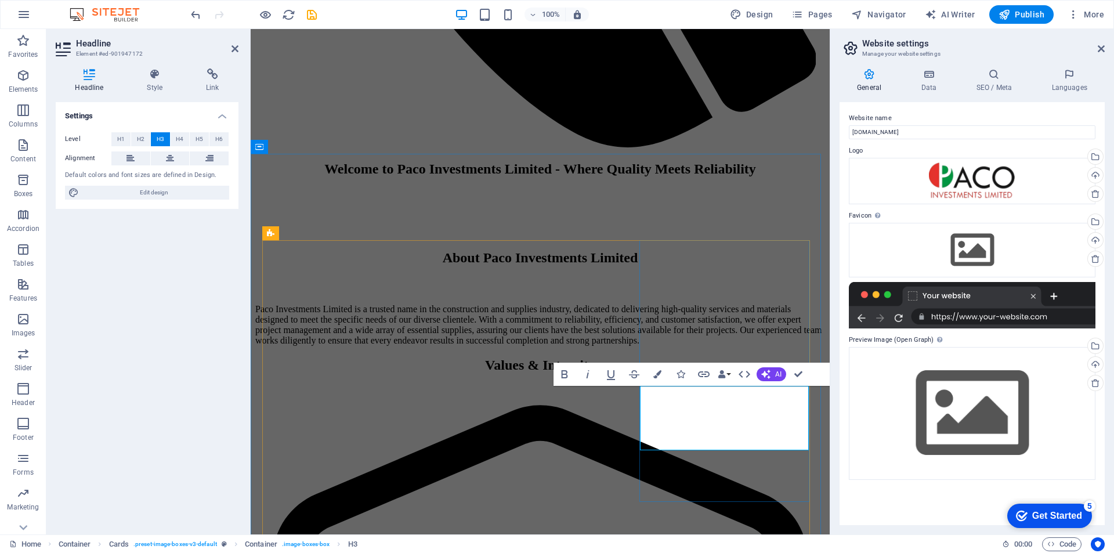
drag, startPoint x: 763, startPoint y: 405, endPoint x: 671, endPoint y: 411, distance: 92.4
click at [861, 526] on div "General Data SEO / Meta Languages Website name [DOMAIN_NAME] Logo Drag files he…" at bounding box center [972, 296] width 284 height 475
drag, startPoint x: 800, startPoint y: 369, endPoint x: 718, endPoint y: 440, distance: 108.2
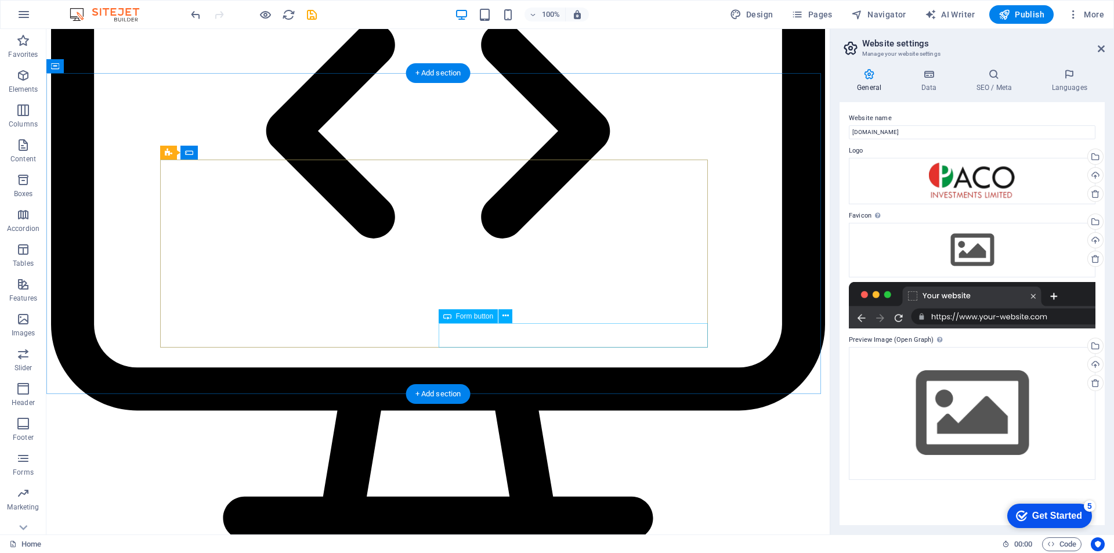
scroll to position [4511, 0]
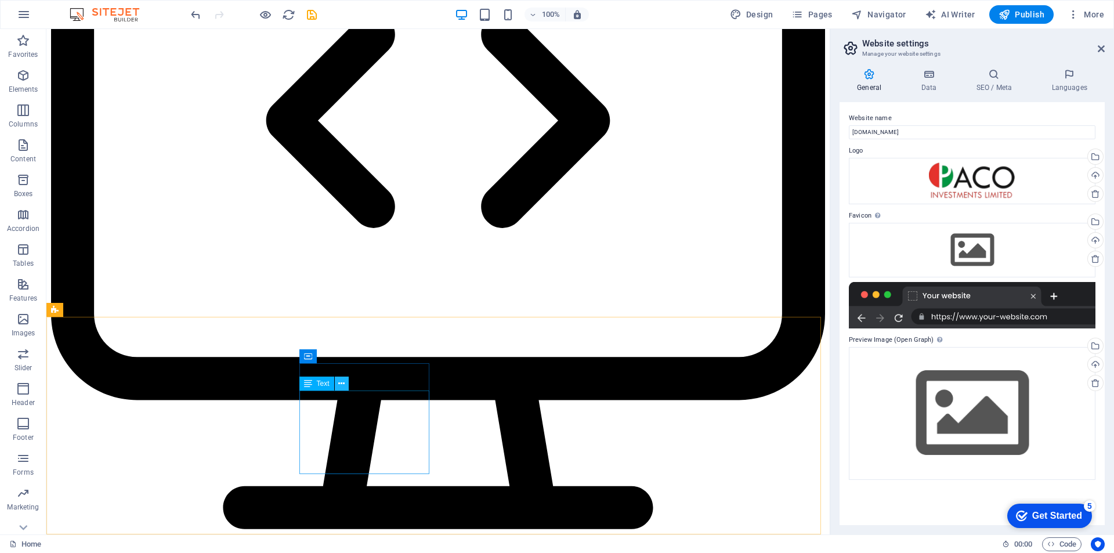
click at [343, 383] on icon at bounding box center [341, 384] width 6 height 12
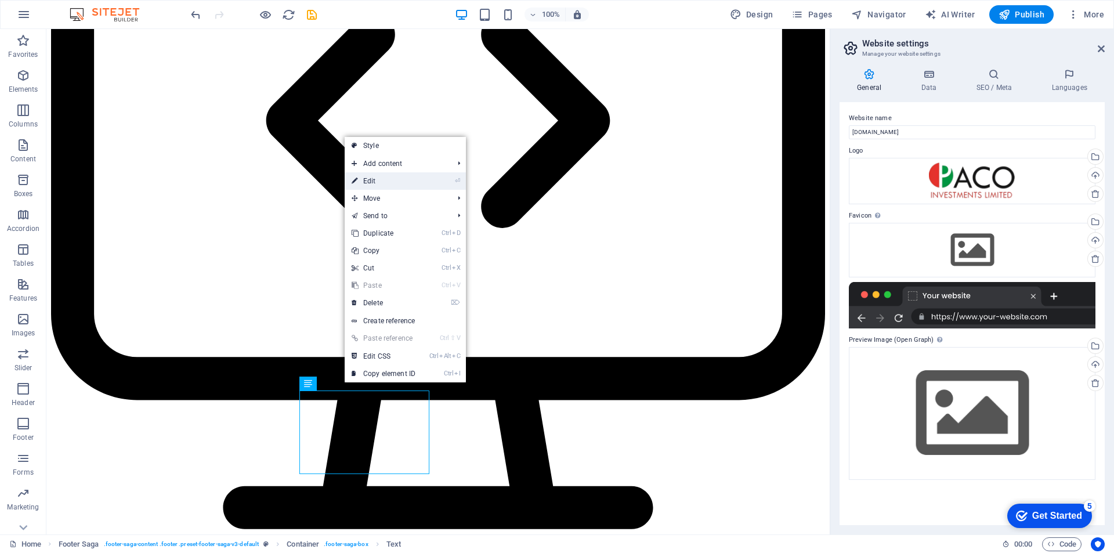
drag, startPoint x: 376, startPoint y: 178, endPoint x: 372, endPoint y: 431, distance: 252.9
click at [376, 178] on link "⏎ Edit" at bounding box center [384, 180] width 78 height 17
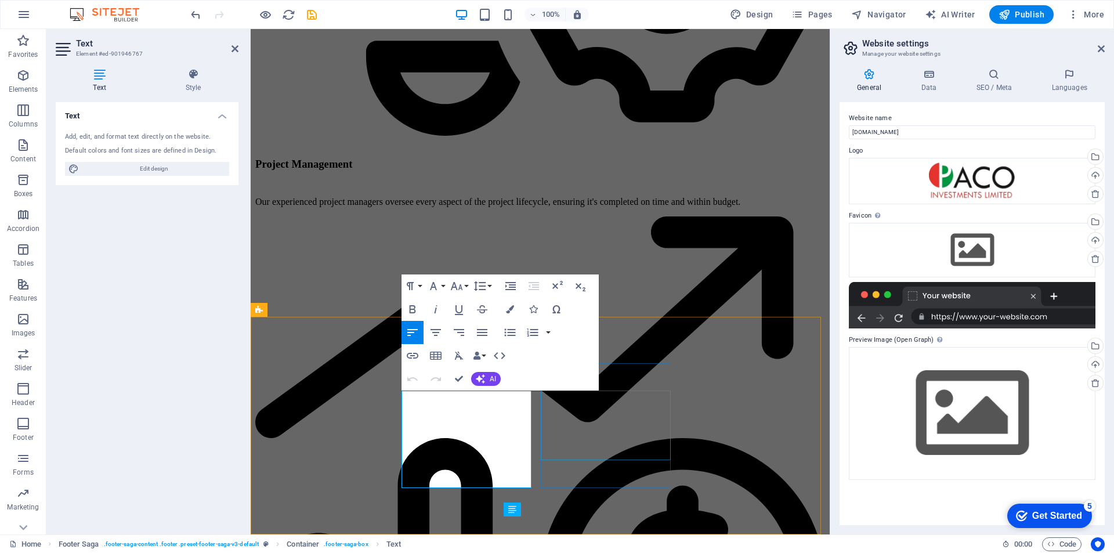
scroll to position [4358, 0]
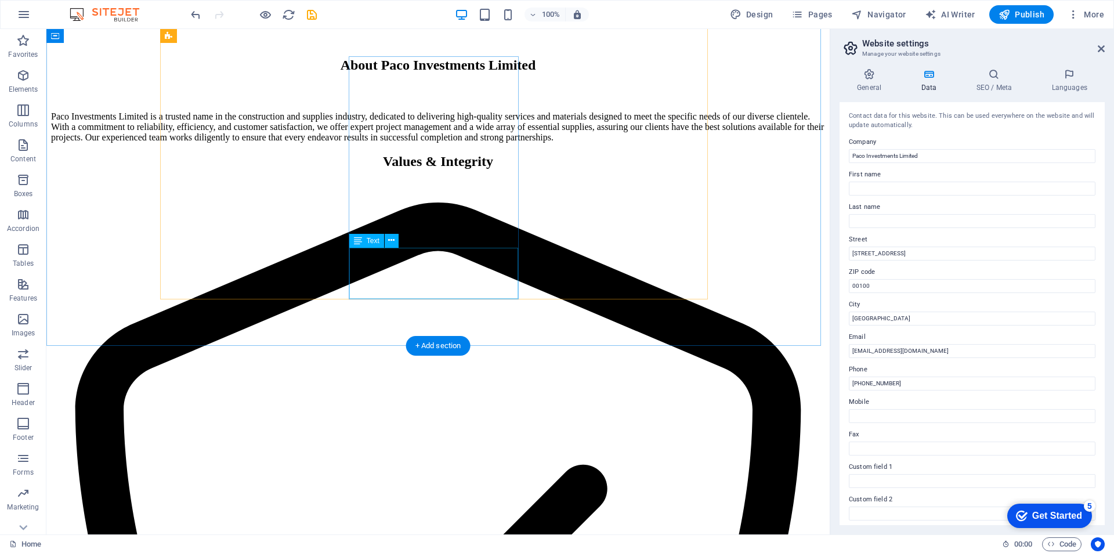
scroll to position [1901, 0]
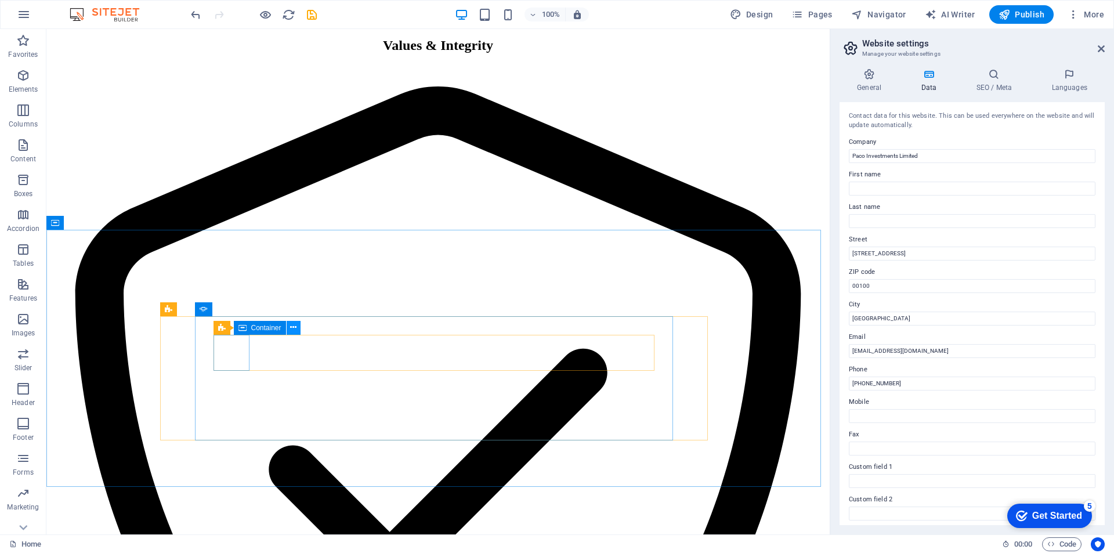
click at [293, 324] on icon at bounding box center [293, 327] width 6 height 12
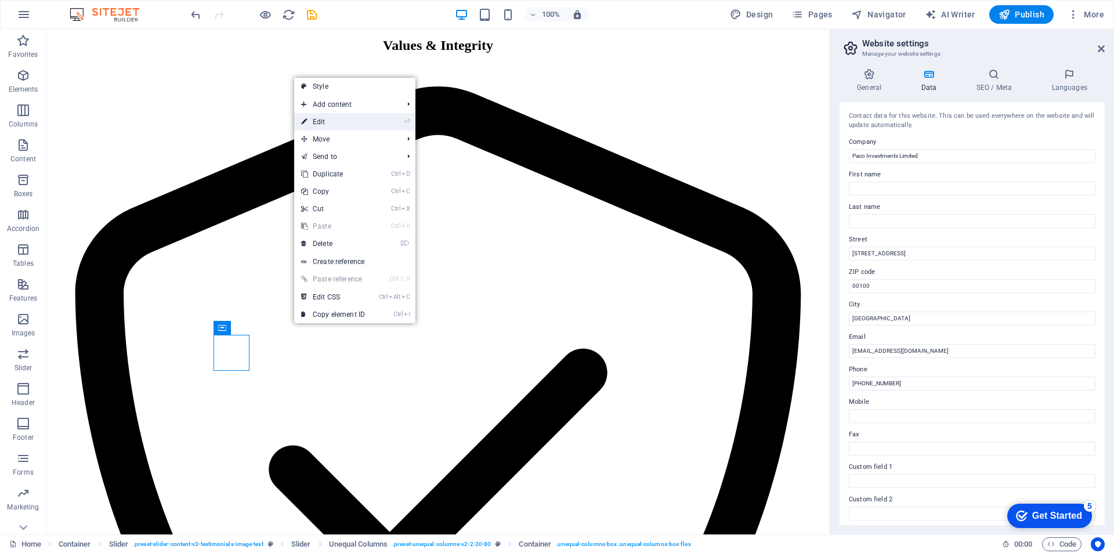
drag, startPoint x: 322, startPoint y: 121, endPoint x: 61, endPoint y: 278, distance: 304.4
click at [322, 121] on link "⏎ Edit" at bounding box center [333, 121] width 78 height 17
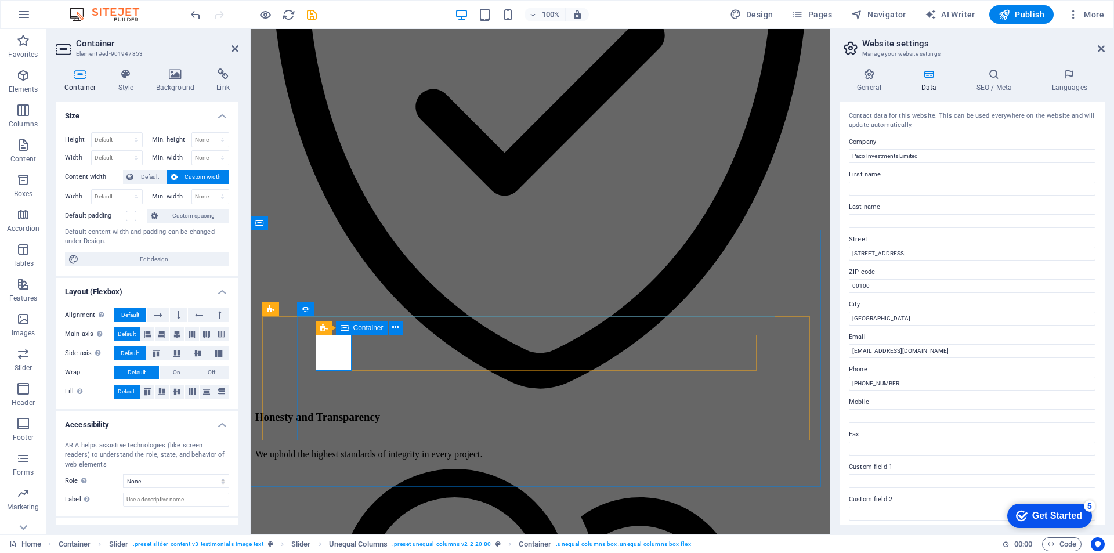
click at [343, 328] on icon at bounding box center [344, 328] width 8 height 14
select select "px"
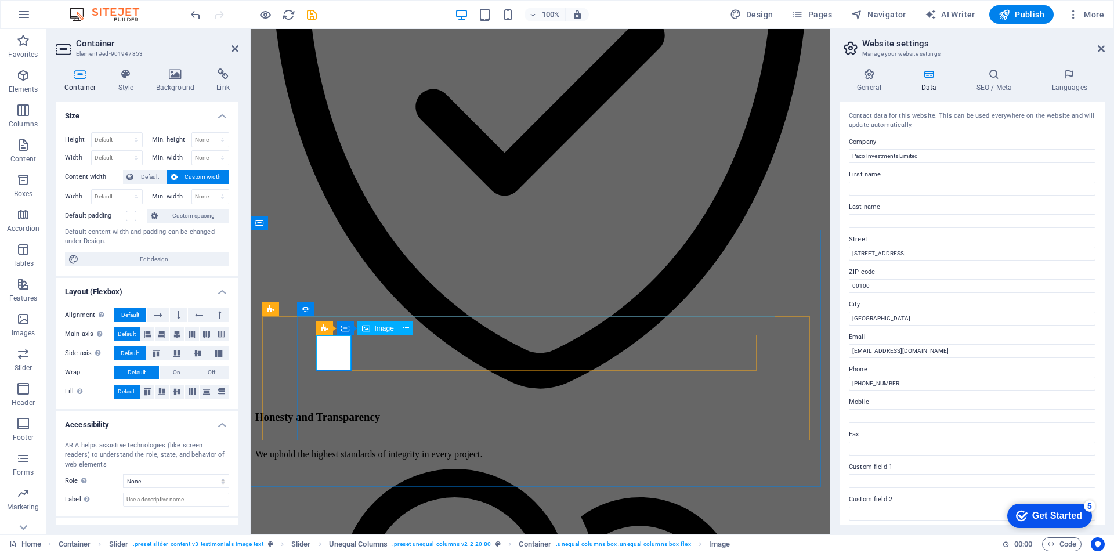
select select "px"
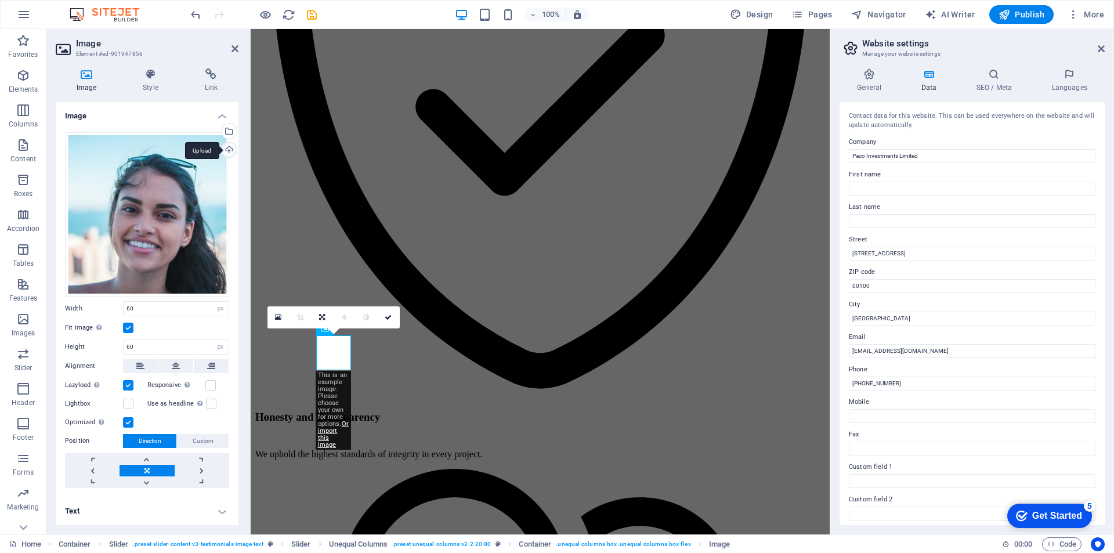
click at [229, 148] on div "Upload" at bounding box center [227, 150] width 17 height 17
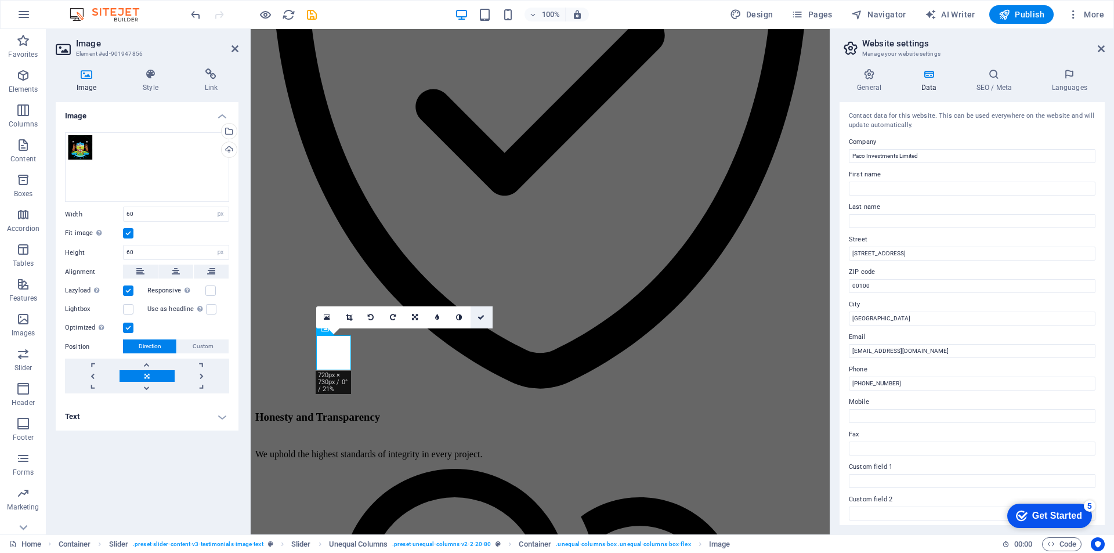
click at [482, 314] on icon at bounding box center [480, 317] width 7 height 7
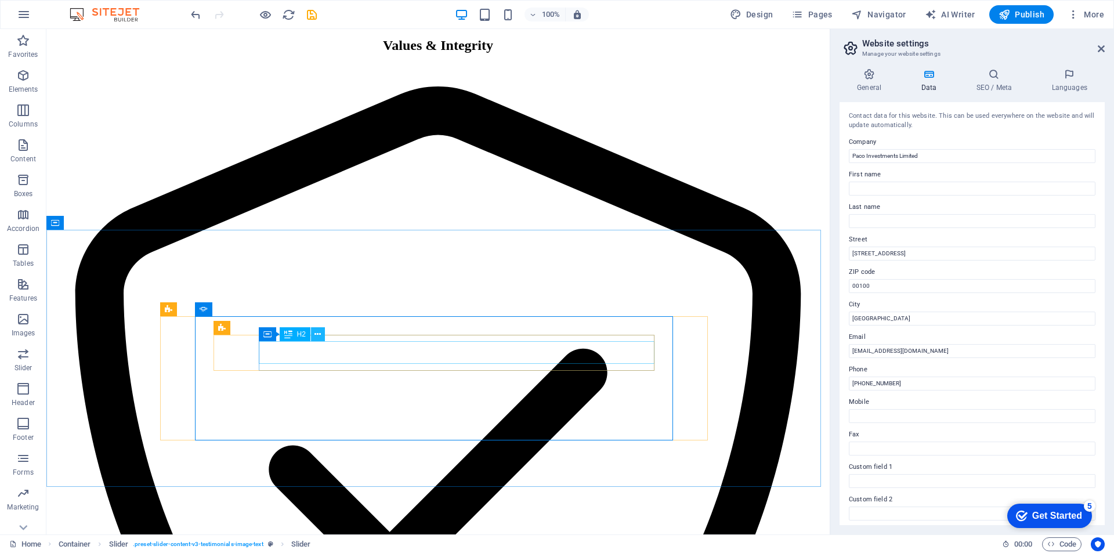
click at [317, 334] on icon at bounding box center [317, 334] width 6 height 12
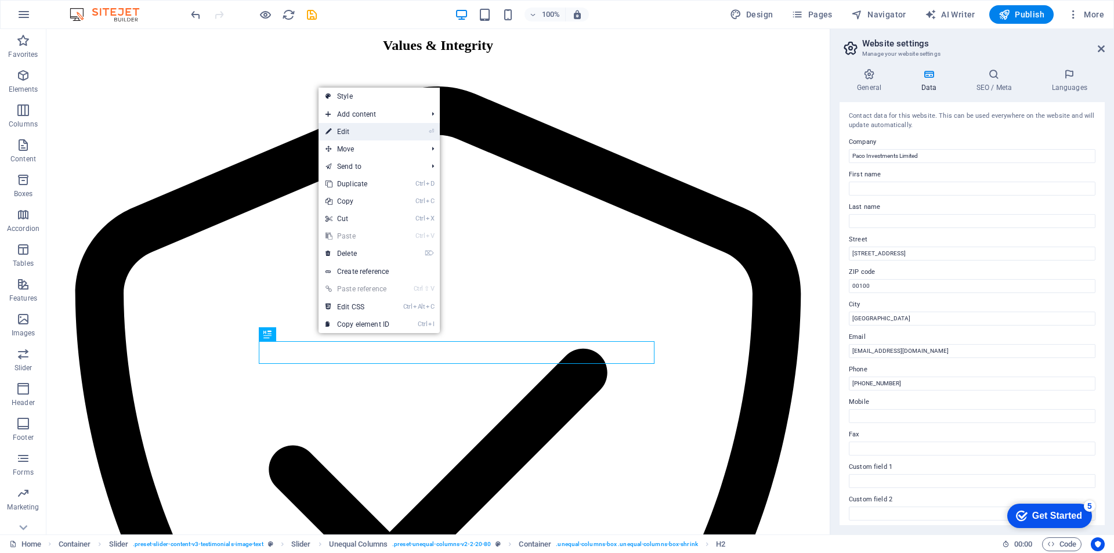
drag, startPoint x: 353, startPoint y: 125, endPoint x: 102, endPoint y: 100, distance: 252.5
click at [353, 125] on link "⏎ Edit" at bounding box center [357, 131] width 78 height 17
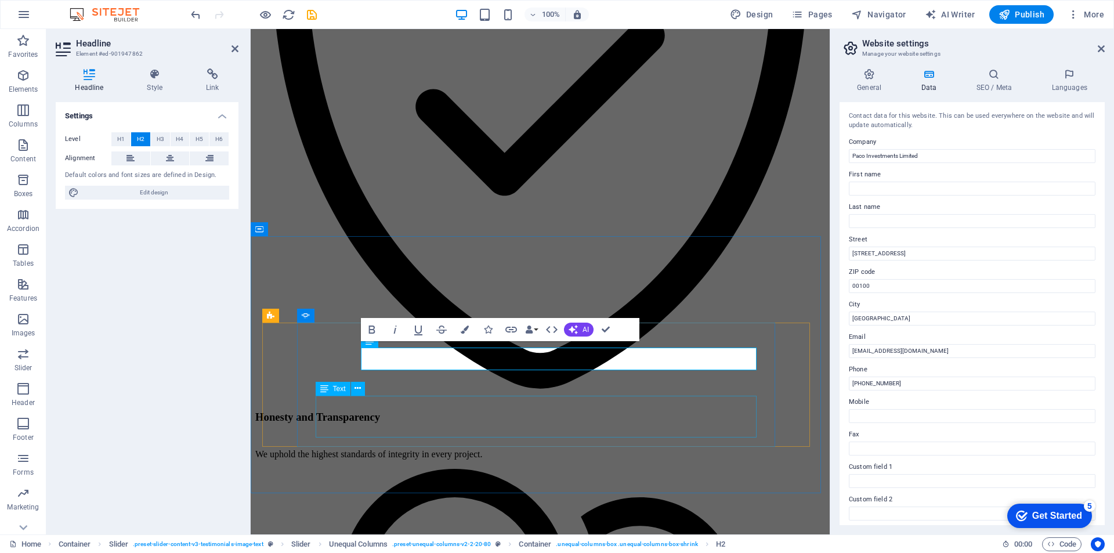
scroll to position [1894, 0]
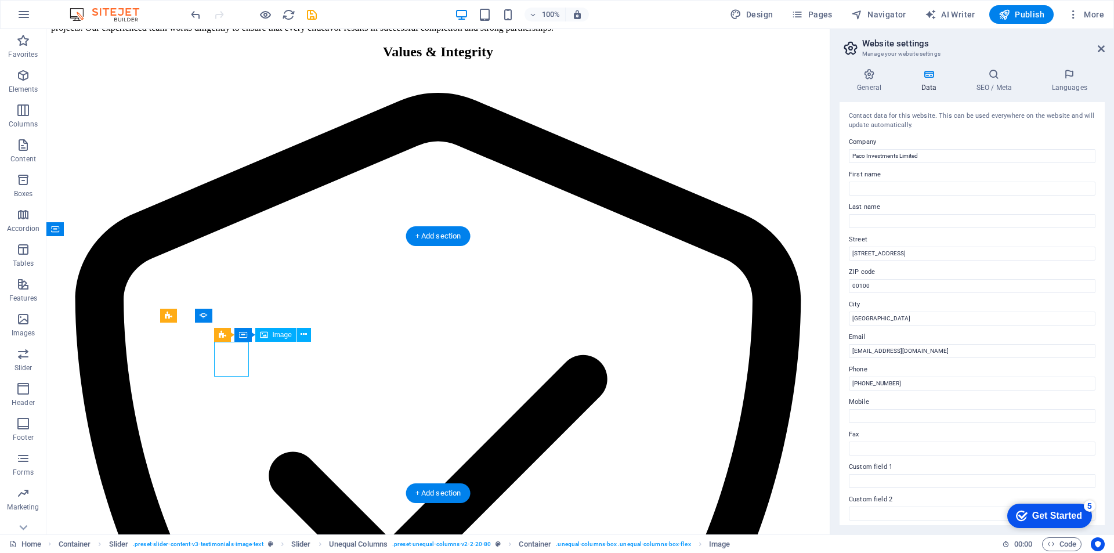
select select "px"
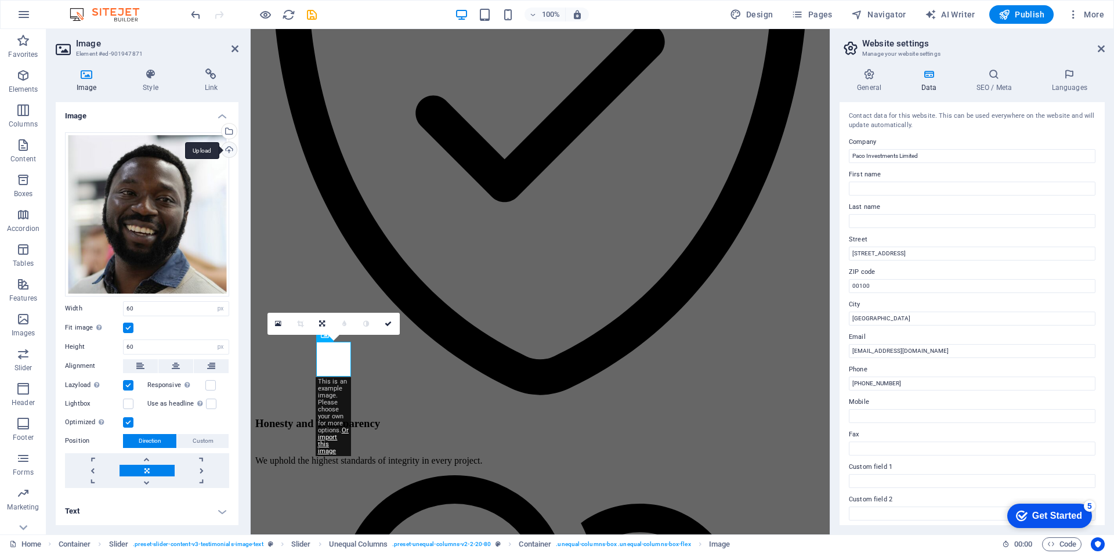
click at [229, 150] on div "Upload" at bounding box center [227, 150] width 17 height 17
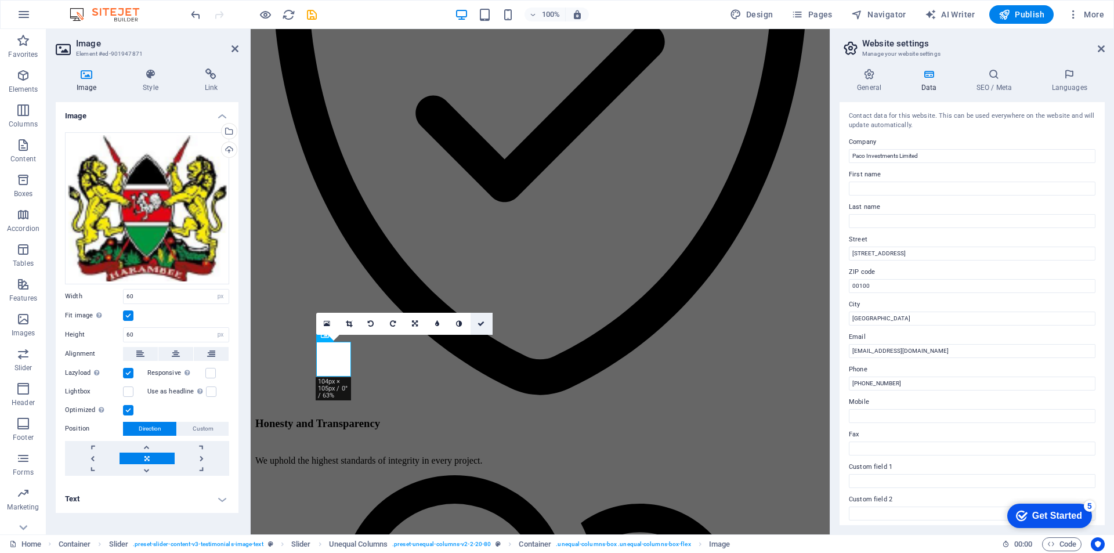
drag, startPoint x: 479, startPoint y: 324, endPoint x: 535, endPoint y: 262, distance: 83.3
click at [479, 324] on icon at bounding box center [480, 323] width 7 height 7
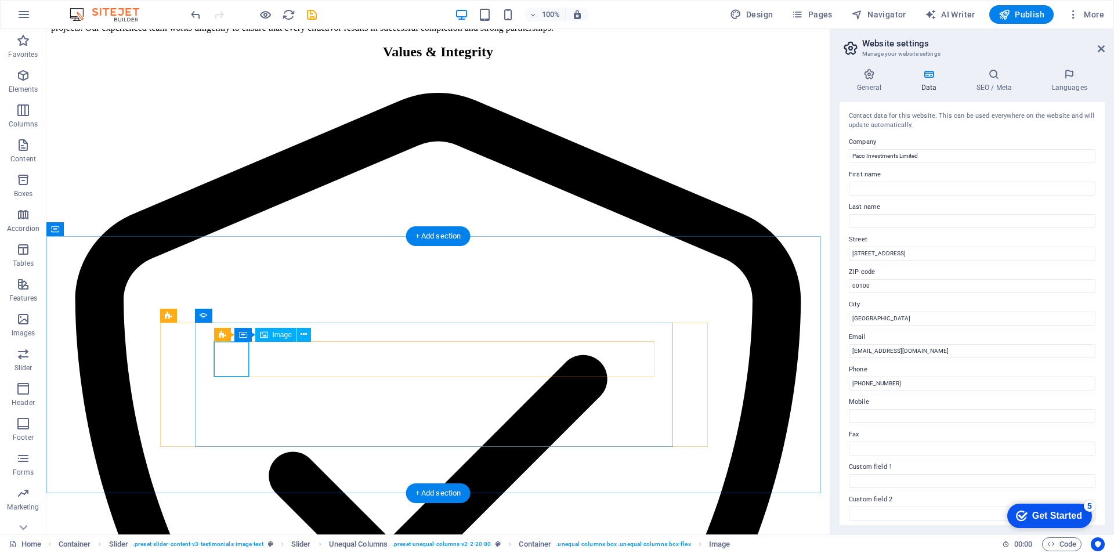
click at [244, 335] on icon at bounding box center [242, 334] width 8 height 14
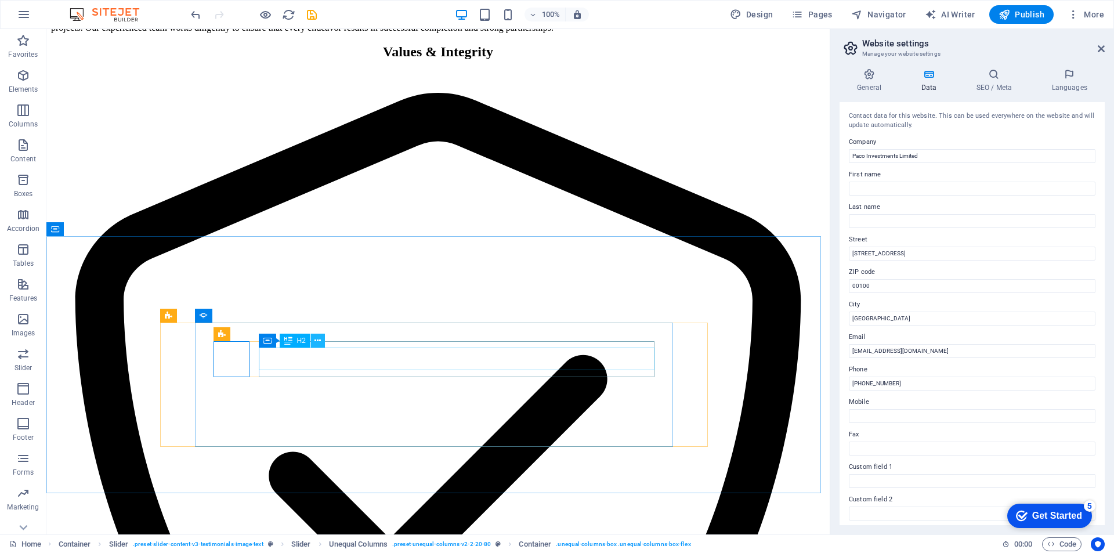
click at [317, 339] on icon at bounding box center [317, 341] width 6 height 12
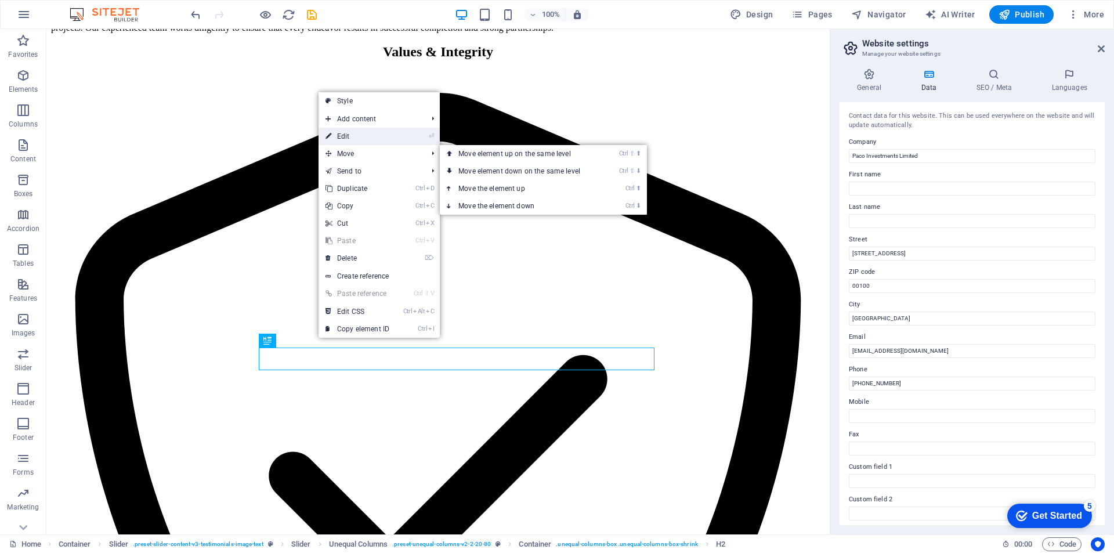
click at [346, 135] on link "⏎ Edit" at bounding box center [357, 136] width 78 height 17
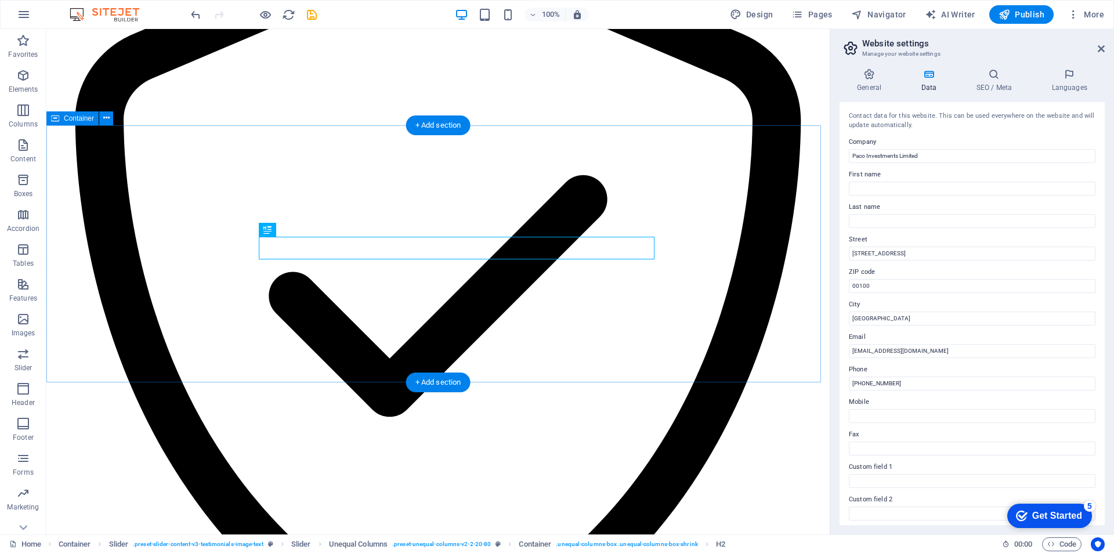
scroll to position [2004, 0]
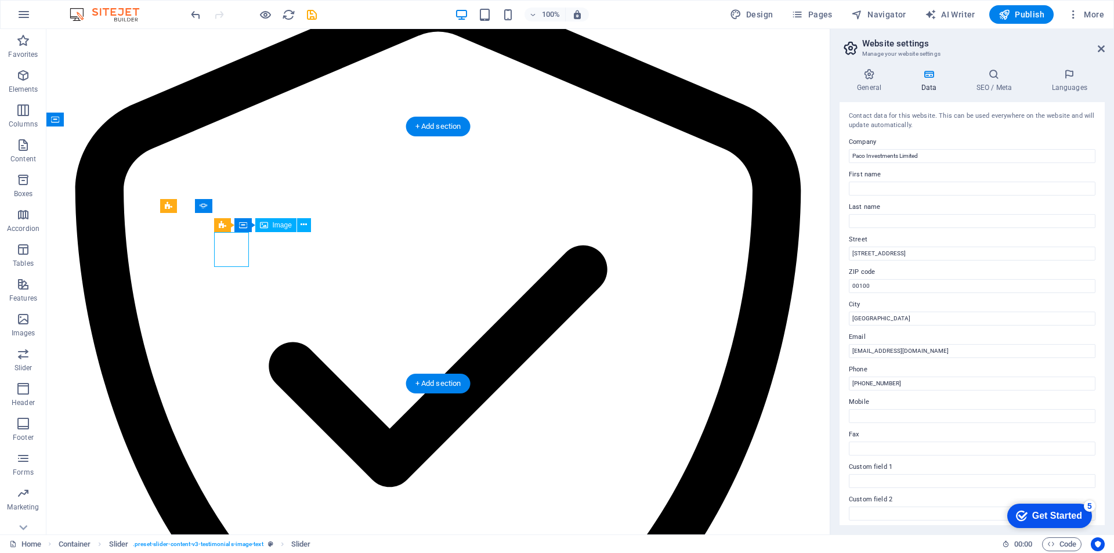
select select "px"
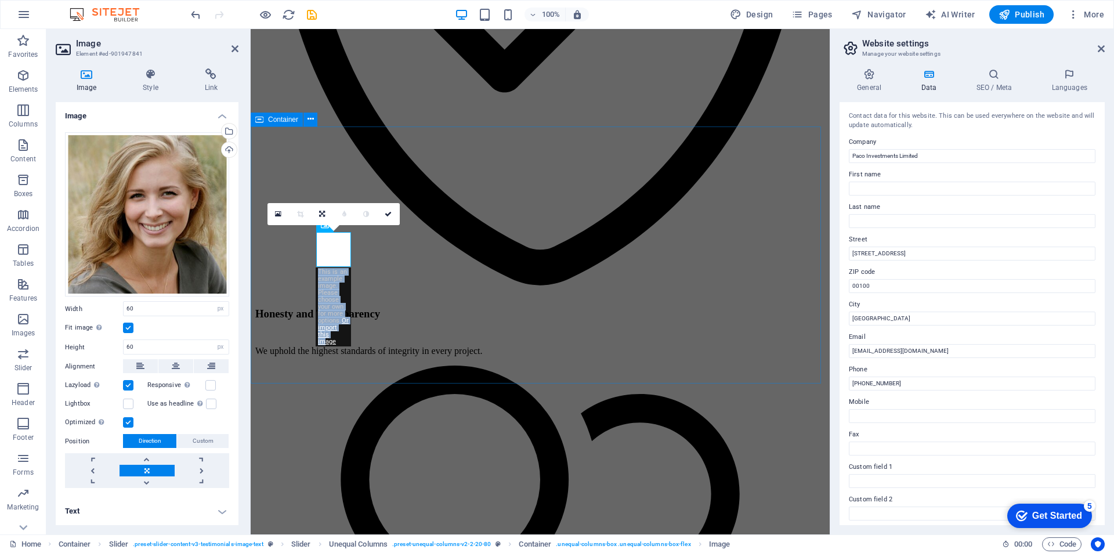
drag, startPoint x: 568, startPoint y: 301, endPoint x: 339, endPoint y: 341, distance: 232.0
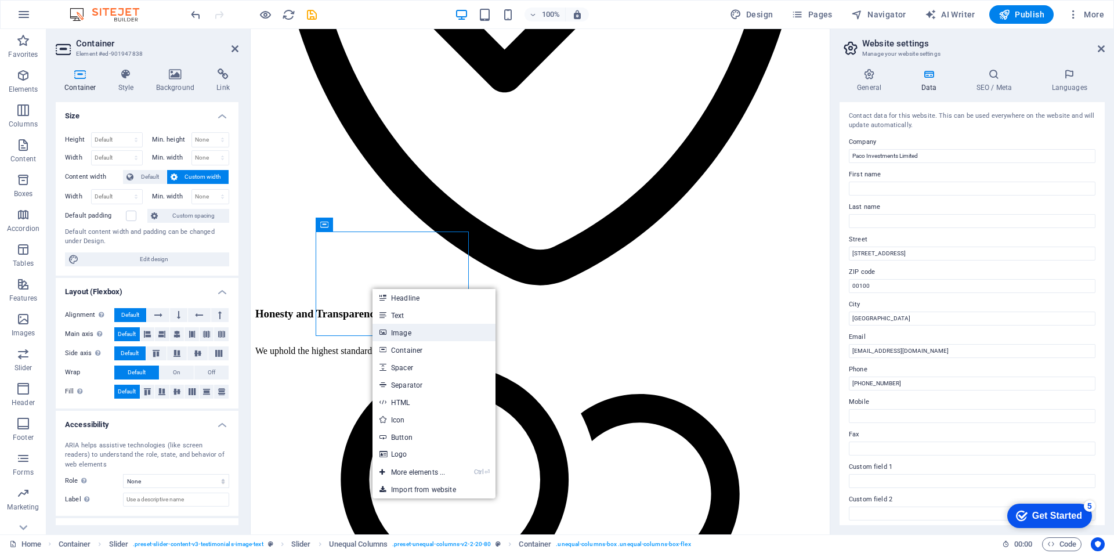
click at [403, 333] on link "Image" at bounding box center [433, 332] width 123 height 17
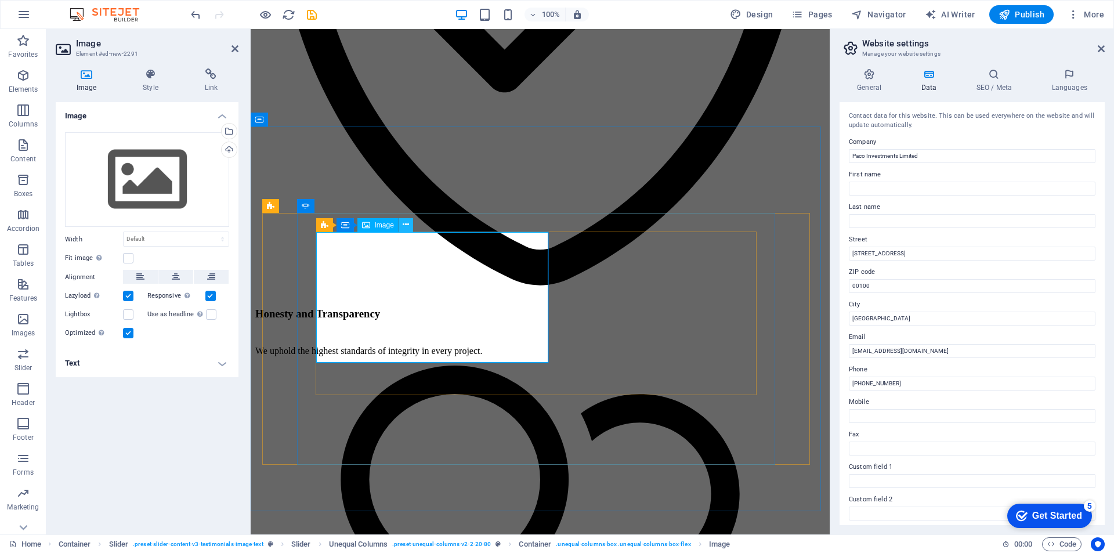
click at [405, 224] on icon at bounding box center [406, 225] width 6 height 12
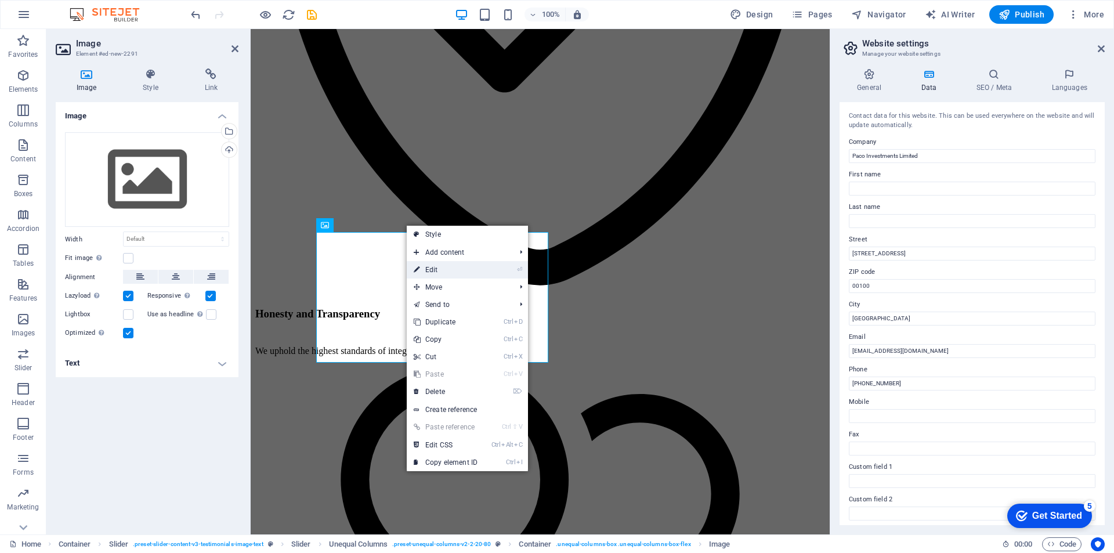
click at [431, 269] on link "⏎ Edit" at bounding box center [446, 269] width 78 height 17
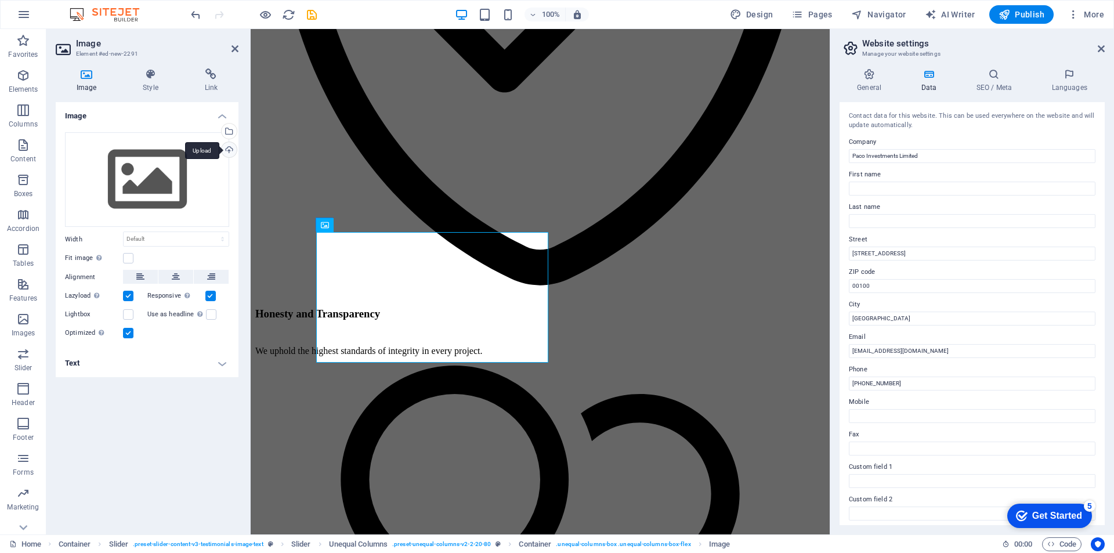
click at [227, 151] on div "Upload" at bounding box center [227, 150] width 17 height 17
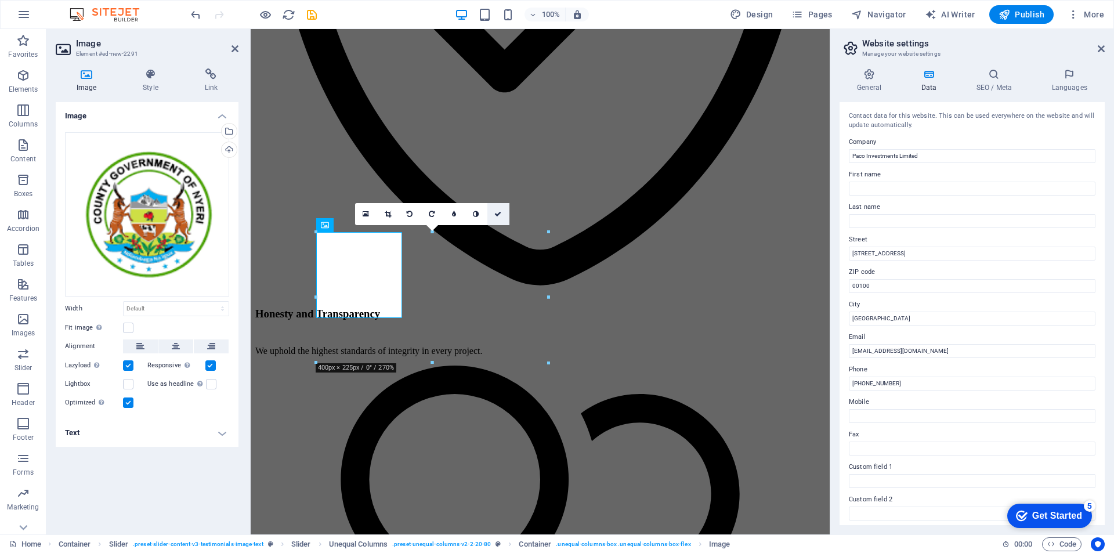
click at [497, 213] on icon at bounding box center [497, 214] width 7 height 7
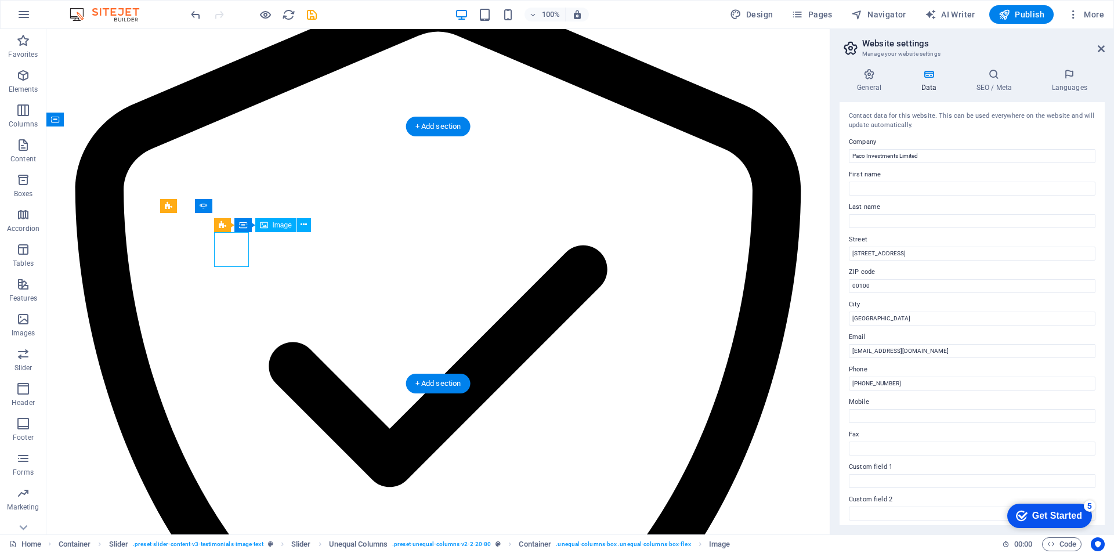
select select "px"
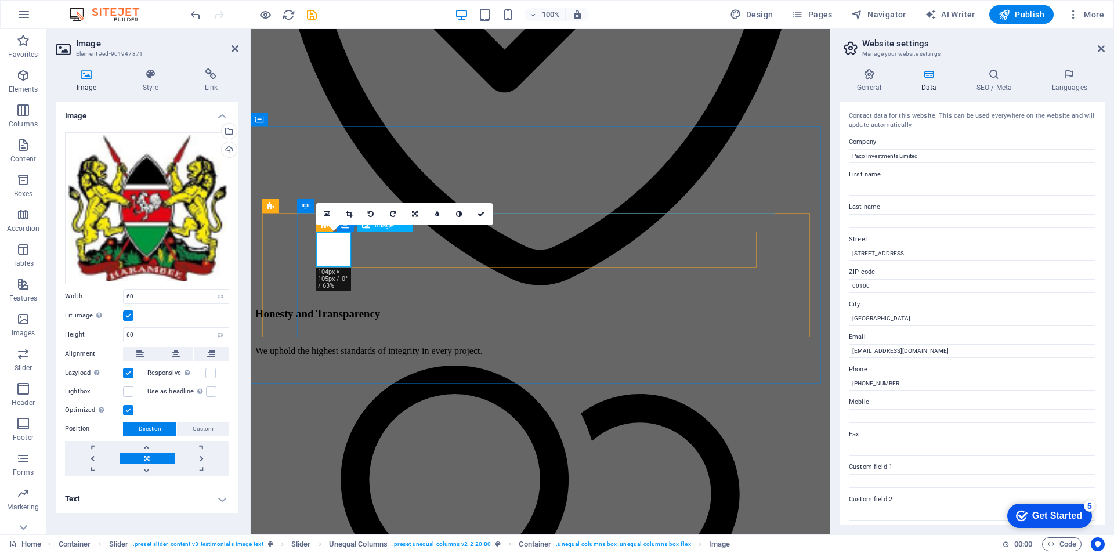
click at [317, 276] on div "Text" at bounding box center [333, 270] width 35 height 14
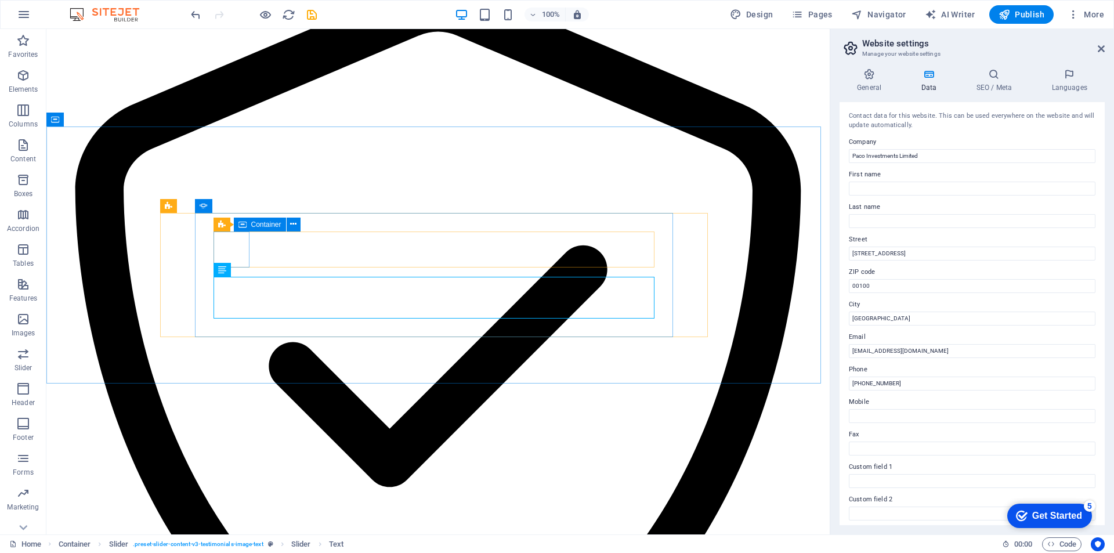
click at [241, 226] on icon at bounding box center [242, 225] width 8 height 14
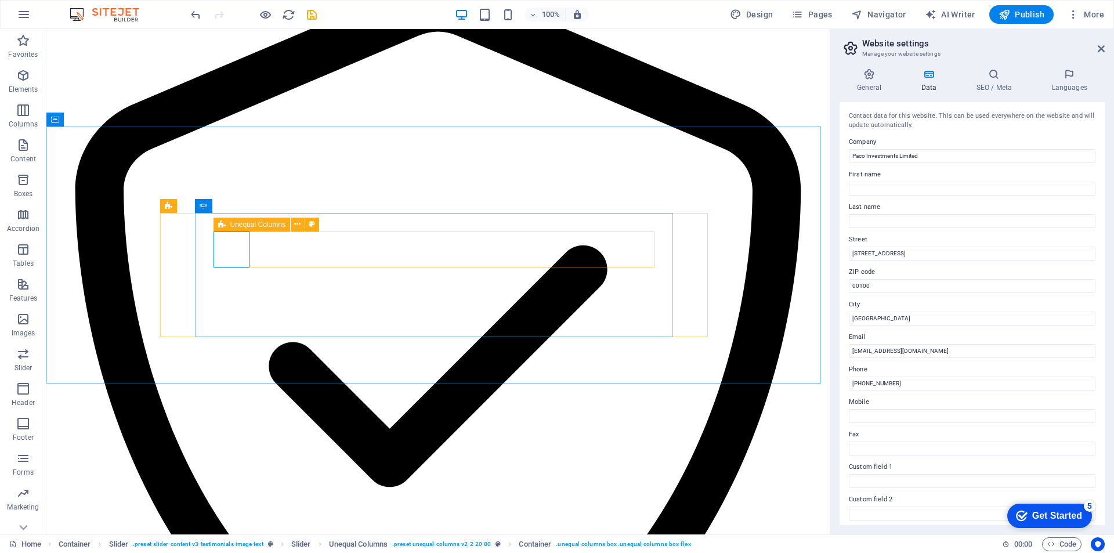
click at [226, 225] on div "Unequal Columns" at bounding box center [251, 225] width 77 height 14
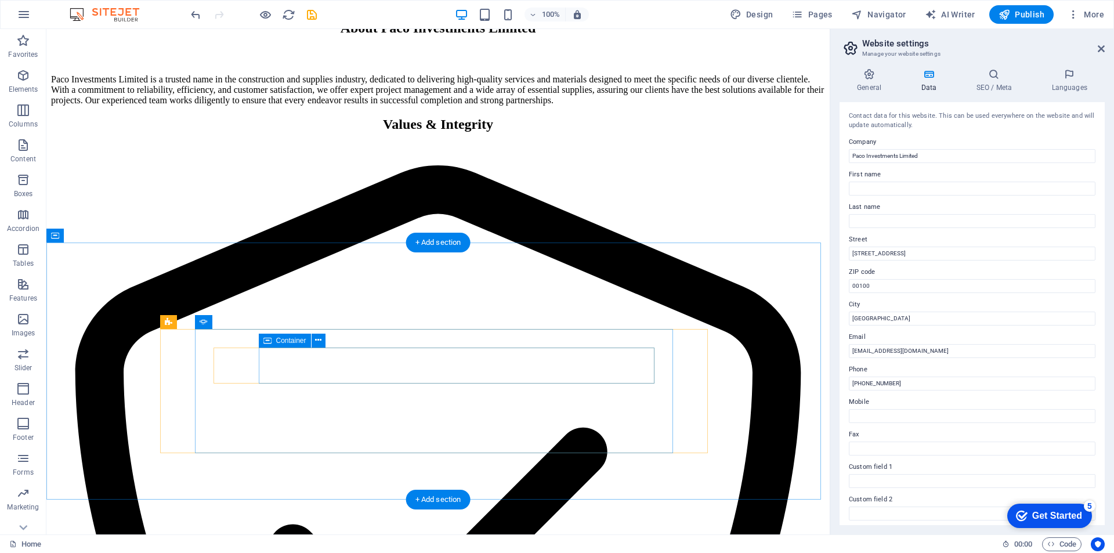
scroll to position [1888, 0]
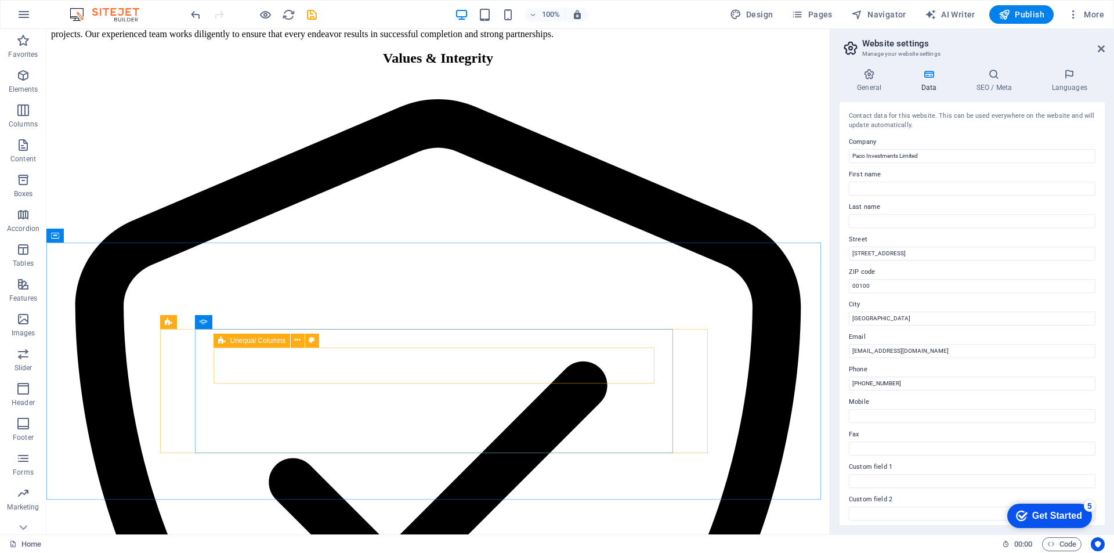
click at [223, 343] on icon at bounding box center [222, 341] width 8 height 14
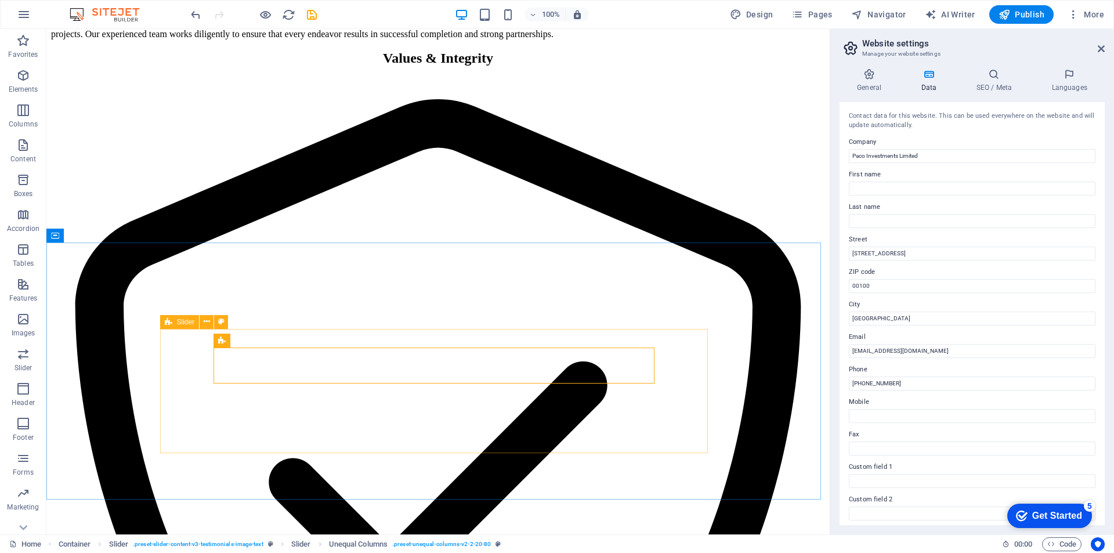
click at [165, 325] on icon at bounding box center [169, 322] width 8 height 14
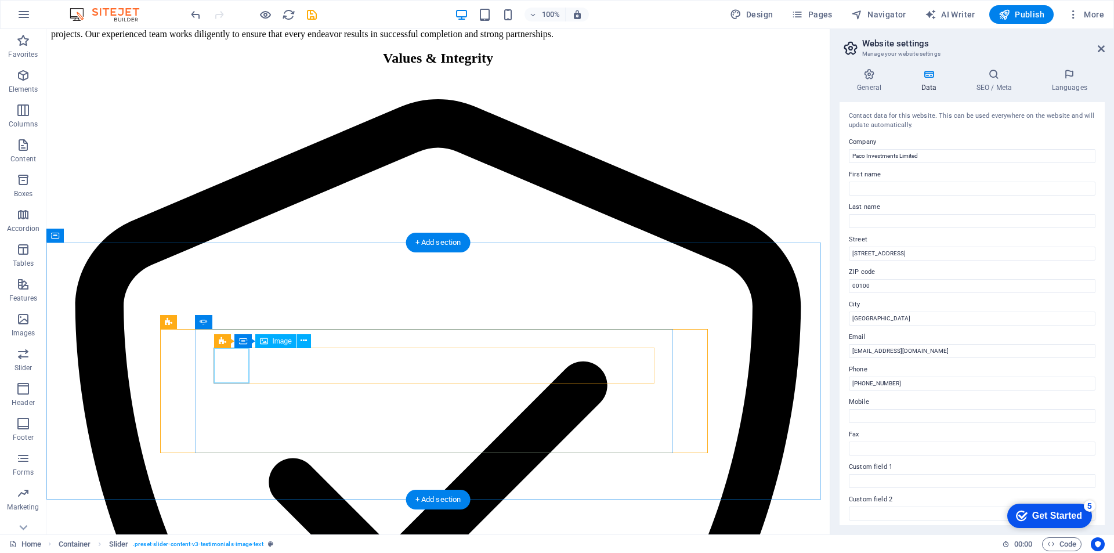
select select "px"
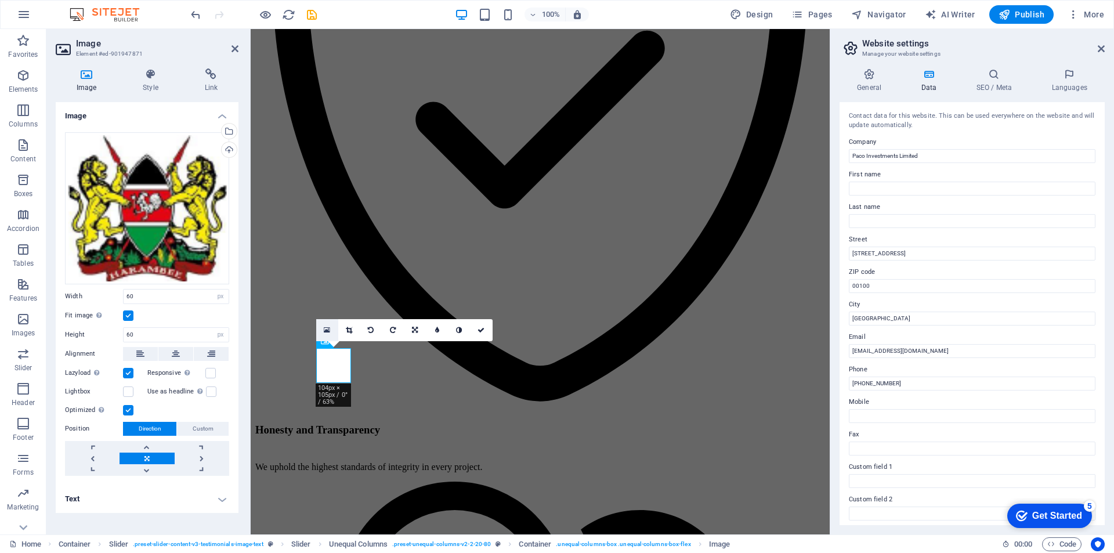
click at [329, 330] on icon at bounding box center [327, 330] width 6 height 8
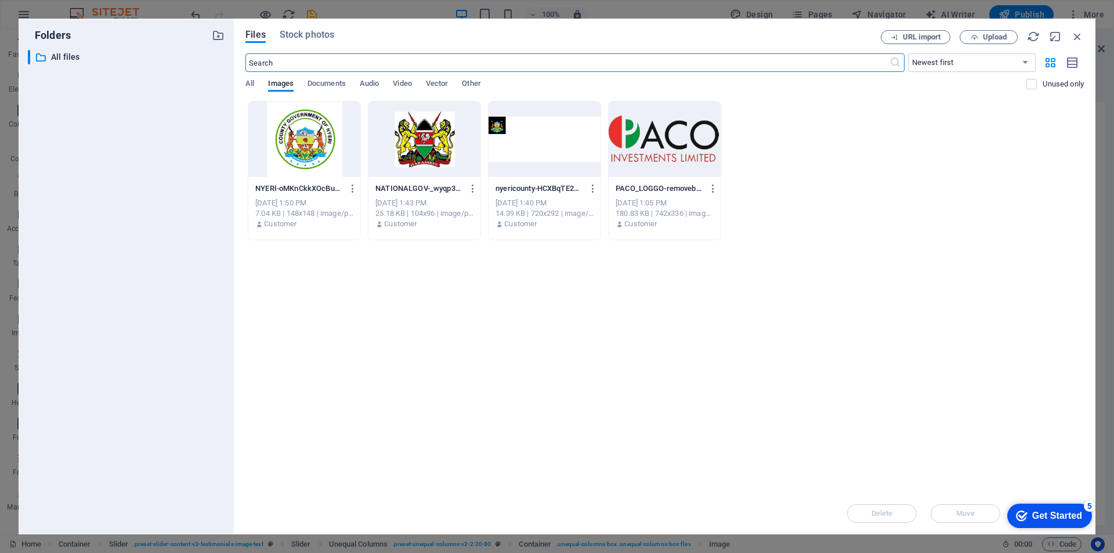
scroll to position [3411, 0]
click at [1075, 36] on icon "button" at bounding box center [1077, 36] width 13 height 13
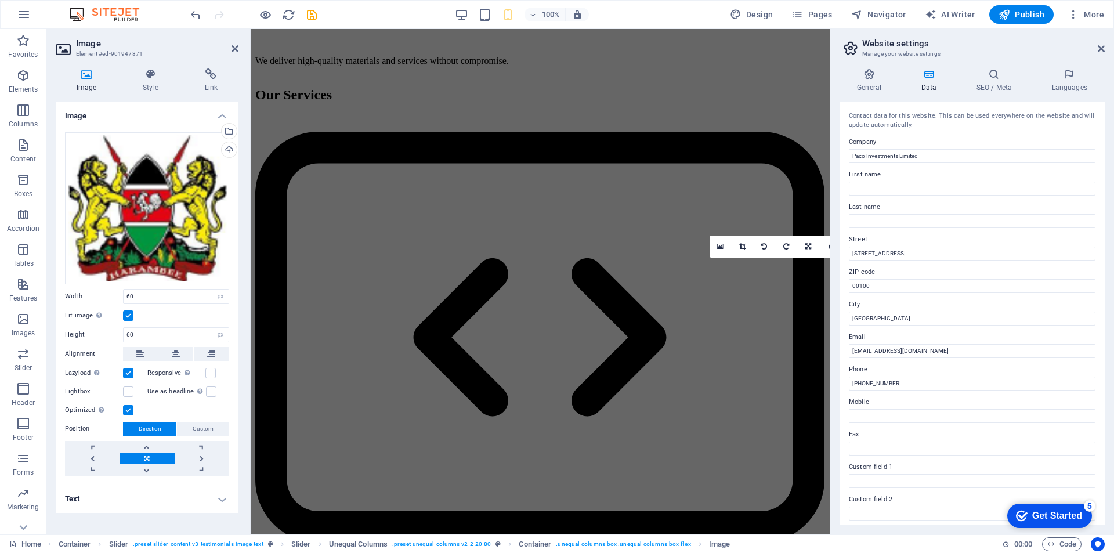
scroll to position [1972, 0]
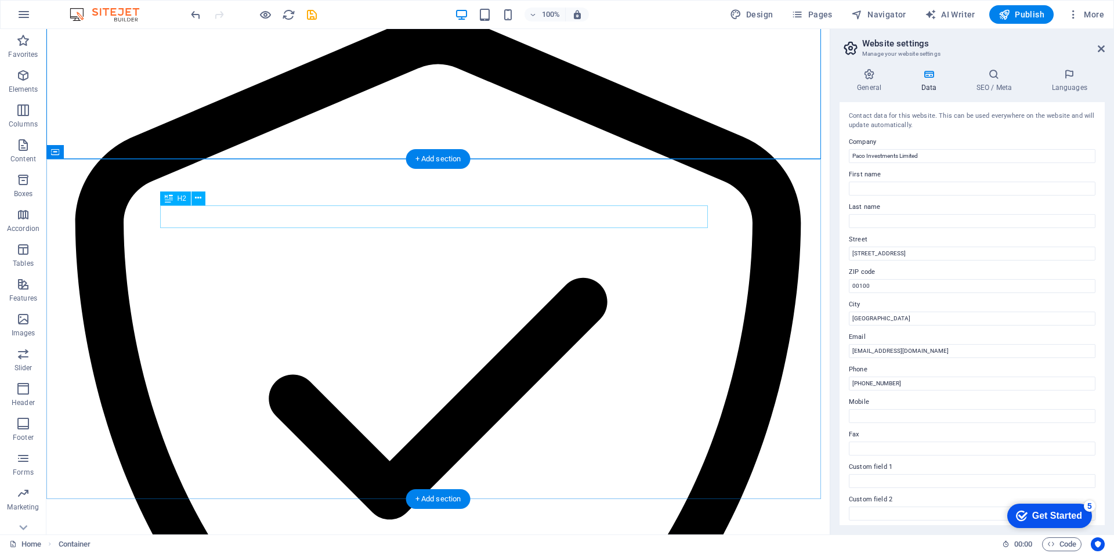
scroll to position [2030, 0]
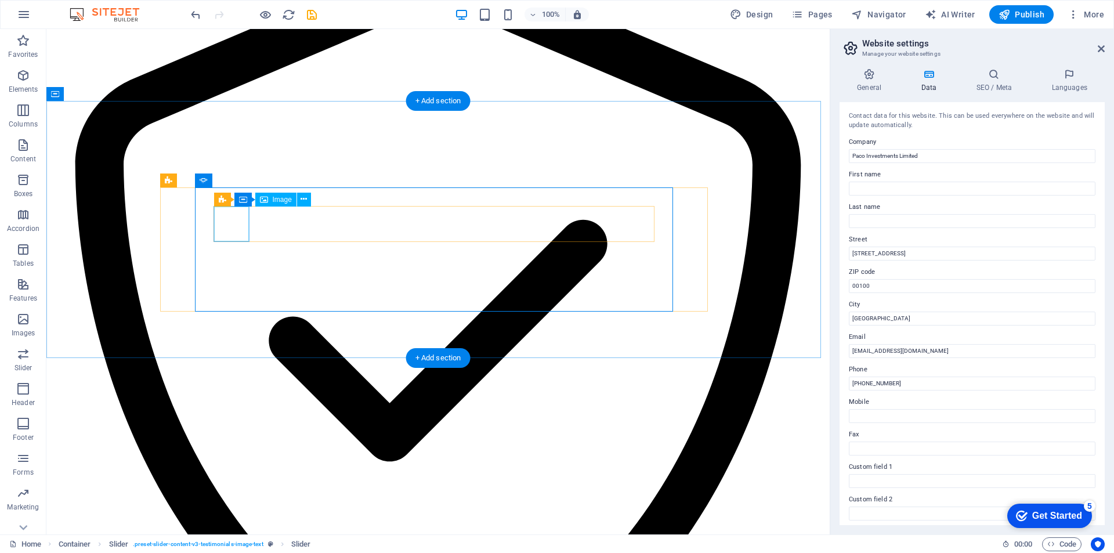
select select "px"
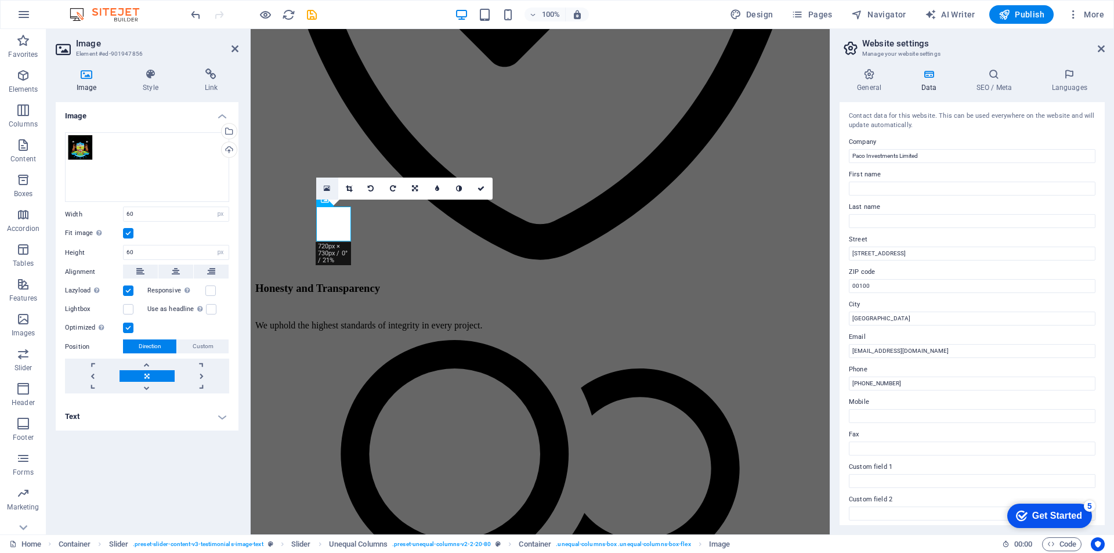
click at [329, 187] on icon at bounding box center [327, 188] width 6 height 8
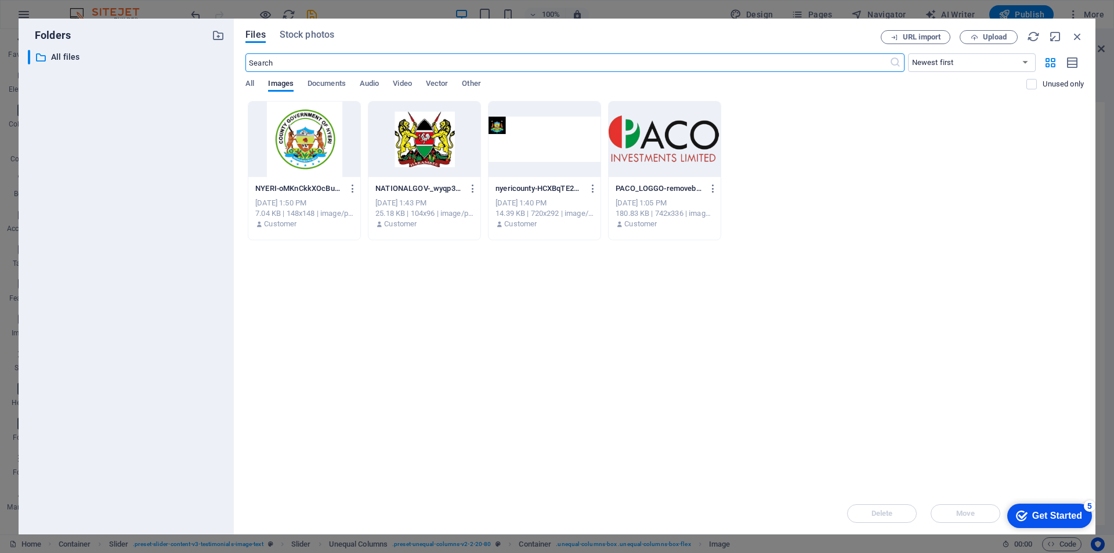
scroll to position [3411, 0]
drag, startPoint x: 1078, startPoint y: 36, endPoint x: 477, endPoint y: 110, distance: 604.9
click at [1078, 36] on icon "button" at bounding box center [1077, 36] width 13 height 13
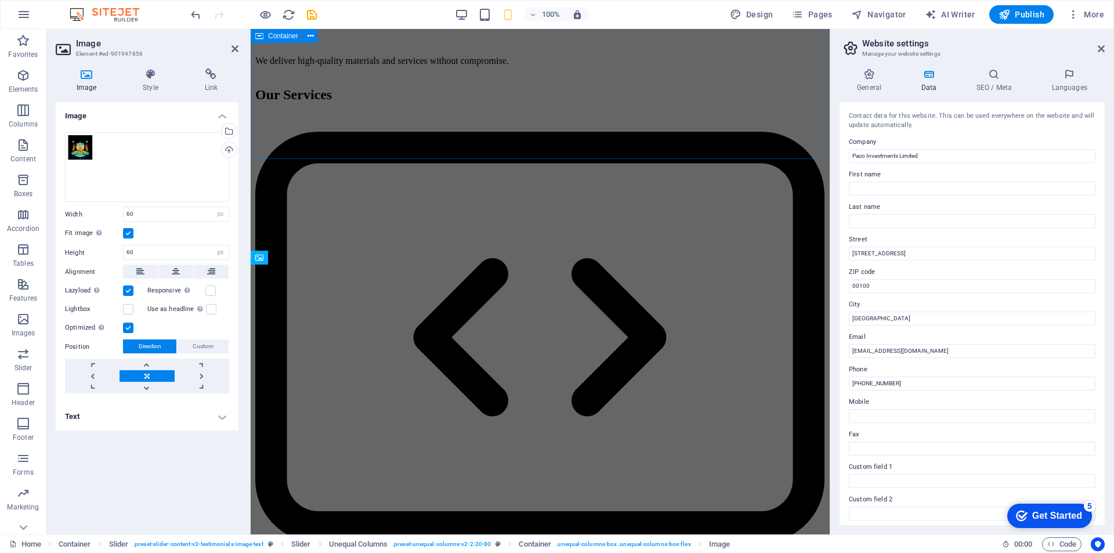
scroll to position [1972, 0]
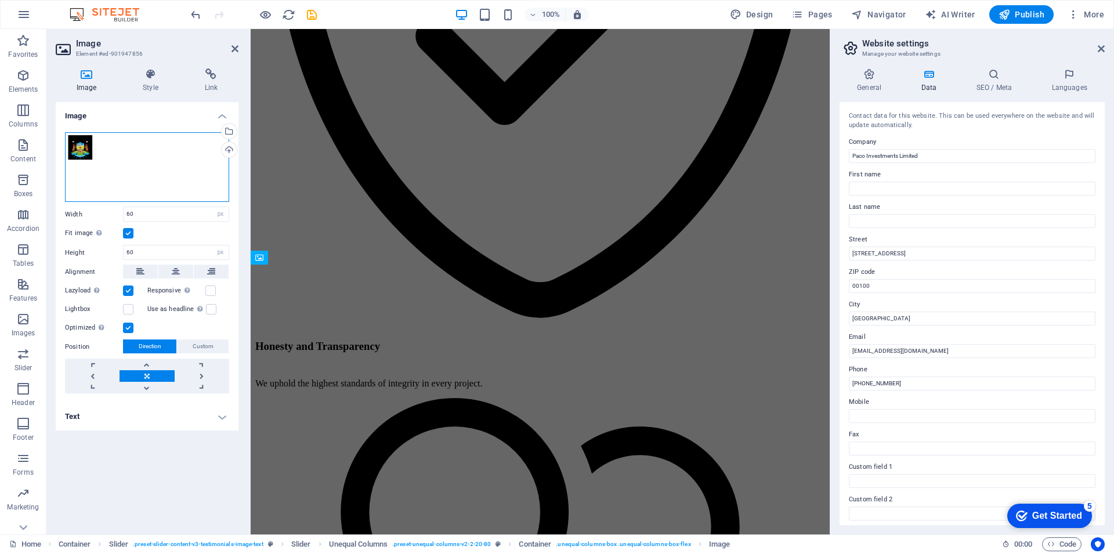
click at [136, 148] on div "Drag files here, click to choose files or select files from Files or our free s…" at bounding box center [147, 167] width 164 height 70
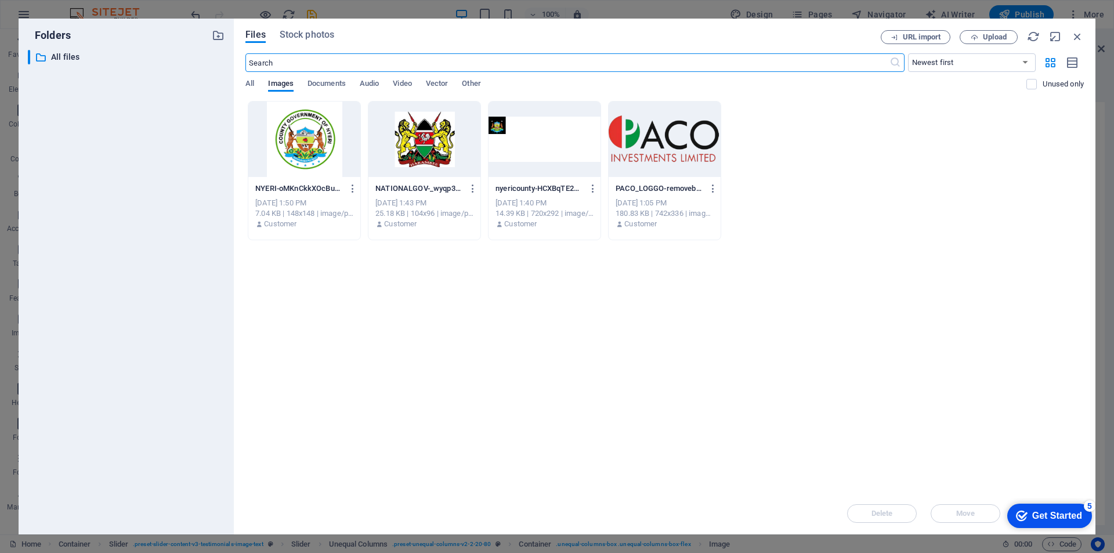
scroll to position [3411, 0]
click at [1077, 34] on icon "button" at bounding box center [1077, 36] width 13 height 13
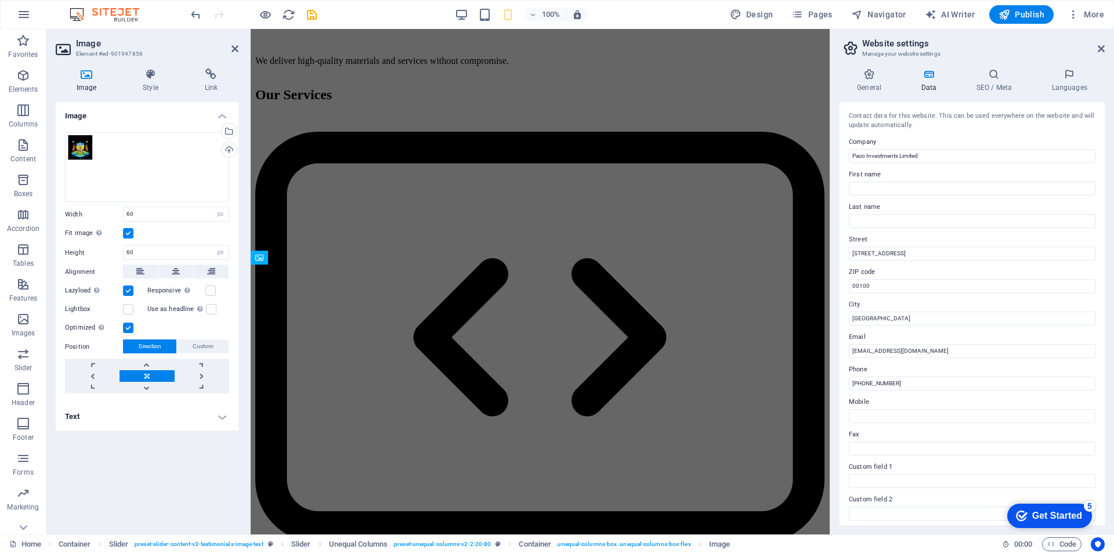
scroll to position [1972, 0]
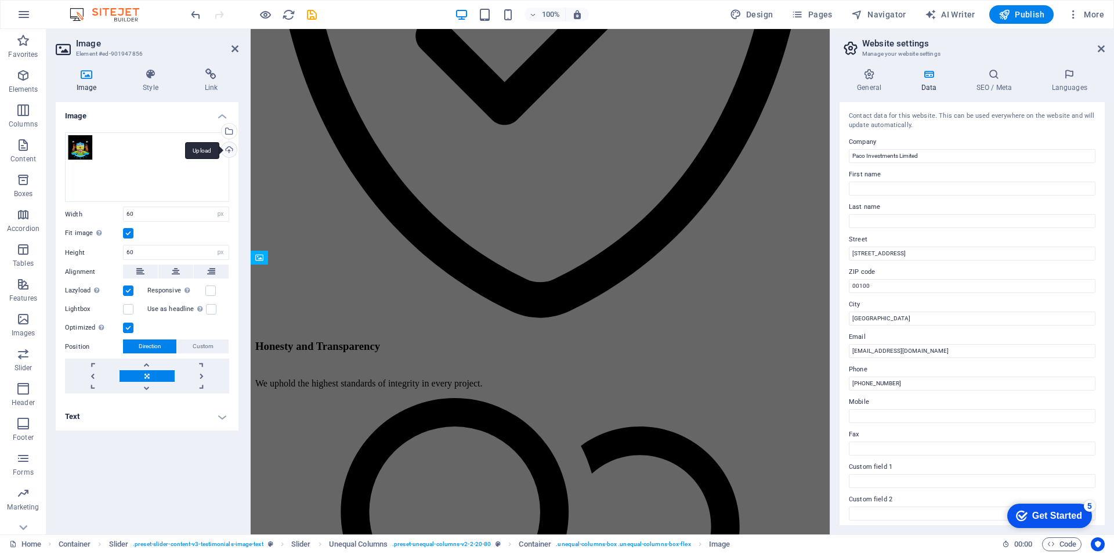
click at [229, 149] on div "Upload" at bounding box center [227, 150] width 17 height 17
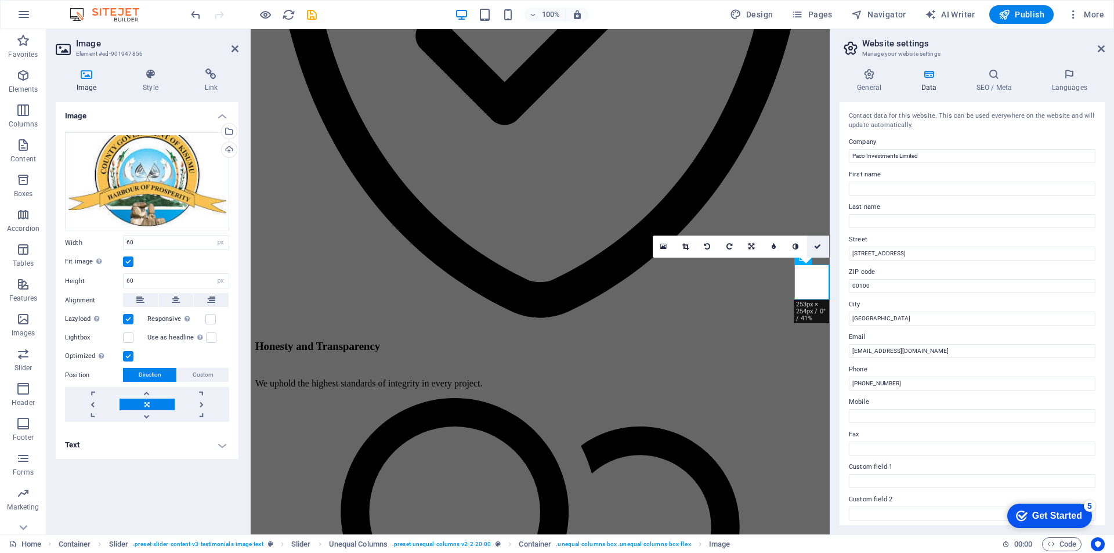
drag, startPoint x: 817, startPoint y: 248, endPoint x: 725, endPoint y: 256, distance: 92.1
click at [817, 248] on icon at bounding box center [817, 246] width 7 height 7
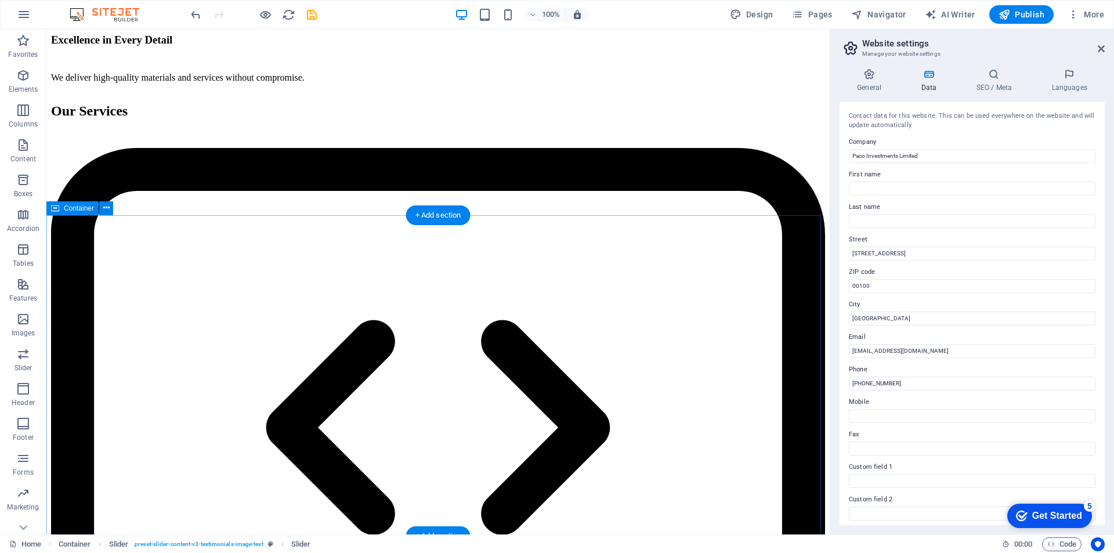
scroll to position [4511, 0]
